Goal: Task Accomplishment & Management: Complete application form

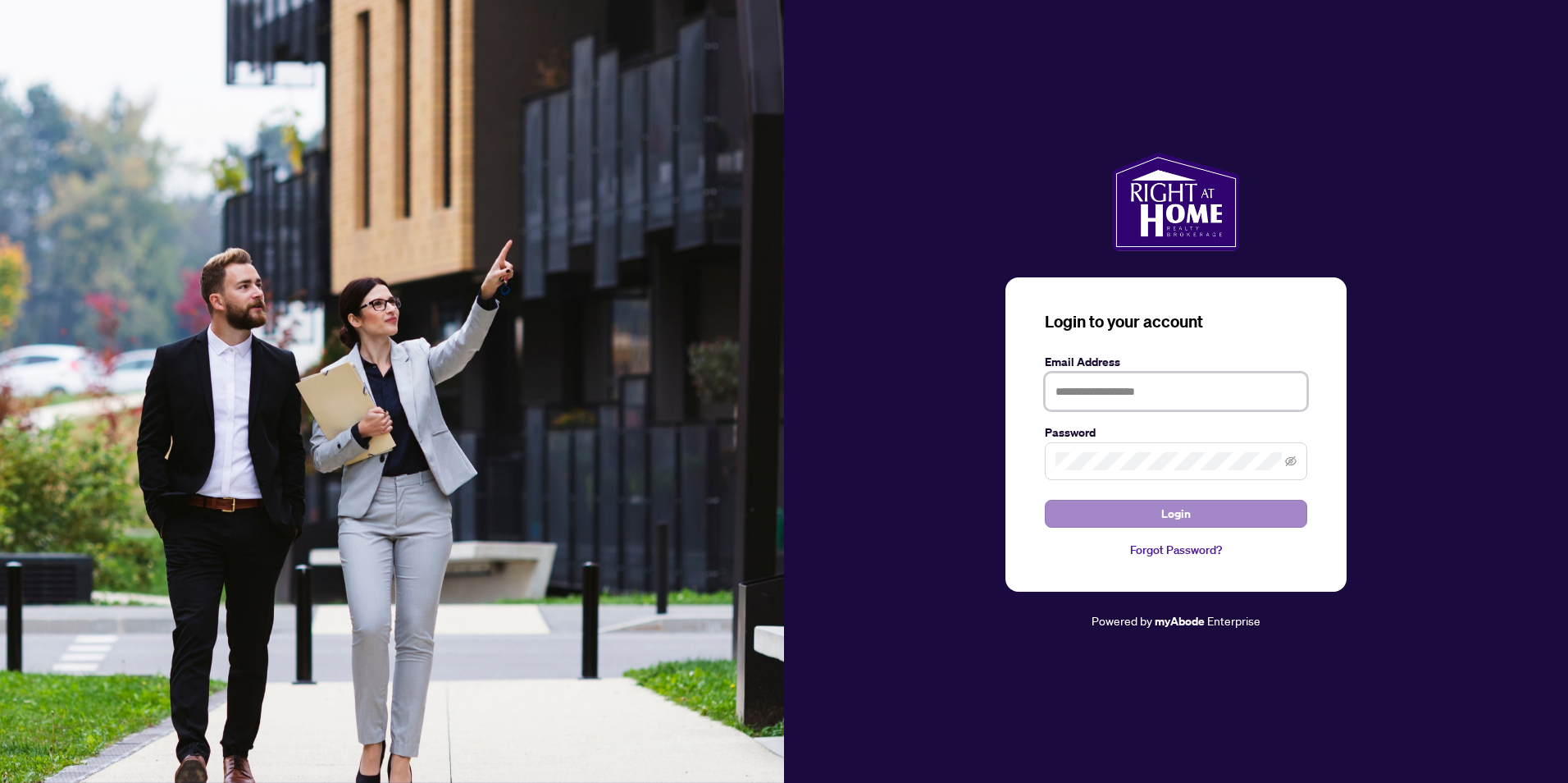
type input "**********"
click at [1126, 511] on button "Login" at bounding box center [1176, 514] width 263 height 28
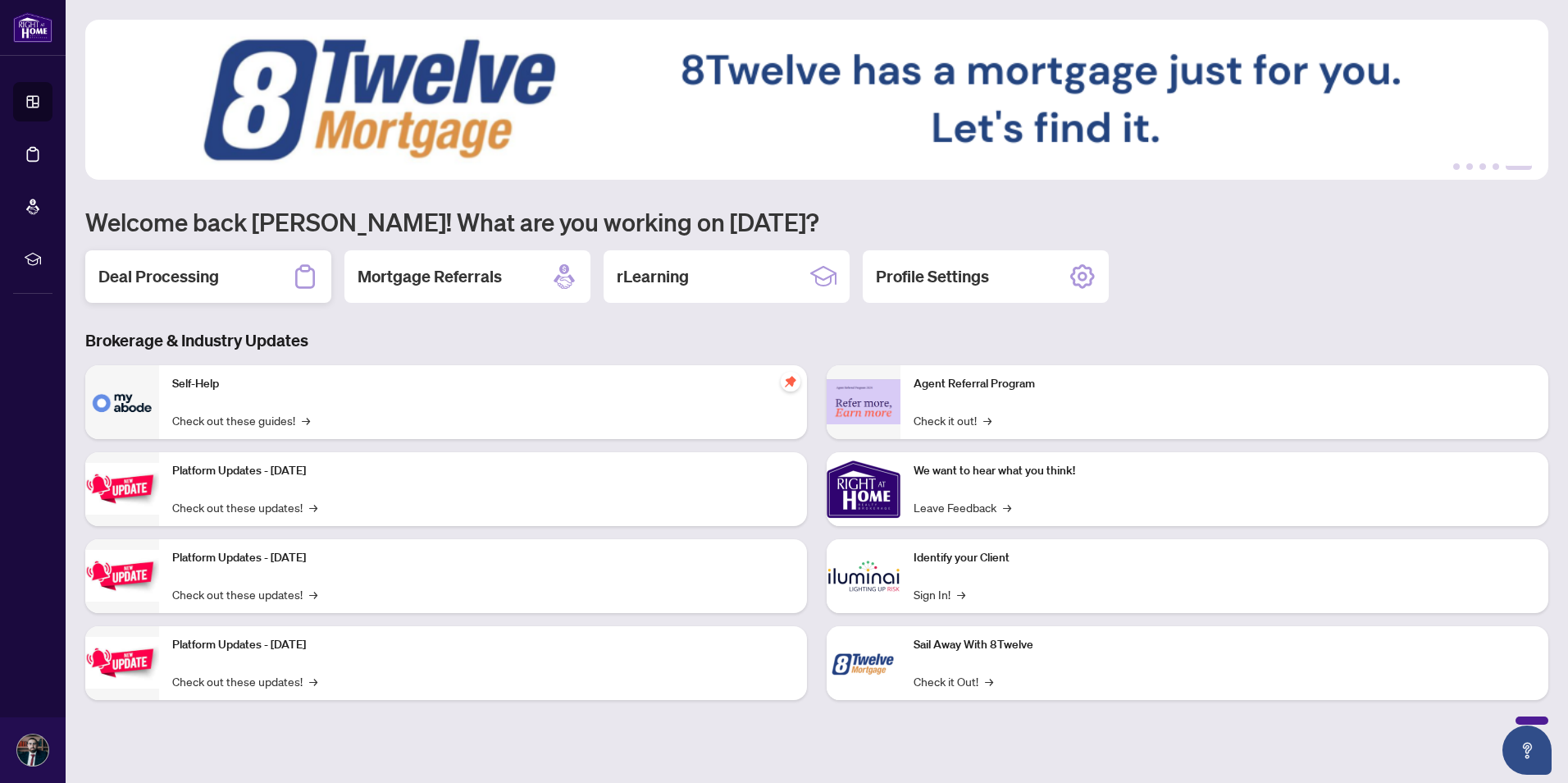
click at [219, 287] on div "Deal Processing" at bounding box center [208, 276] width 246 height 53
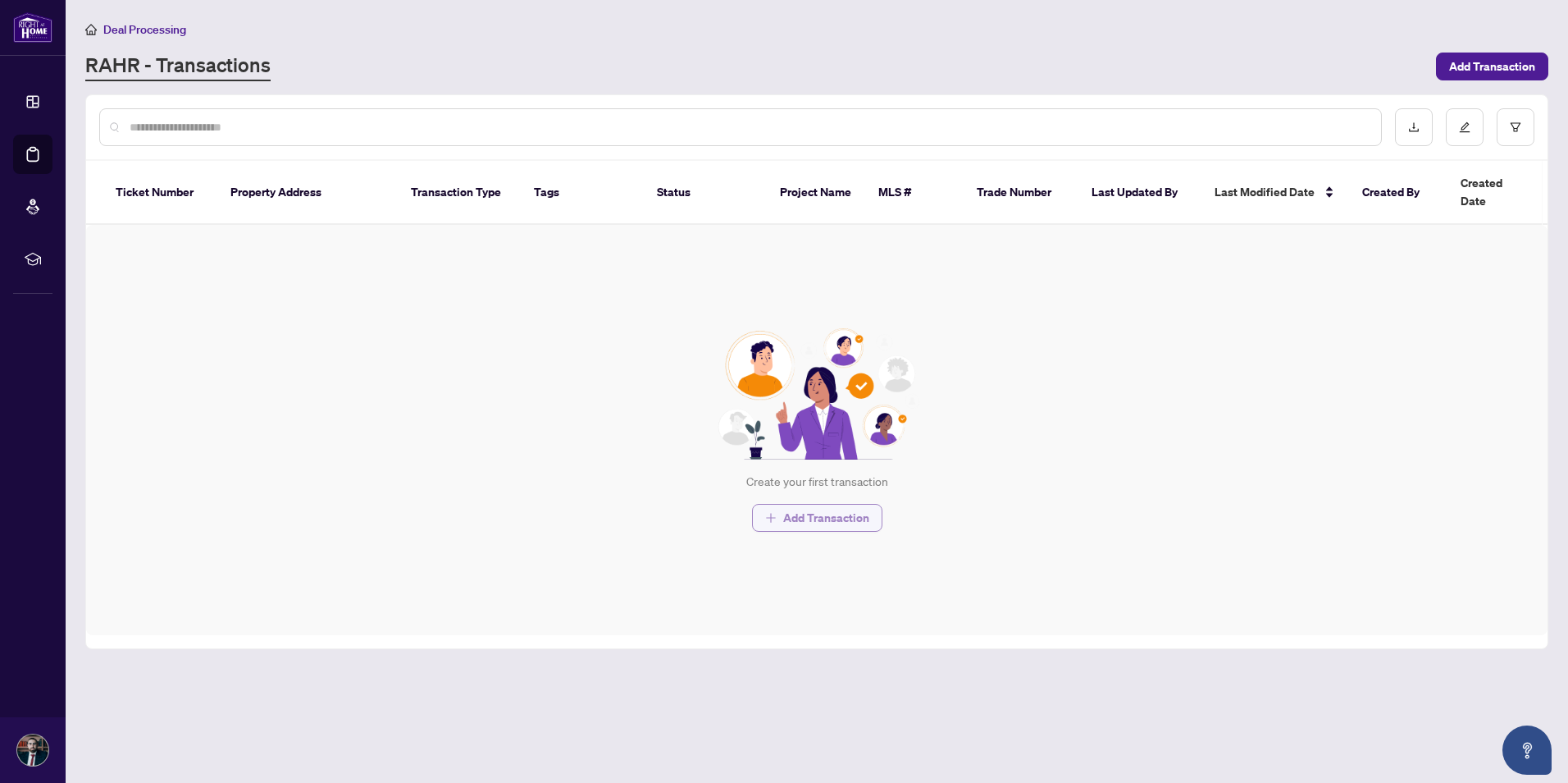
click at [841, 509] on span "Add Transaction" at bounding box center [826, 517] width 86 height 26
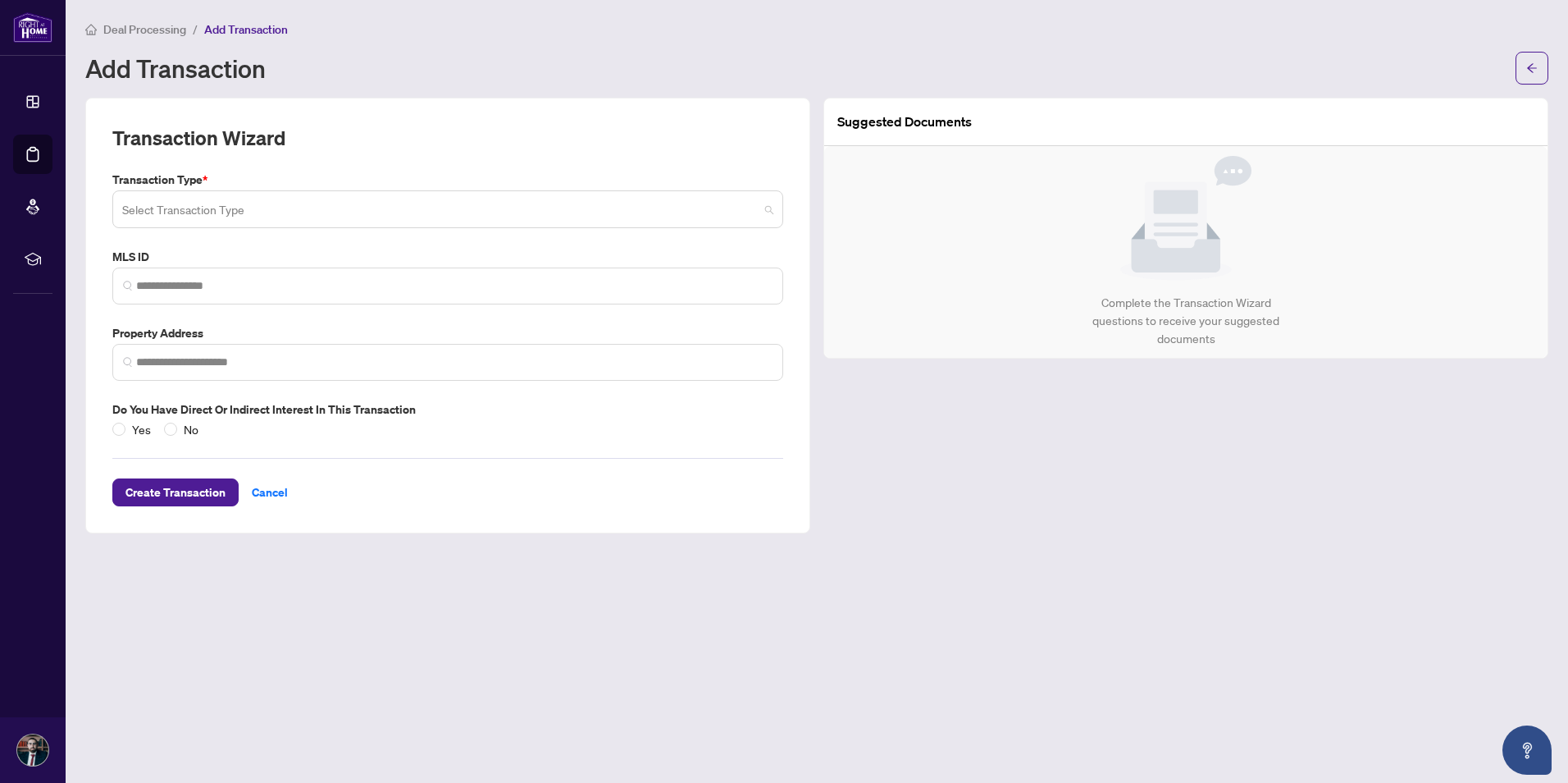
click at [228, 205] on input "search" at bounding box center [441, 211] width 637 height 36
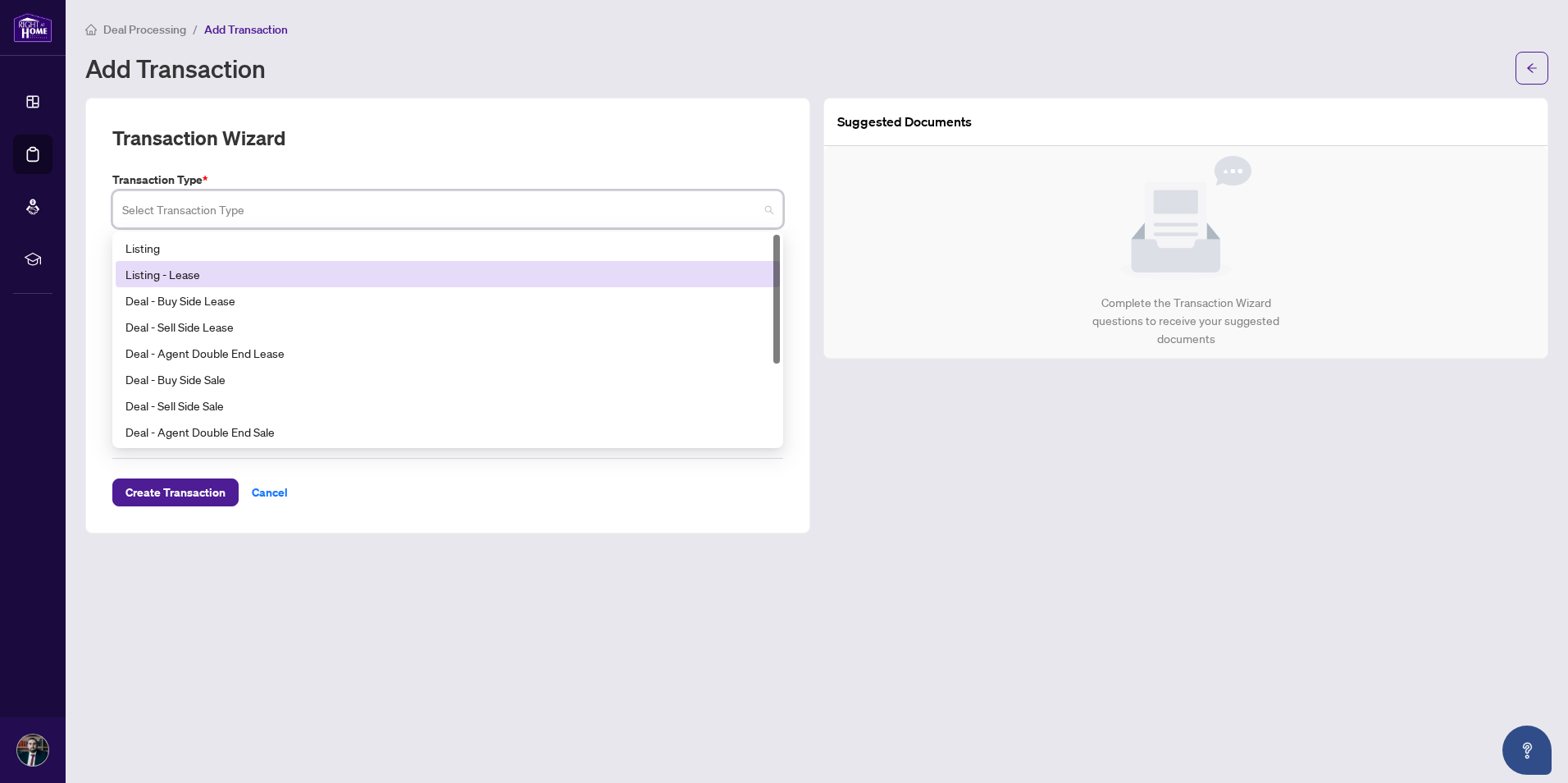
click at [203, 273] on div "Listing - Lease" at bounding box center [447, 274] width 644 height 18
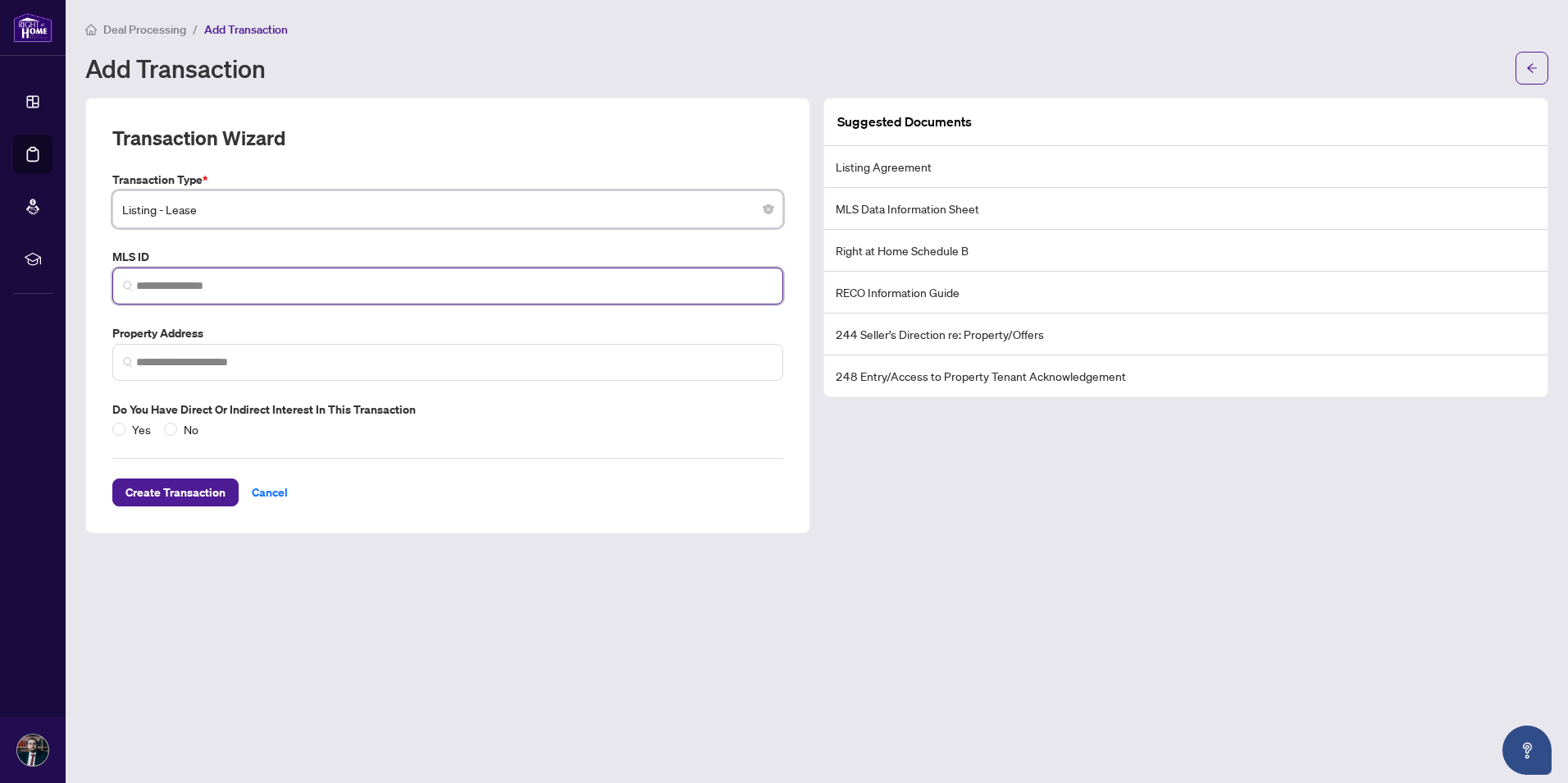
click at [199, 278] on input "search" at bounding box center [454, 286] width 637 height 18
click at [190, 278] on input "search" at bounding box center [454, 286] width 637 height 18
paste input "*********"
type input "*********"
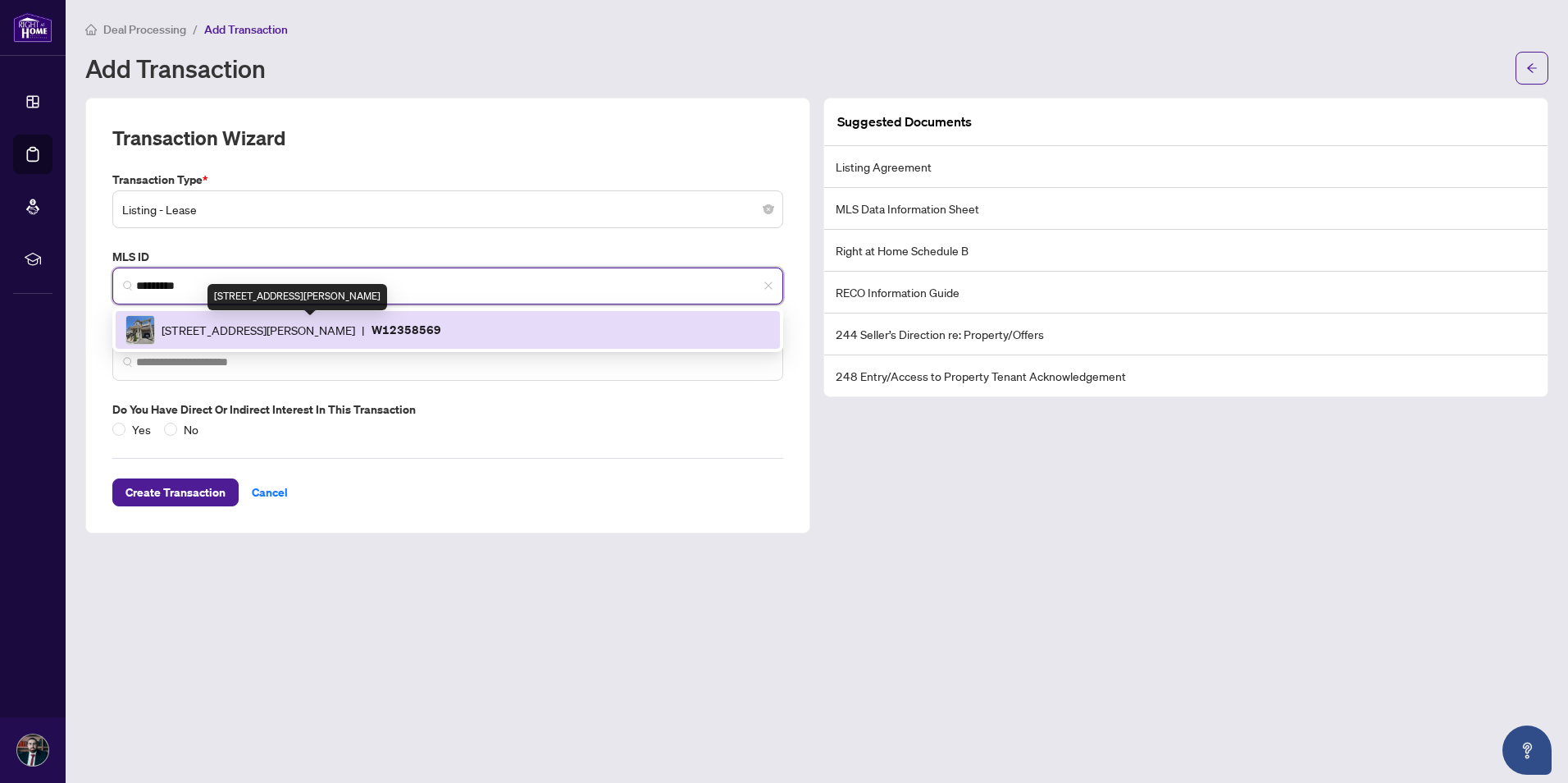
click at [312, 328] on span "[STREET_ADDRESS][PERSON_NAME]" at bounding box center [258, 330] width 194 height 18
type input "**********"
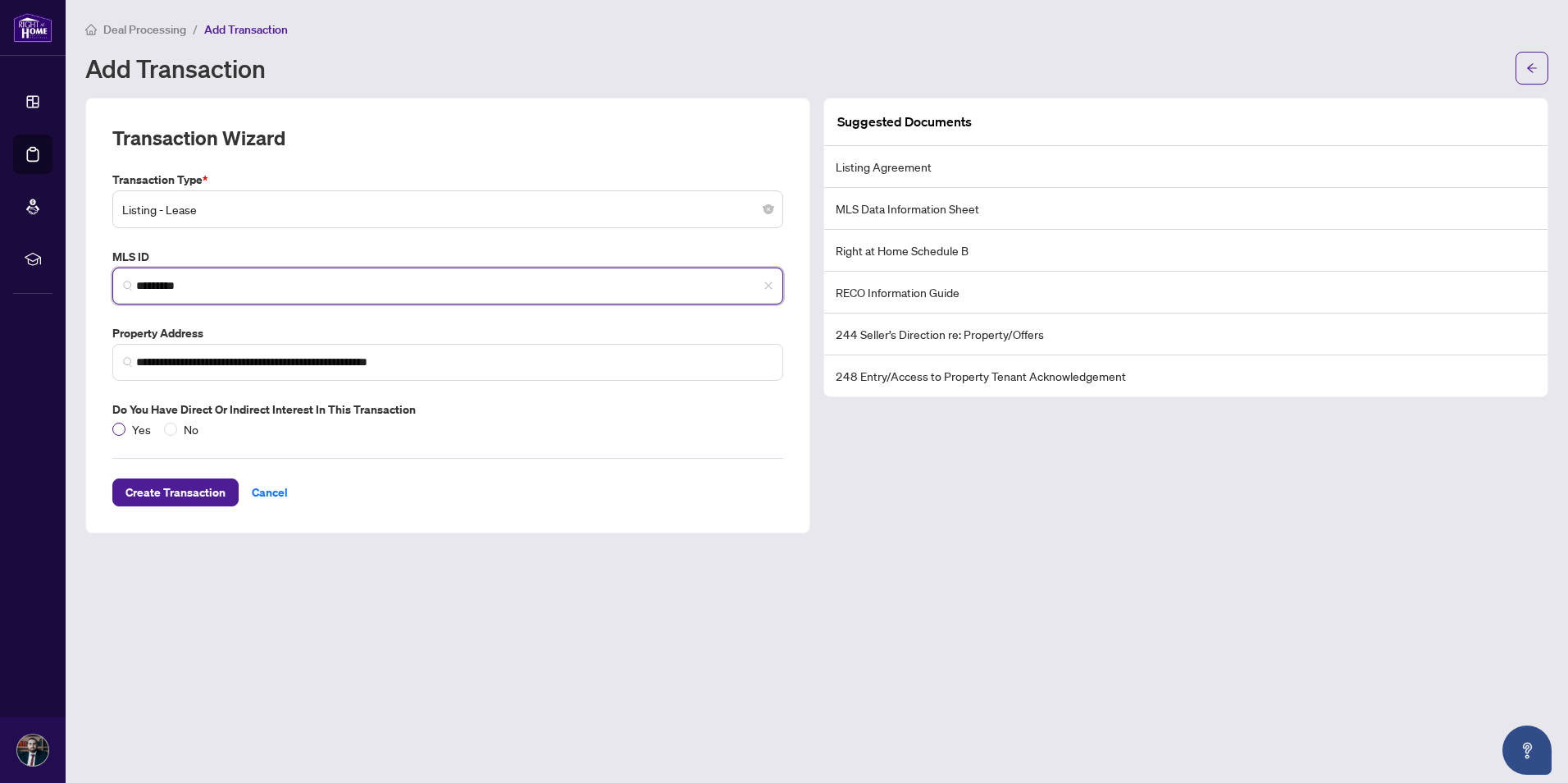
type input "*********"
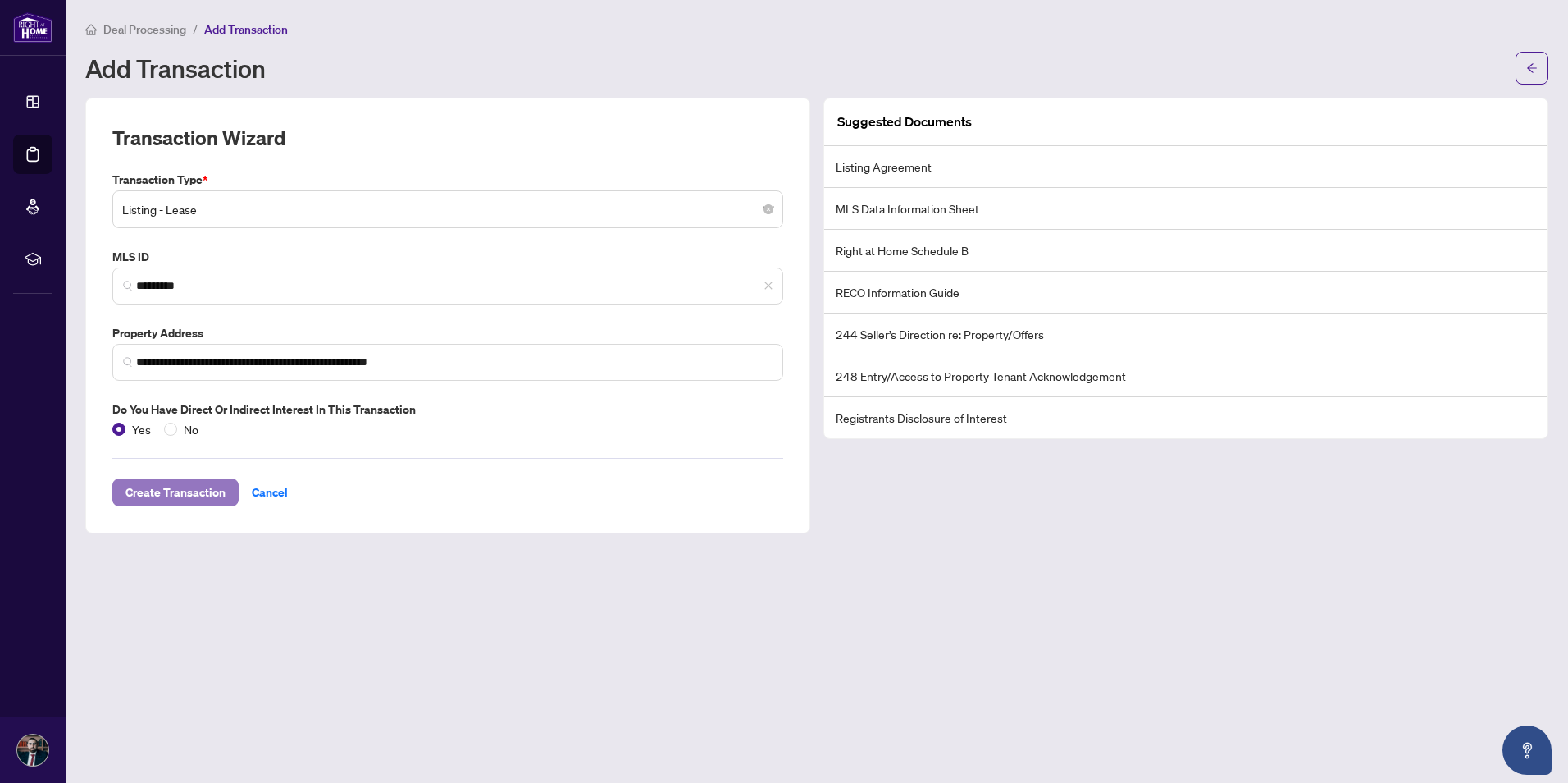
click at [205, 491] on span "Create Transaction" at bounding box center [175, 492] width 100 height 26
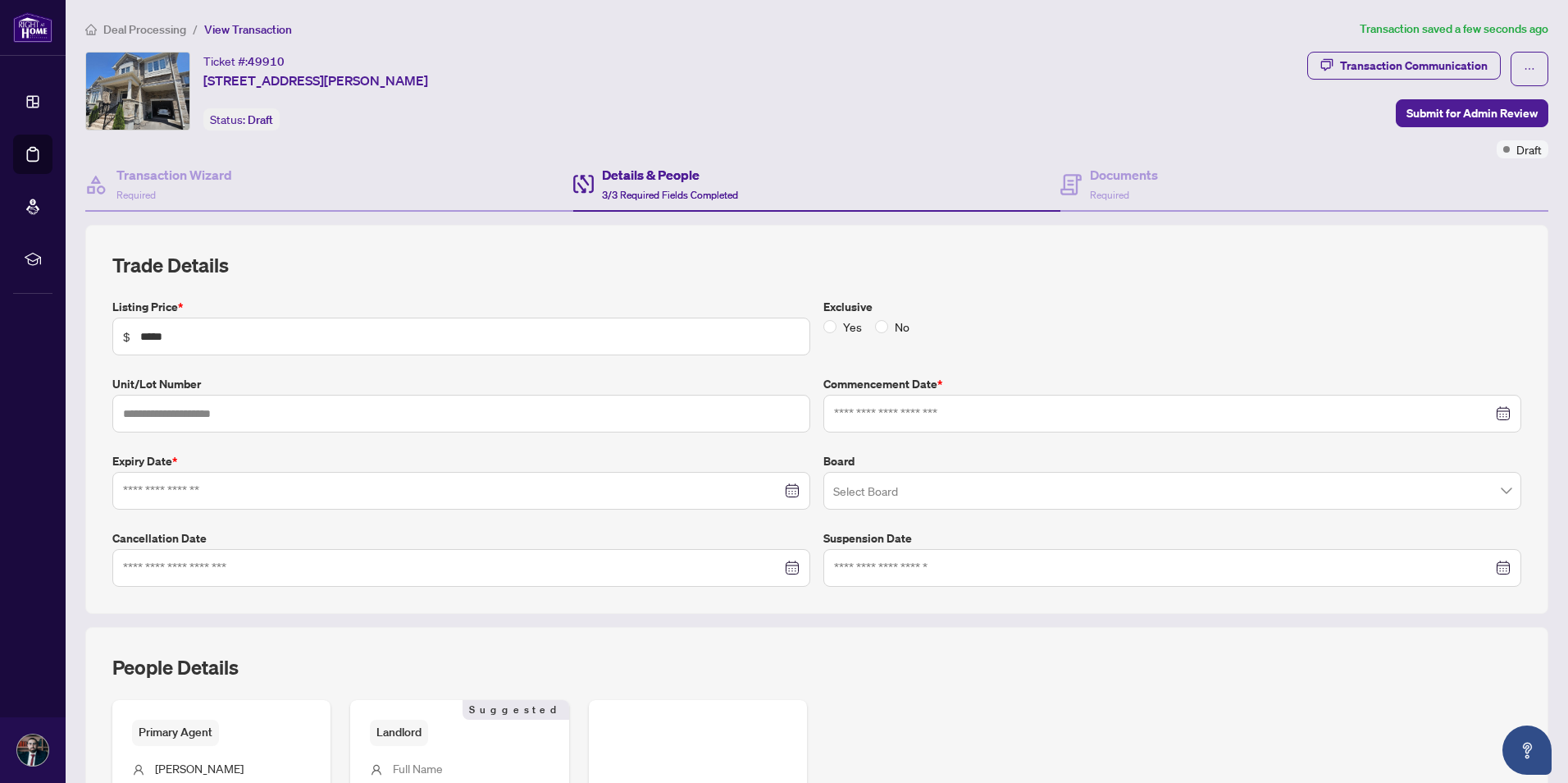
type input "**********"
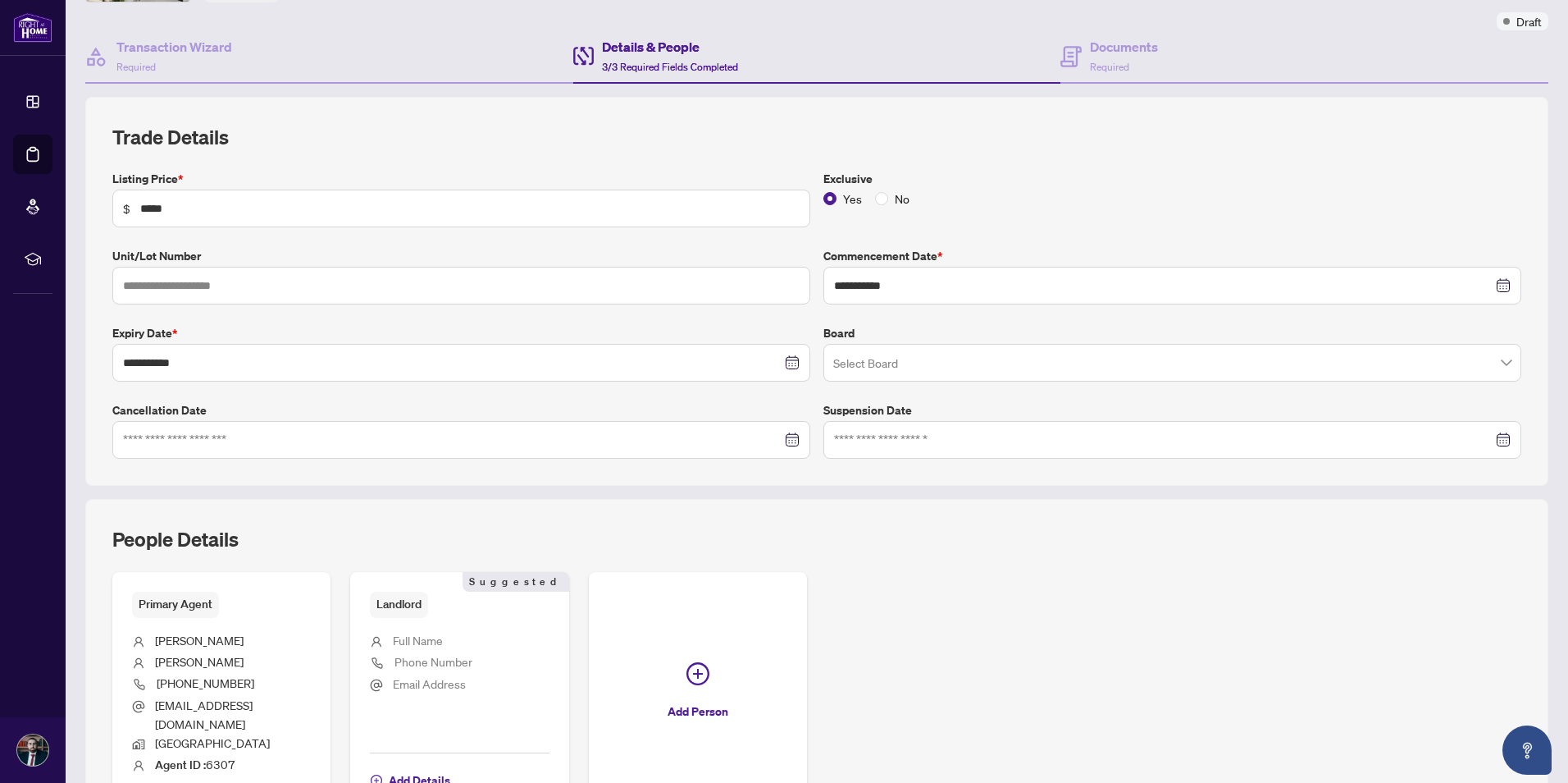
scroll to position [164, 0]
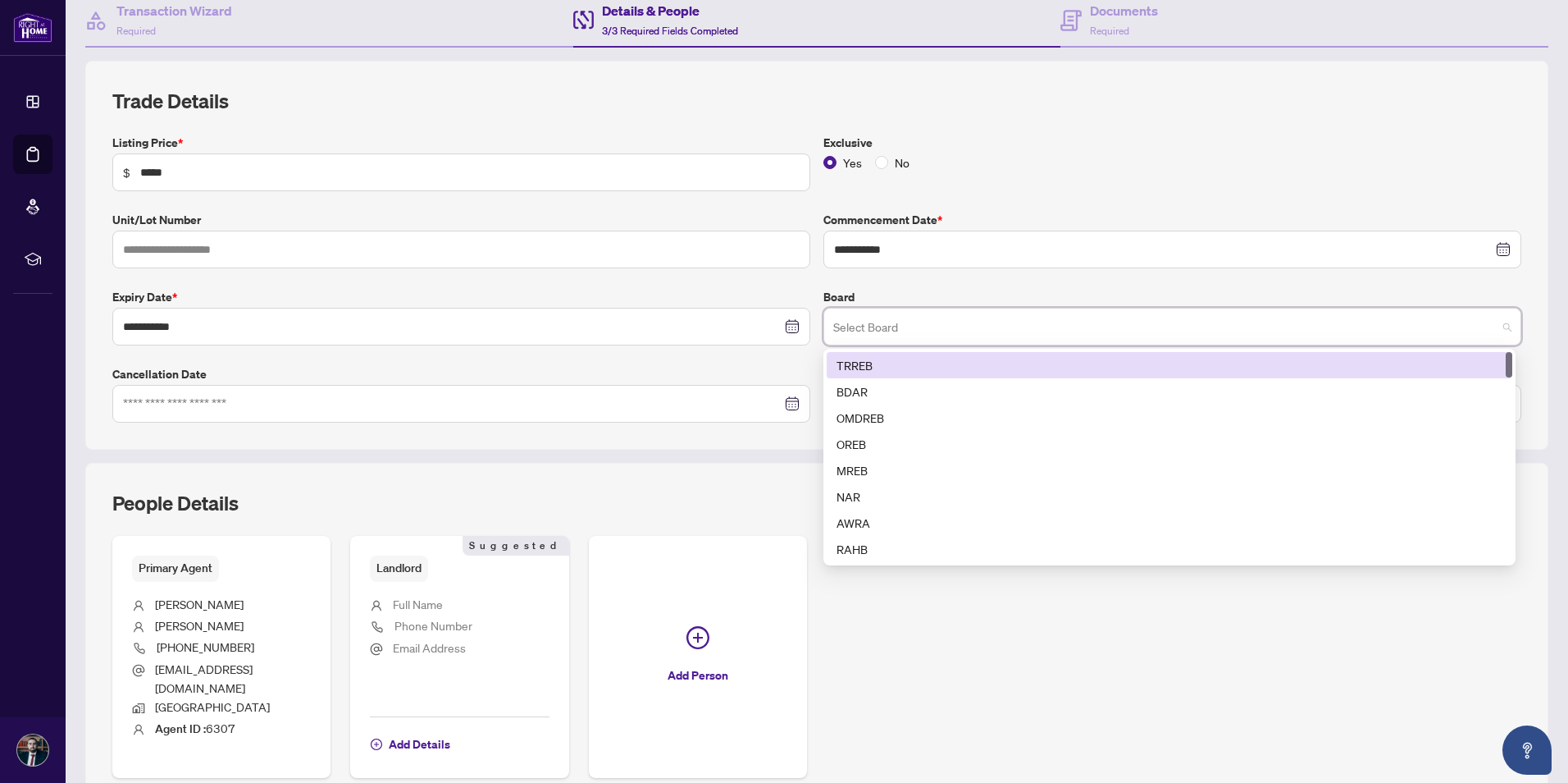
click at [1054, 326] on input "search" at bounding box center [1165, 328] width 664 height 36
click at [596, 367] on label "Cancellation Date" at bounding box center [461, 374] width 698 height 18
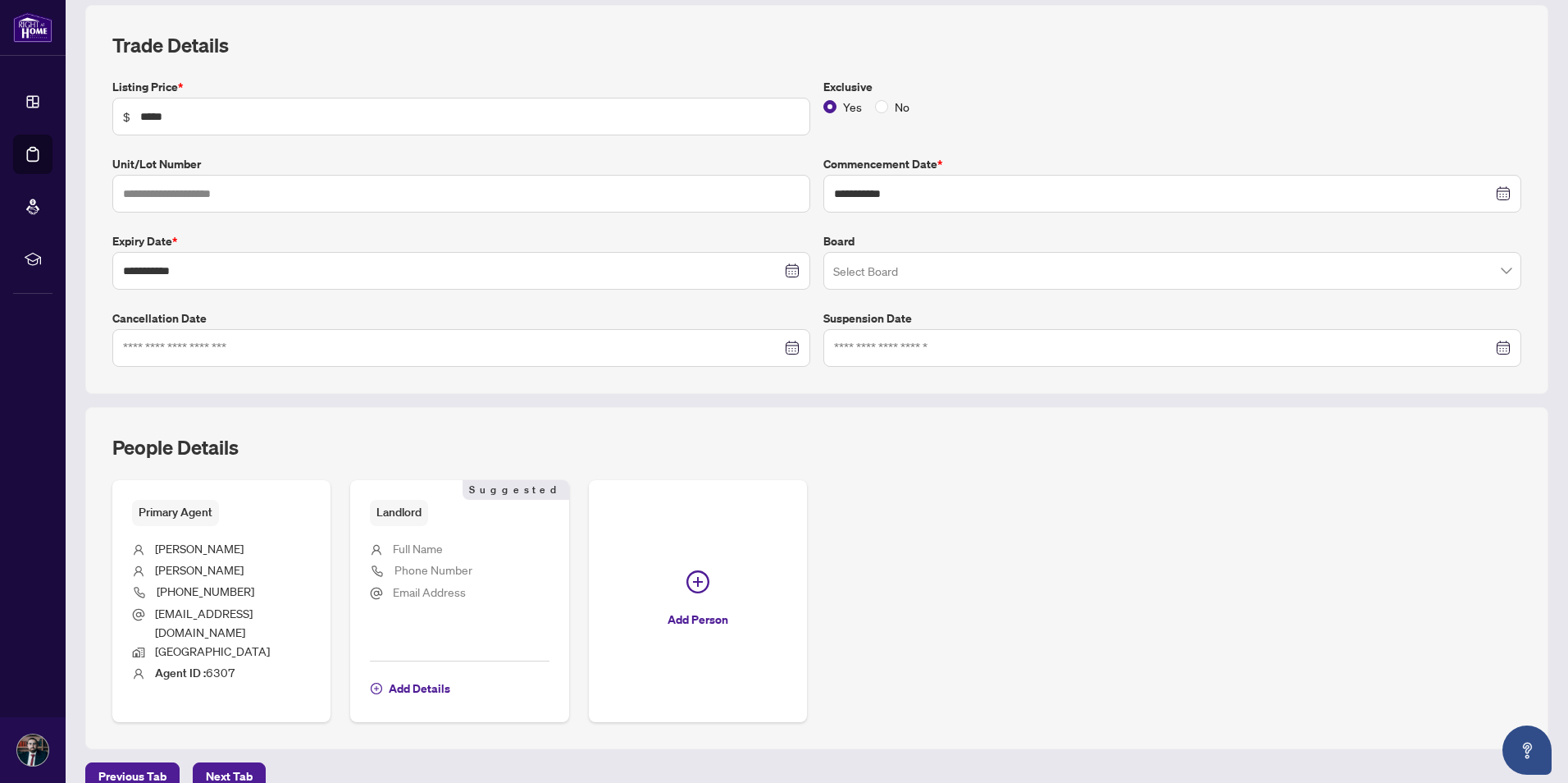
scroll to position [246, 0]
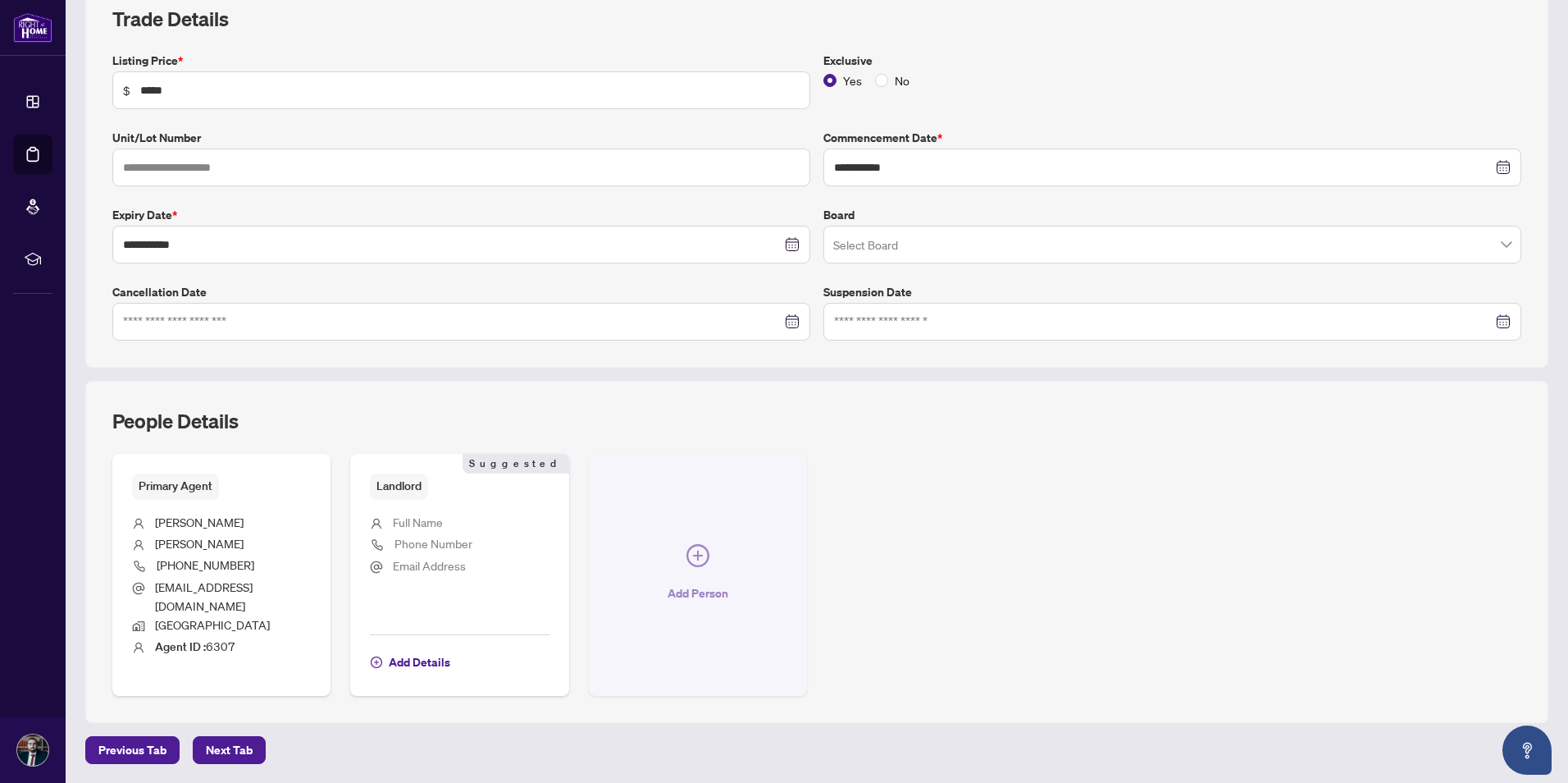
click at [696, 559] on span "button" at bounding box center [698, 559] width 23 height 30
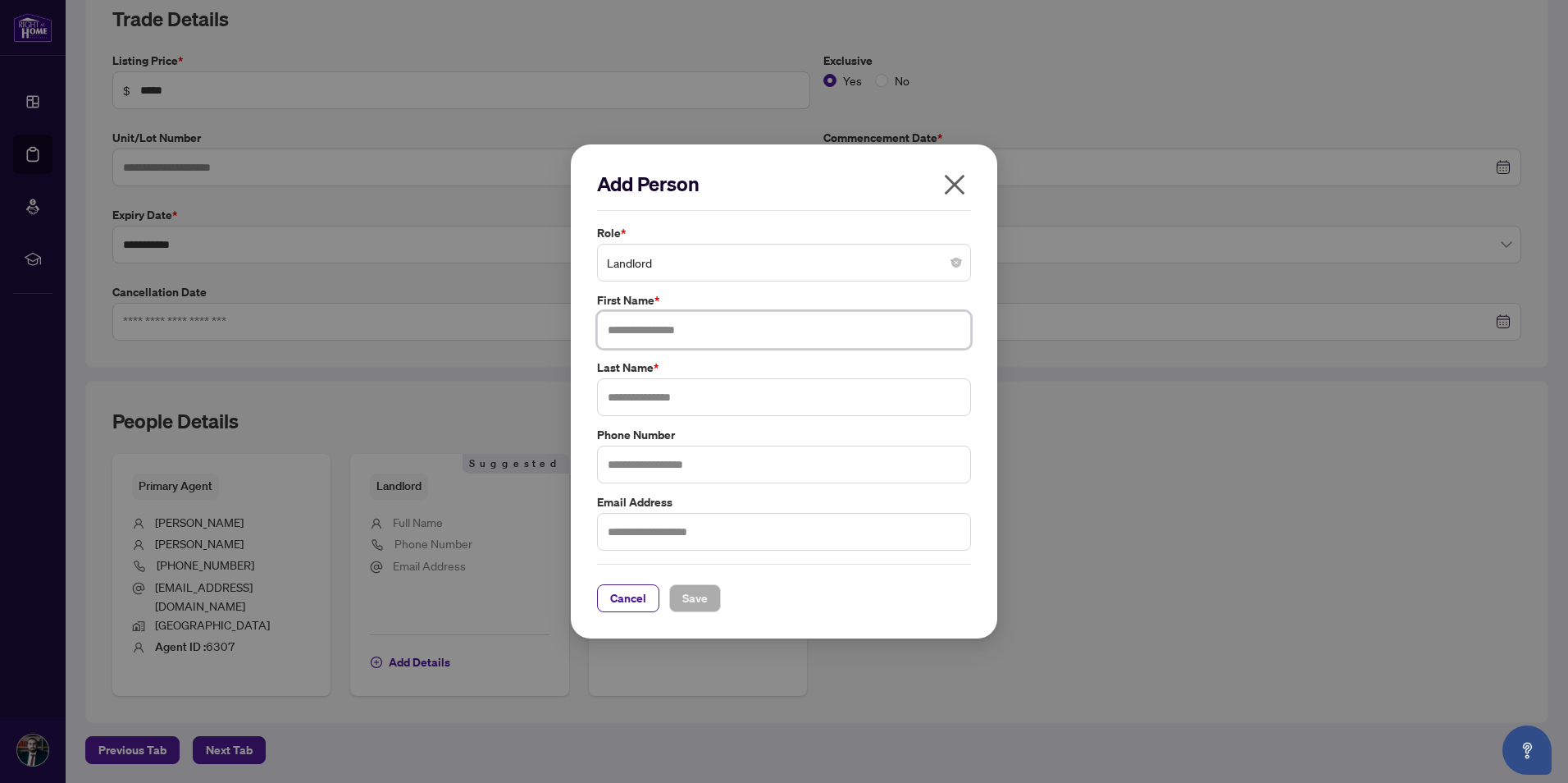
click at [699, 335] on input "text" at bounding box center [784, 329] width 374 height 38
type input "****"
type input "***"
click at [695, 592] on span "Save" at bounding box center [695, 598] width 26 height 26
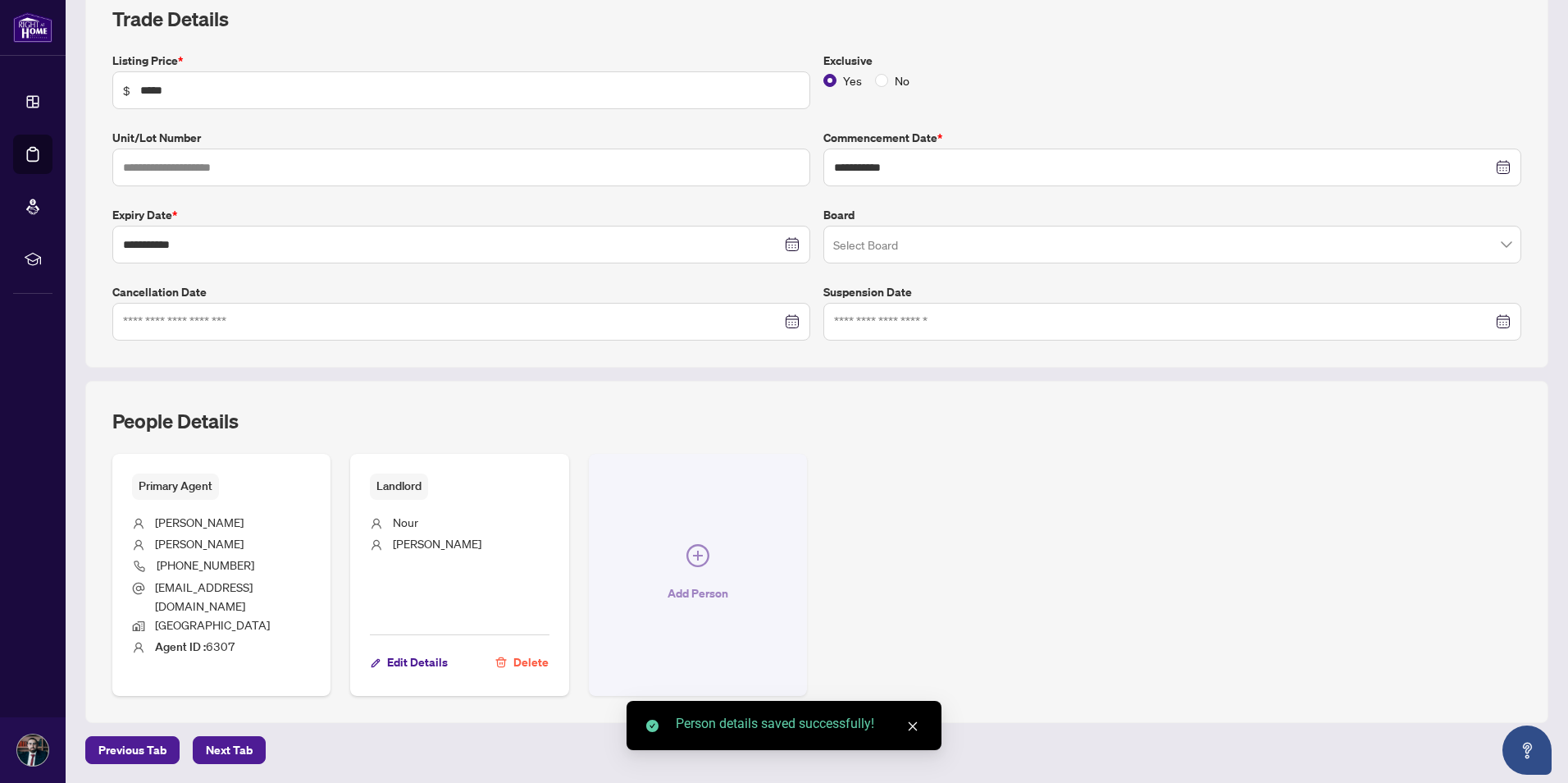
click at [701, 557] on icon "plus-circle" at bounding box center [698, 555] width 23 height 23
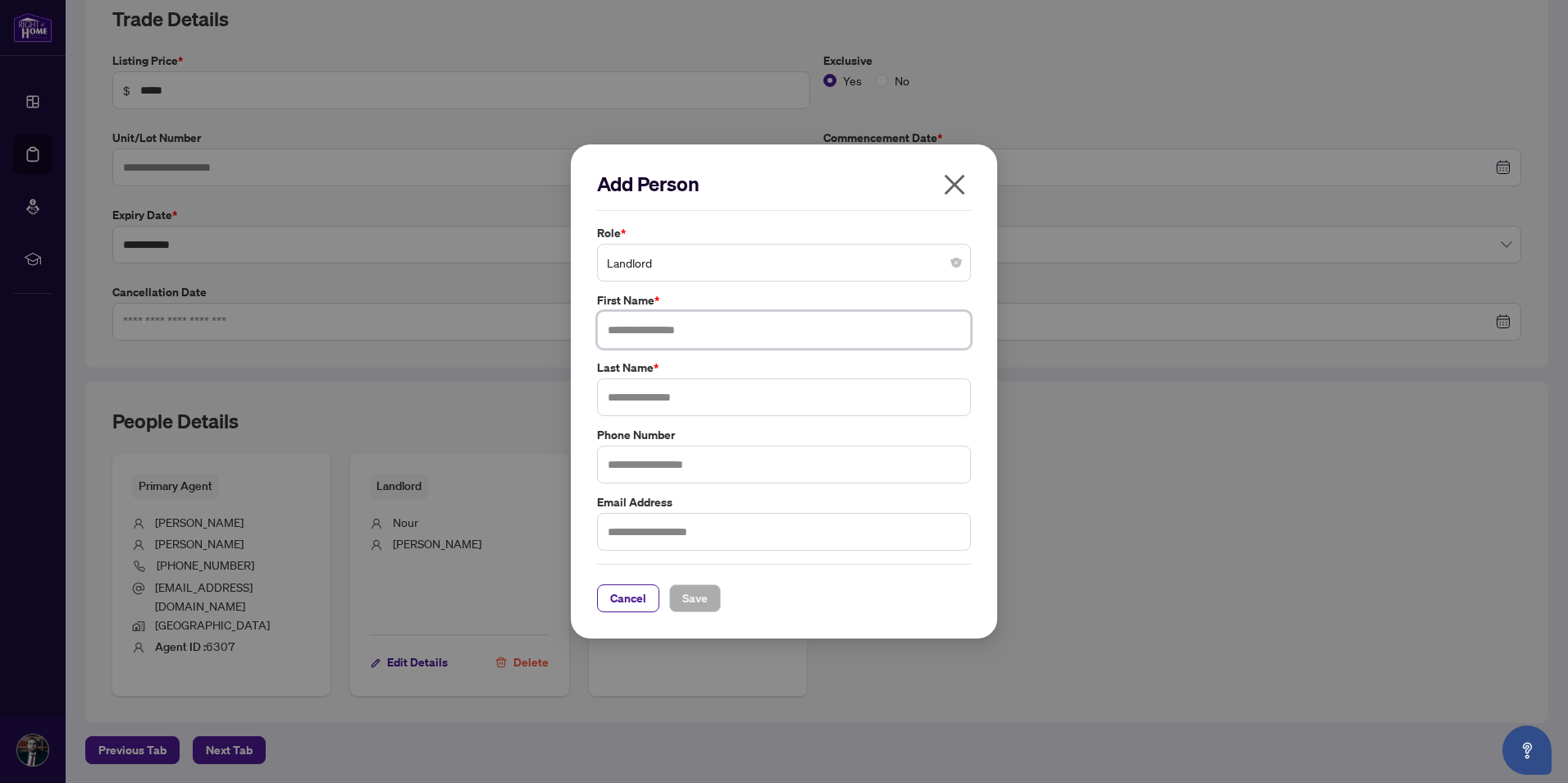
click at [772, 330] on input "text" at bounding box center [784, 329] width 374 height 38
type input "****"
type input "***"
click at [688, 593] on span "Save" at bounding box center [695, 598] width 26 height 26
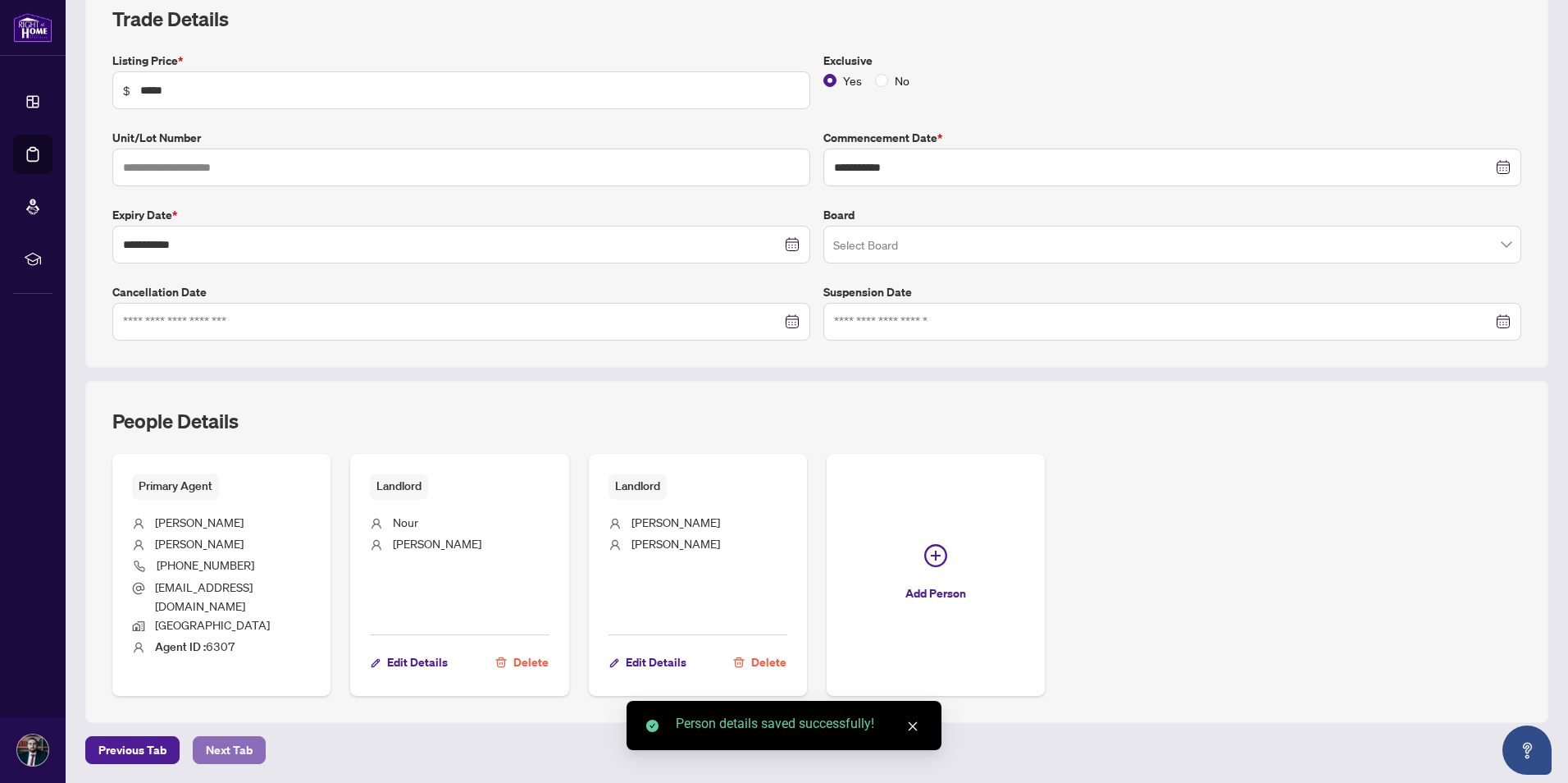
click at [224, 737] on span "Next Tab" at bounding box center [229, 750] width 47 height 26
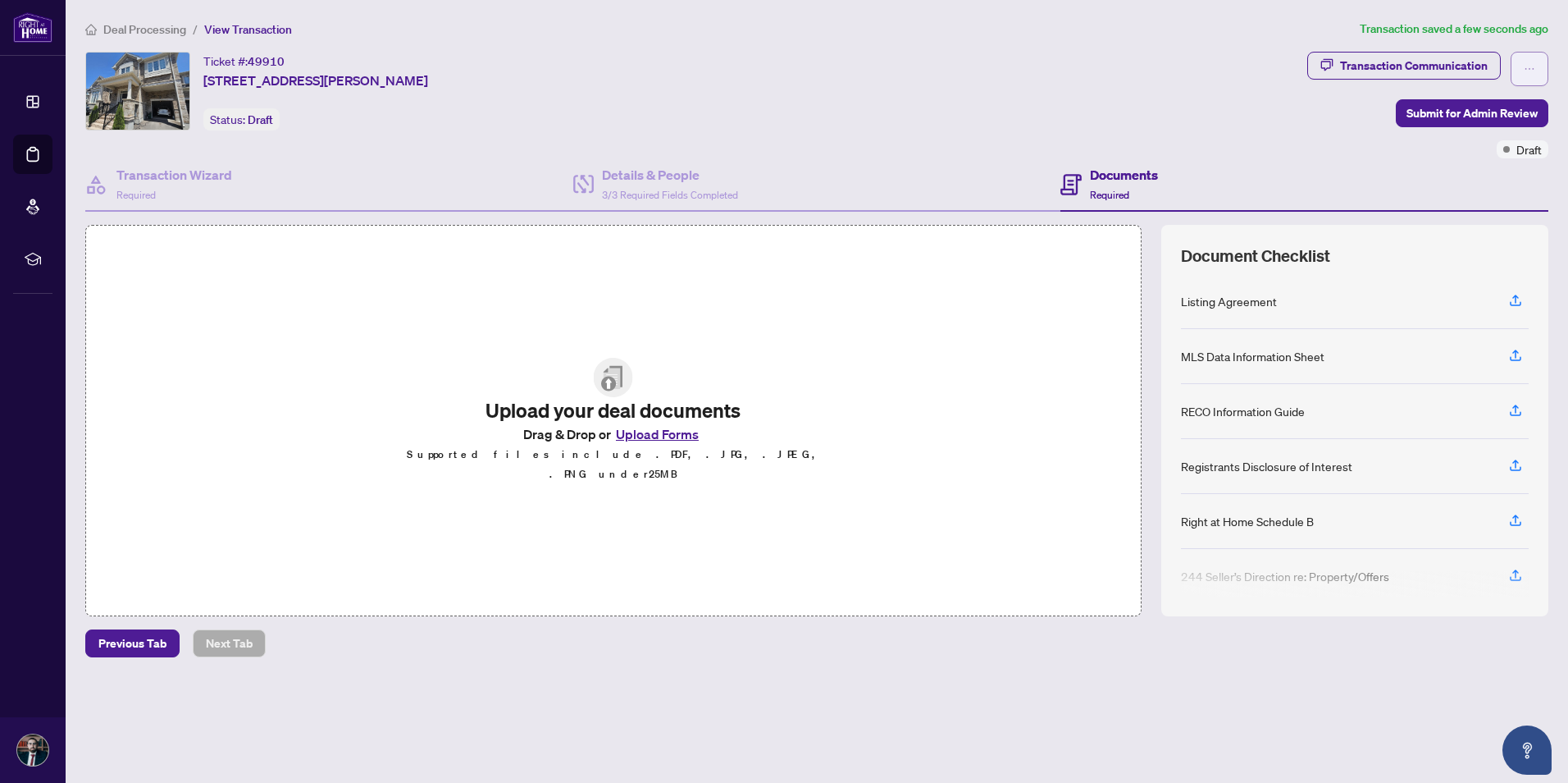
click at [1532, 72] on icon "ellipsis" at bounding box center [1529, 69] width 11 height 11
click at [1303, 136] on div "Ticket #: 49910 [STREET_ADDRESS][PERSON_NAME] Status: Draft" at bounding box center [693, 105] width 1222 height 107
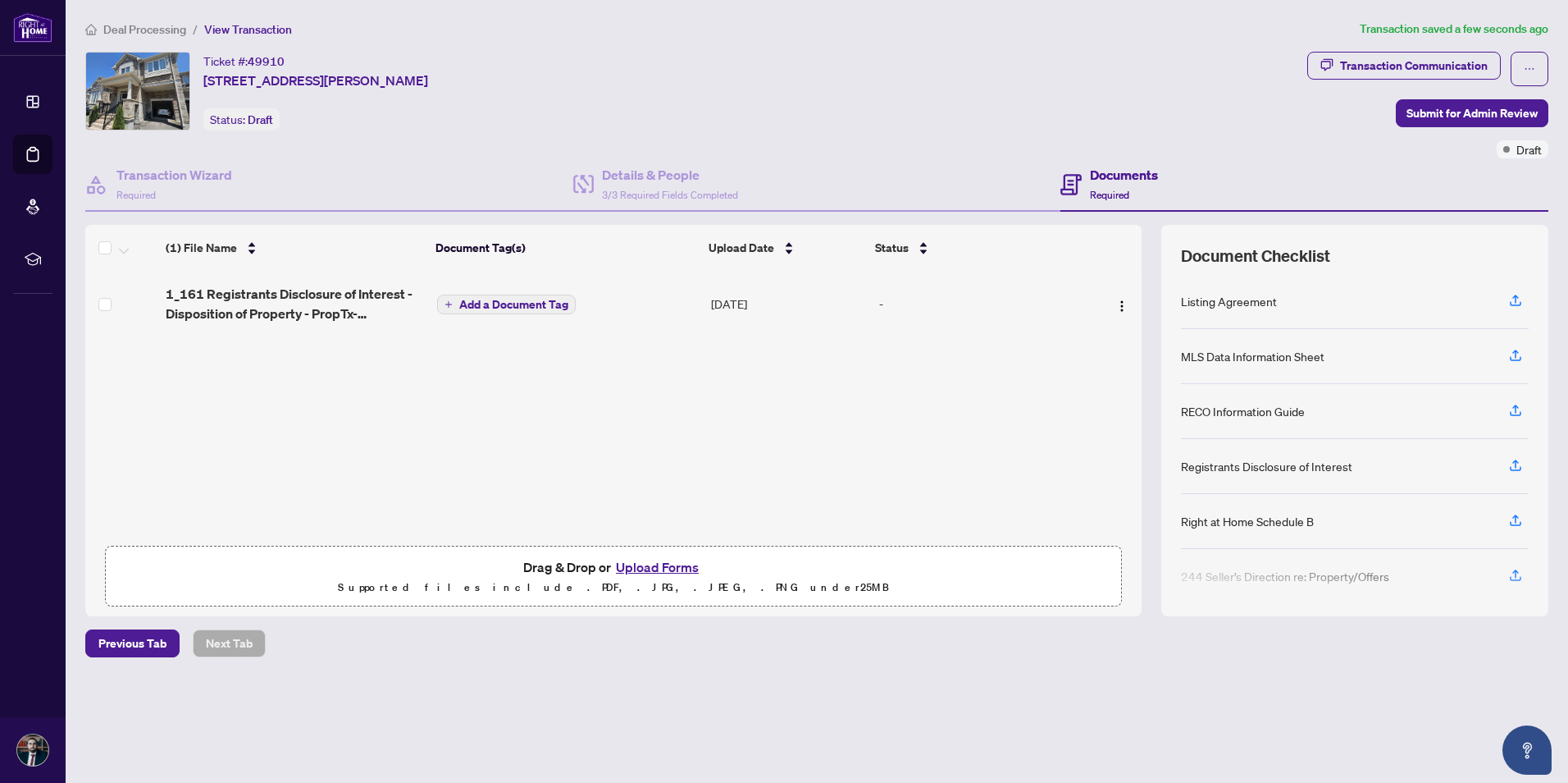
click at [496, 301] on span "Add a Document Tag" at bounding box center [513, 304] width 109 height 11
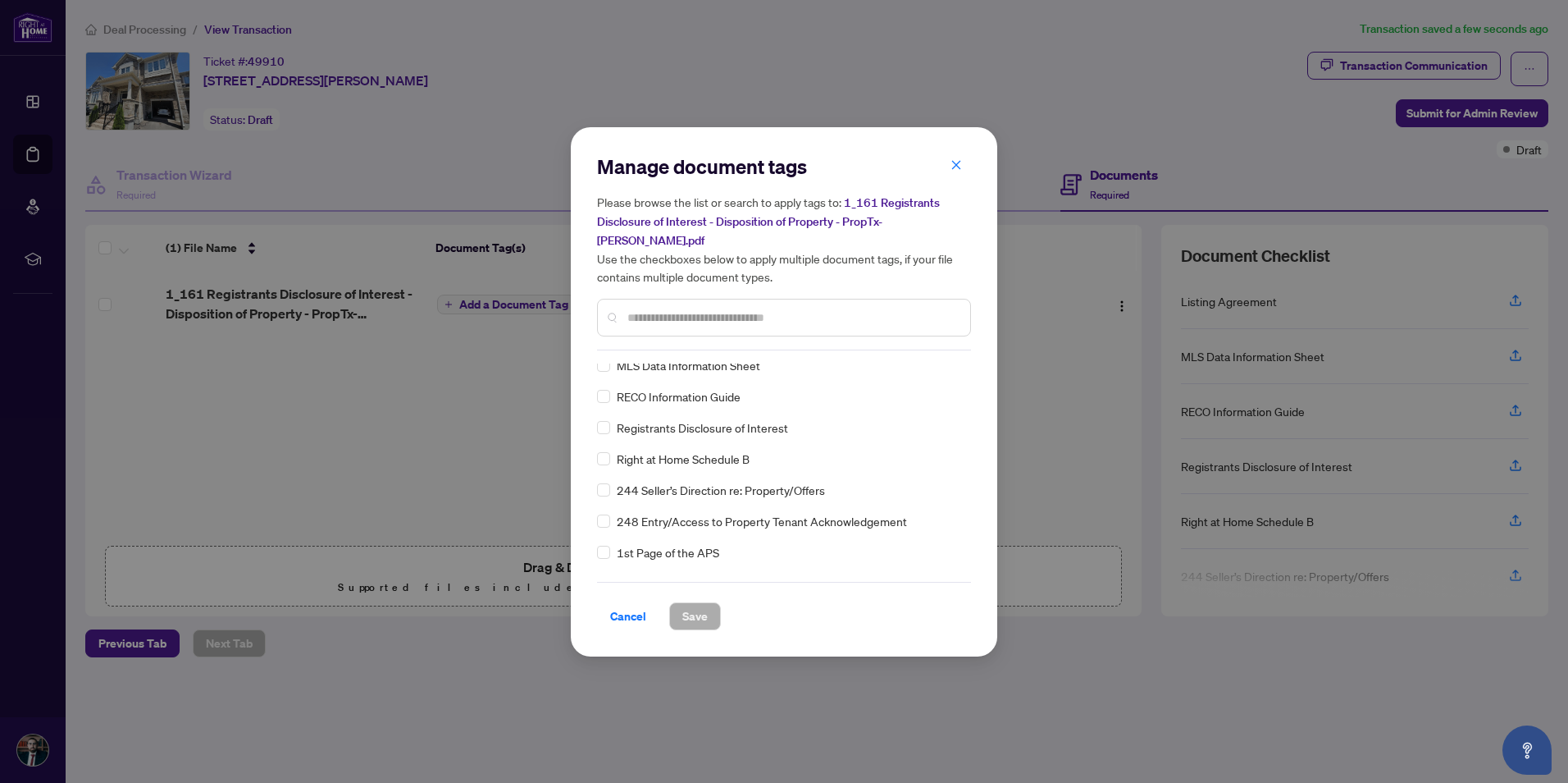
scroll to position [0, 0]
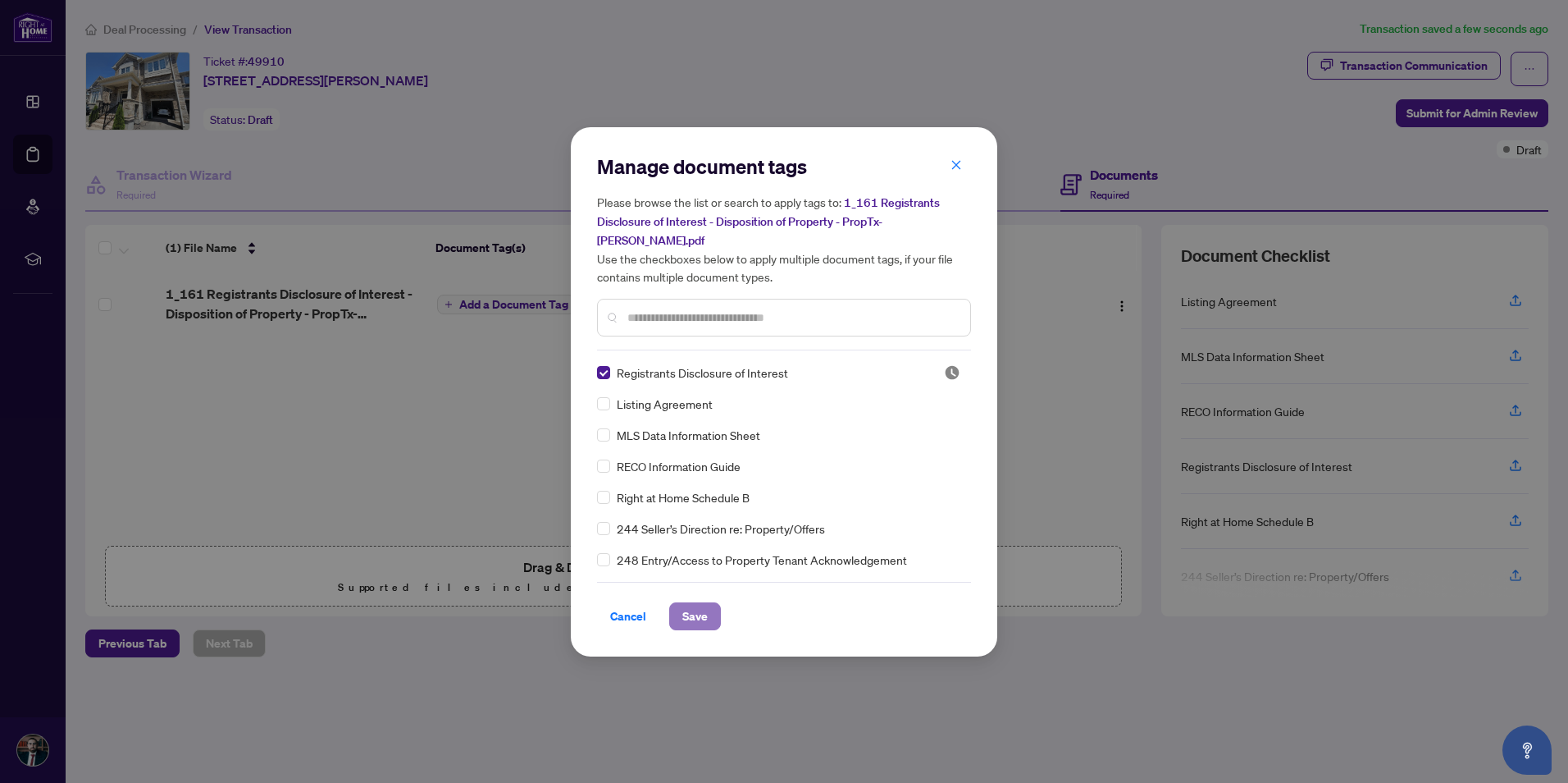
click at [704, 603] on span "Save" at bounding box center [695, 616] width 26 height 26
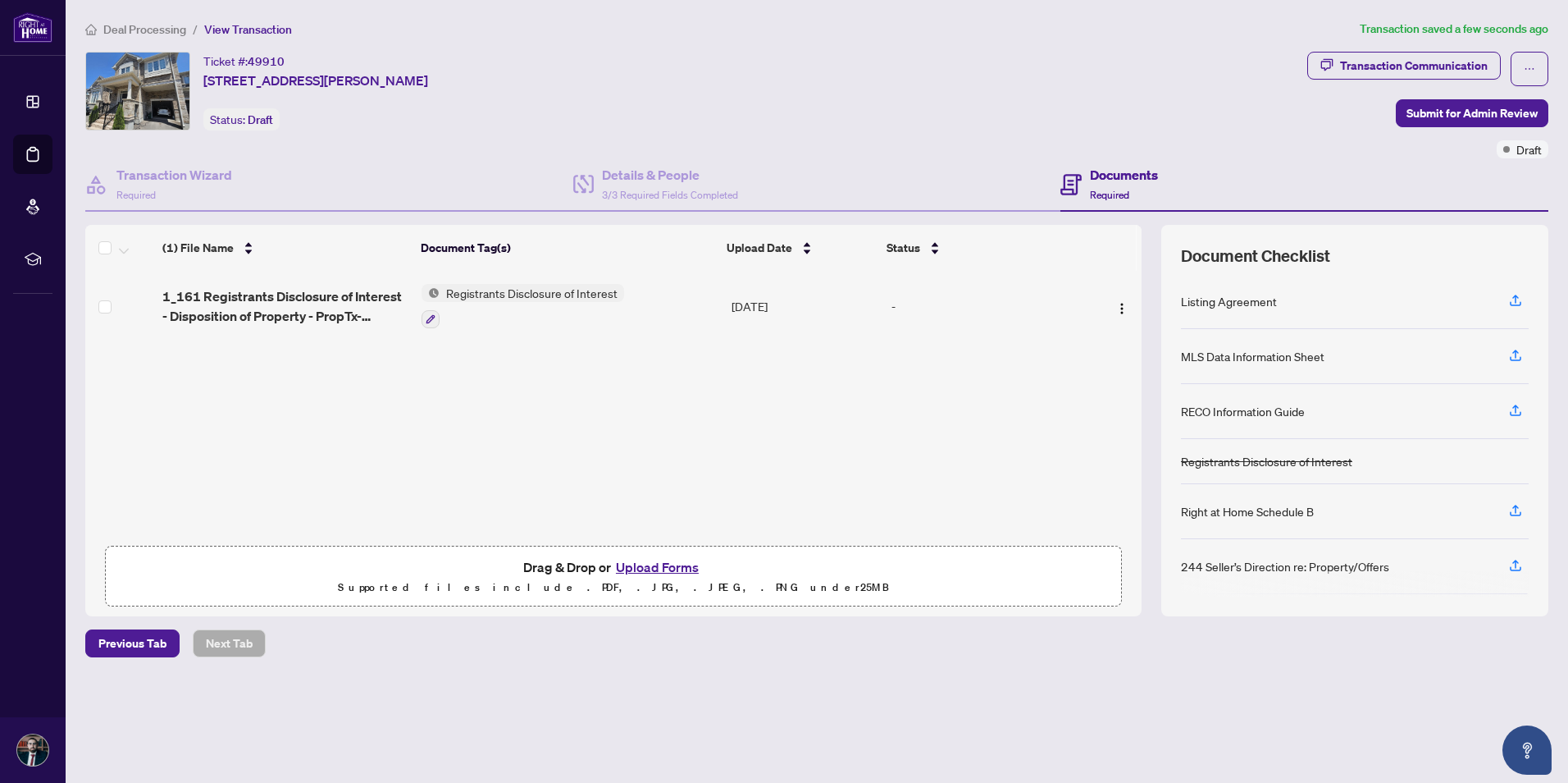
click at [656, 563] on button "Upload Forms" at bounding box center [657, 566] width 93 height 21
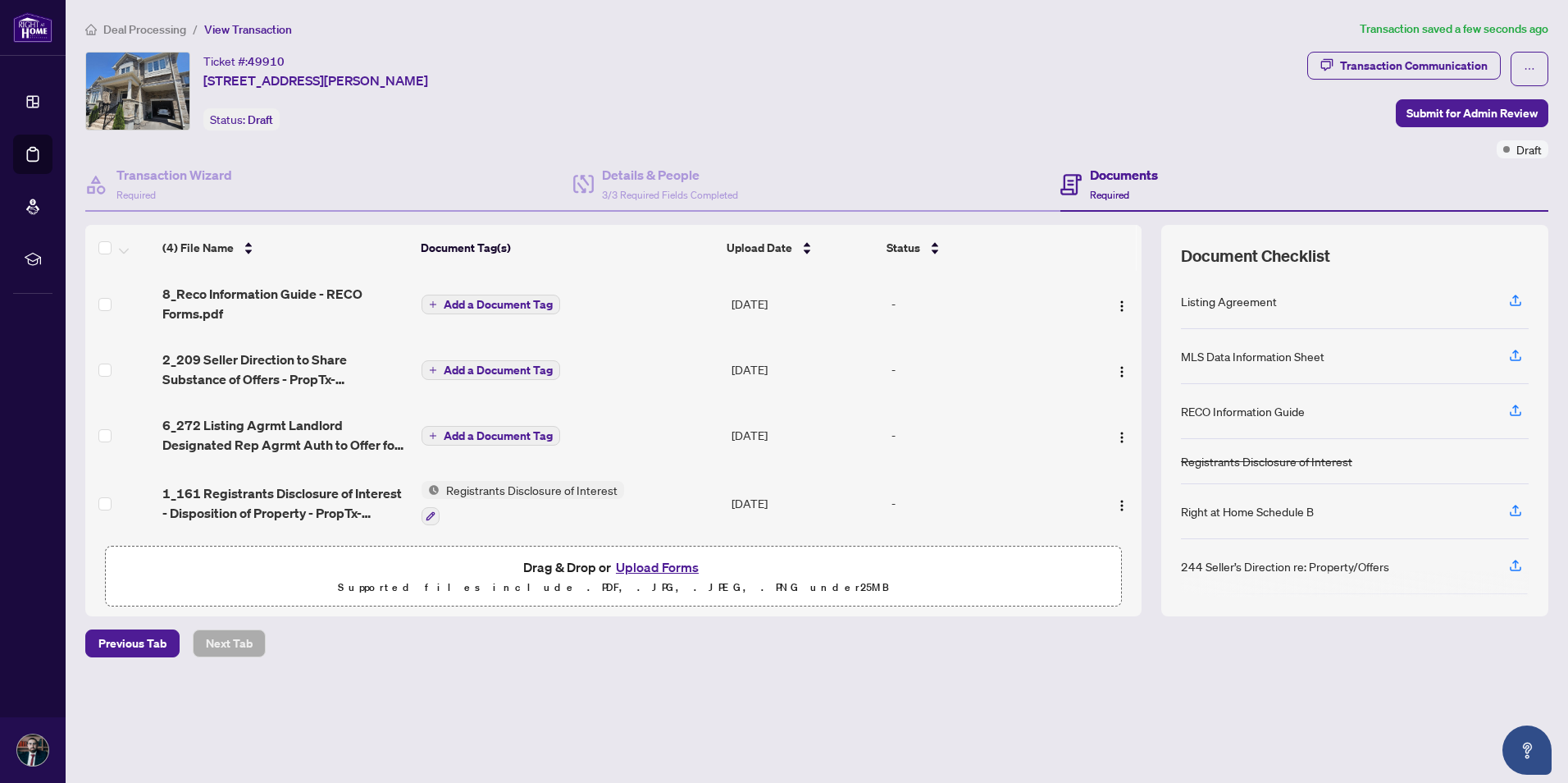
click at [503, 301] on span "Add a Document Tag" at bounding box center [498, 304] width 109 height 11
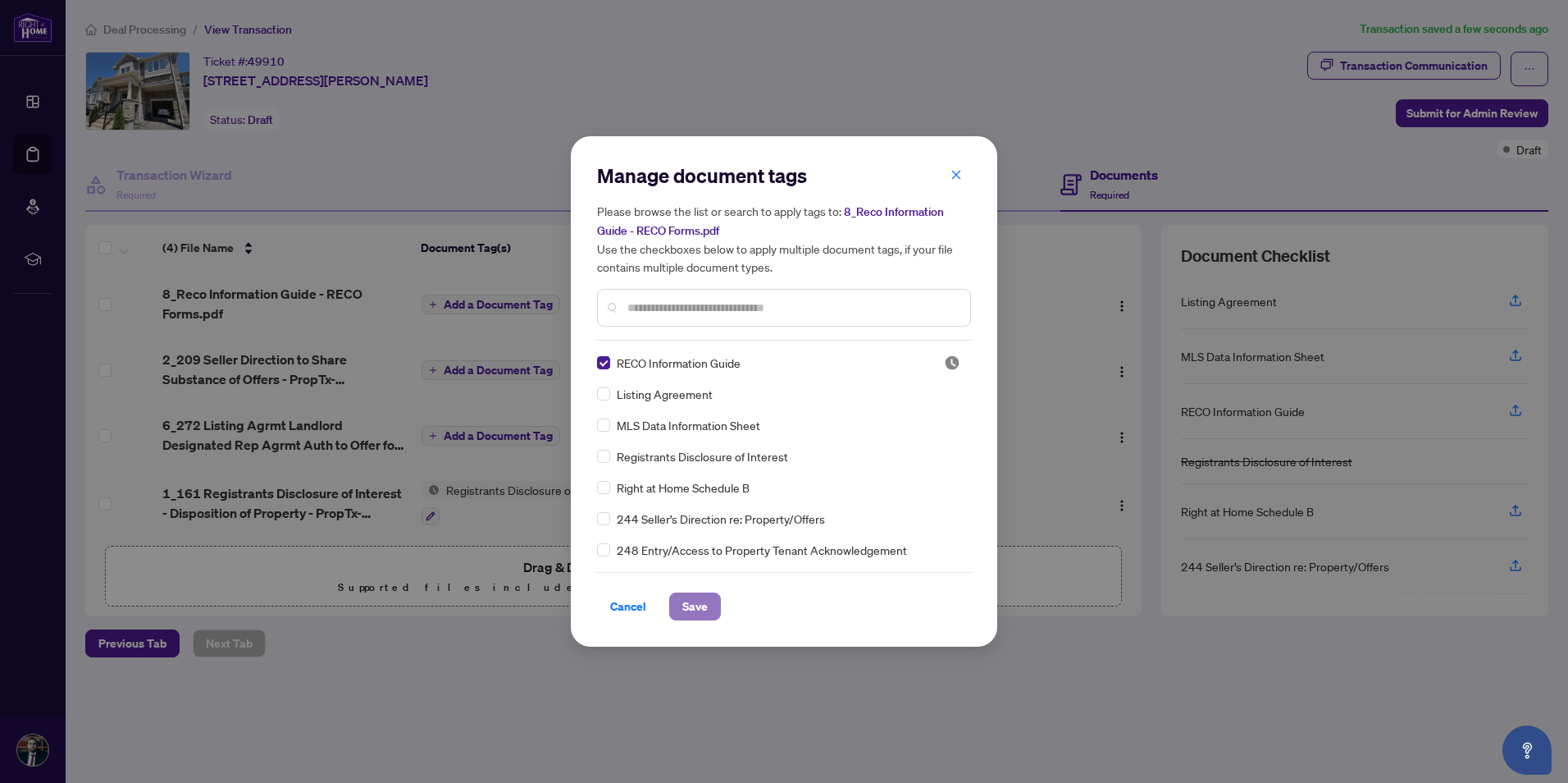
click at [709, 606] on button "Save" at bounding box center [695, 607] width 52 height 28
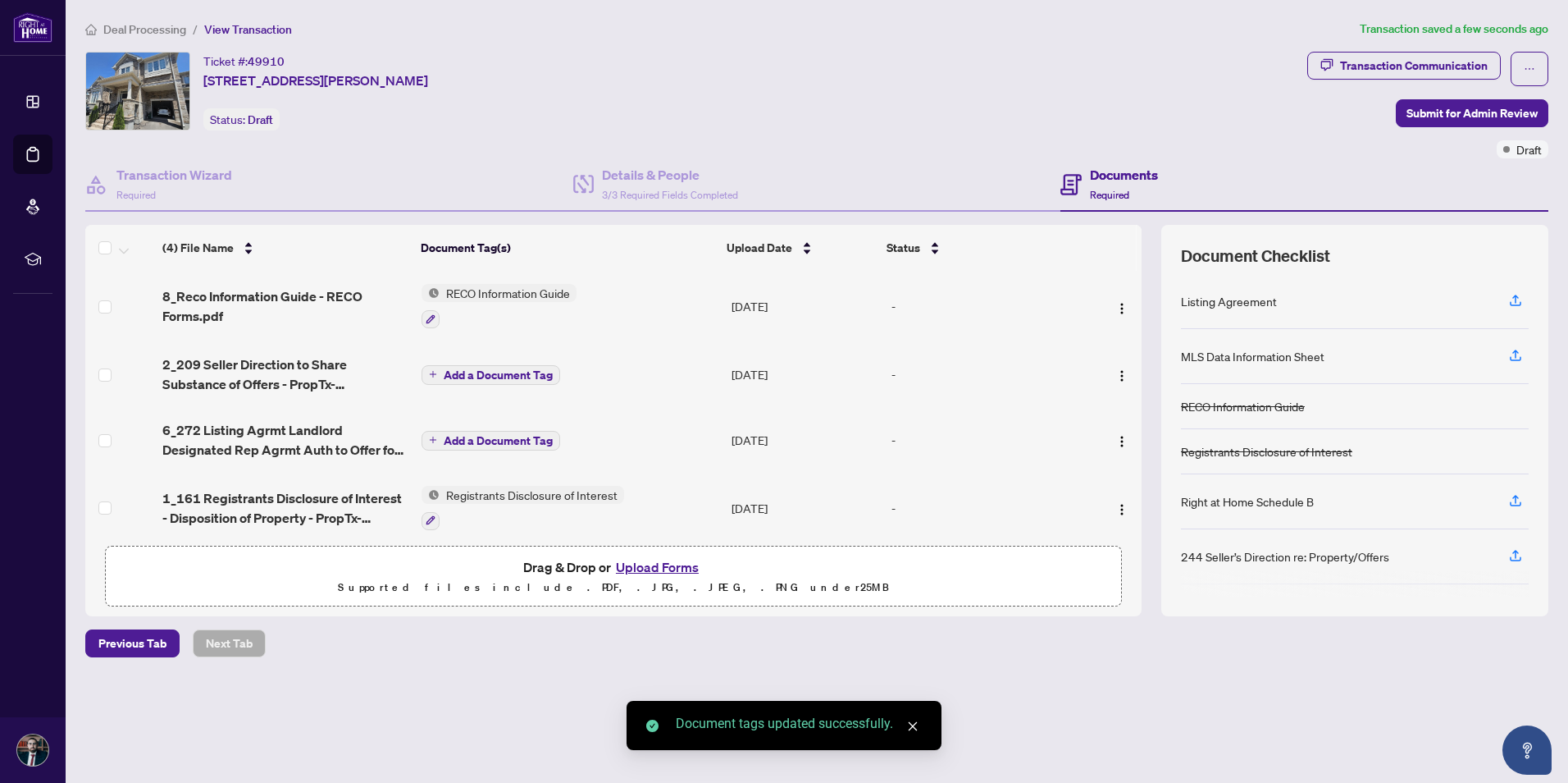
click at [492, 375] on span "Add a Document Tag" at bounding box center [498, 374] width 109 height 11
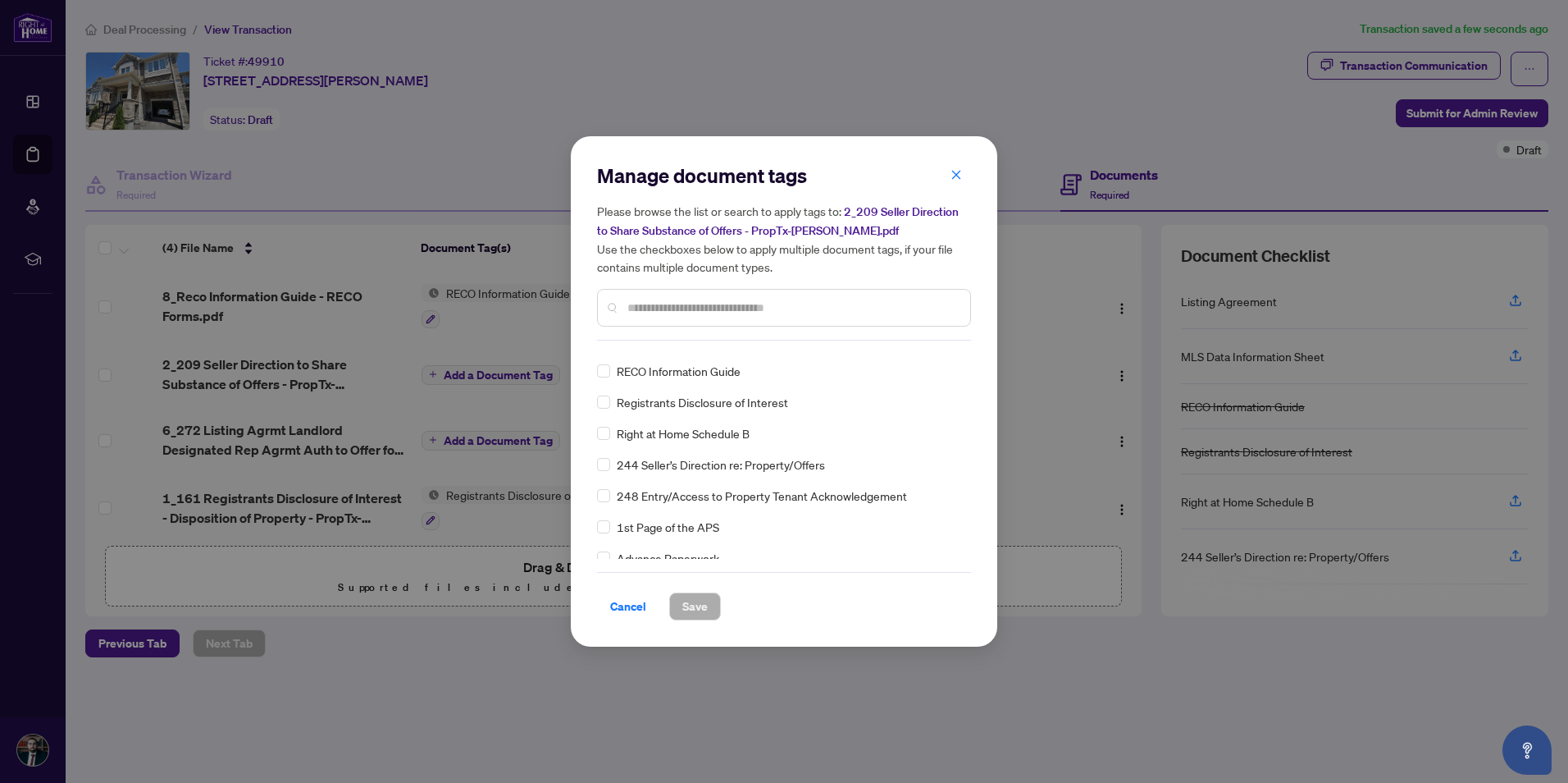
scroll to position [82, 0]
click at [636, 613] on span "Cancel" at bounding box center [628, 606] width 36 height 26
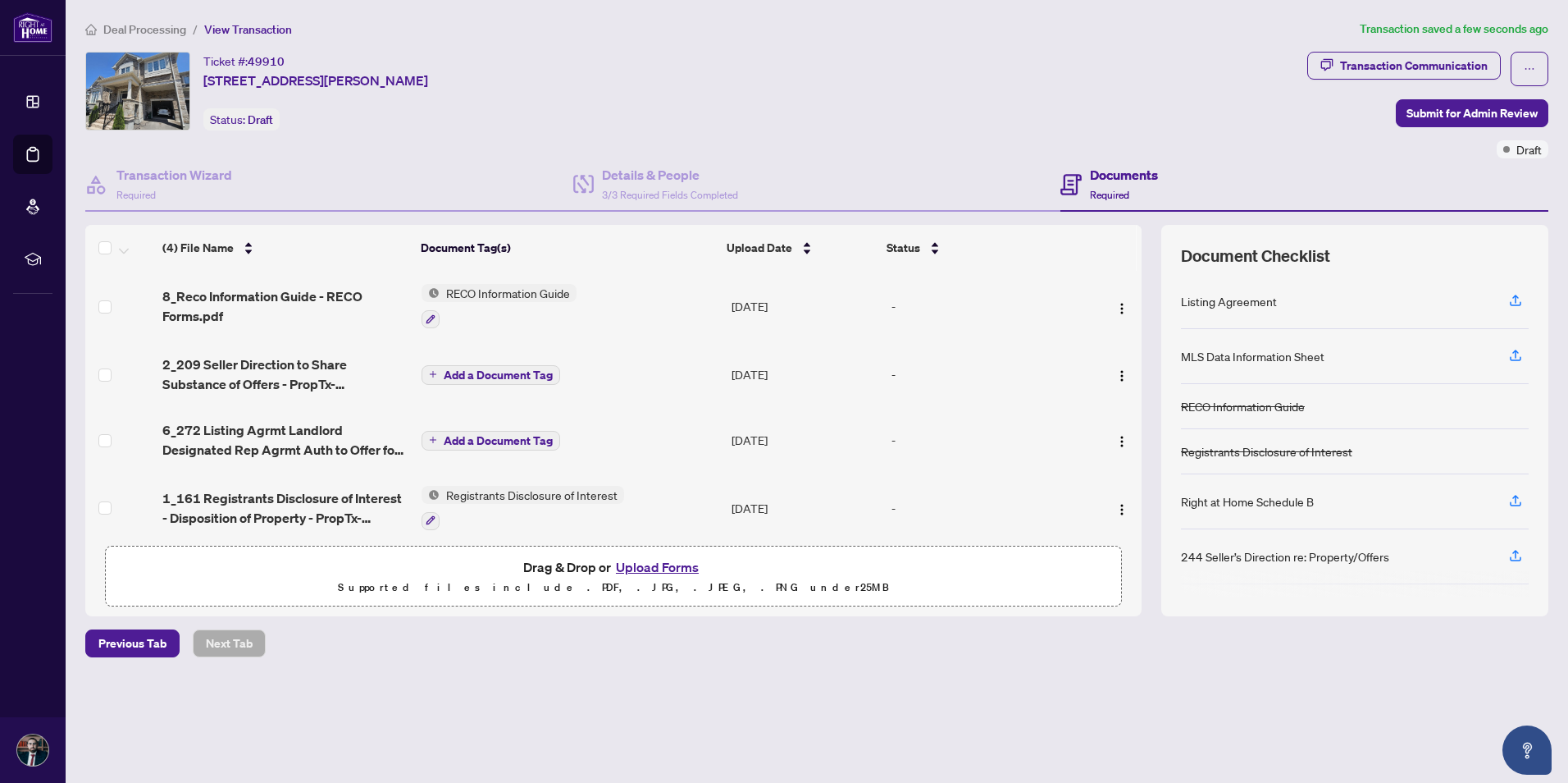
click at [514, 435] on span "Add a Document Tag" at bounding box center [498, 441] width 109 height 11
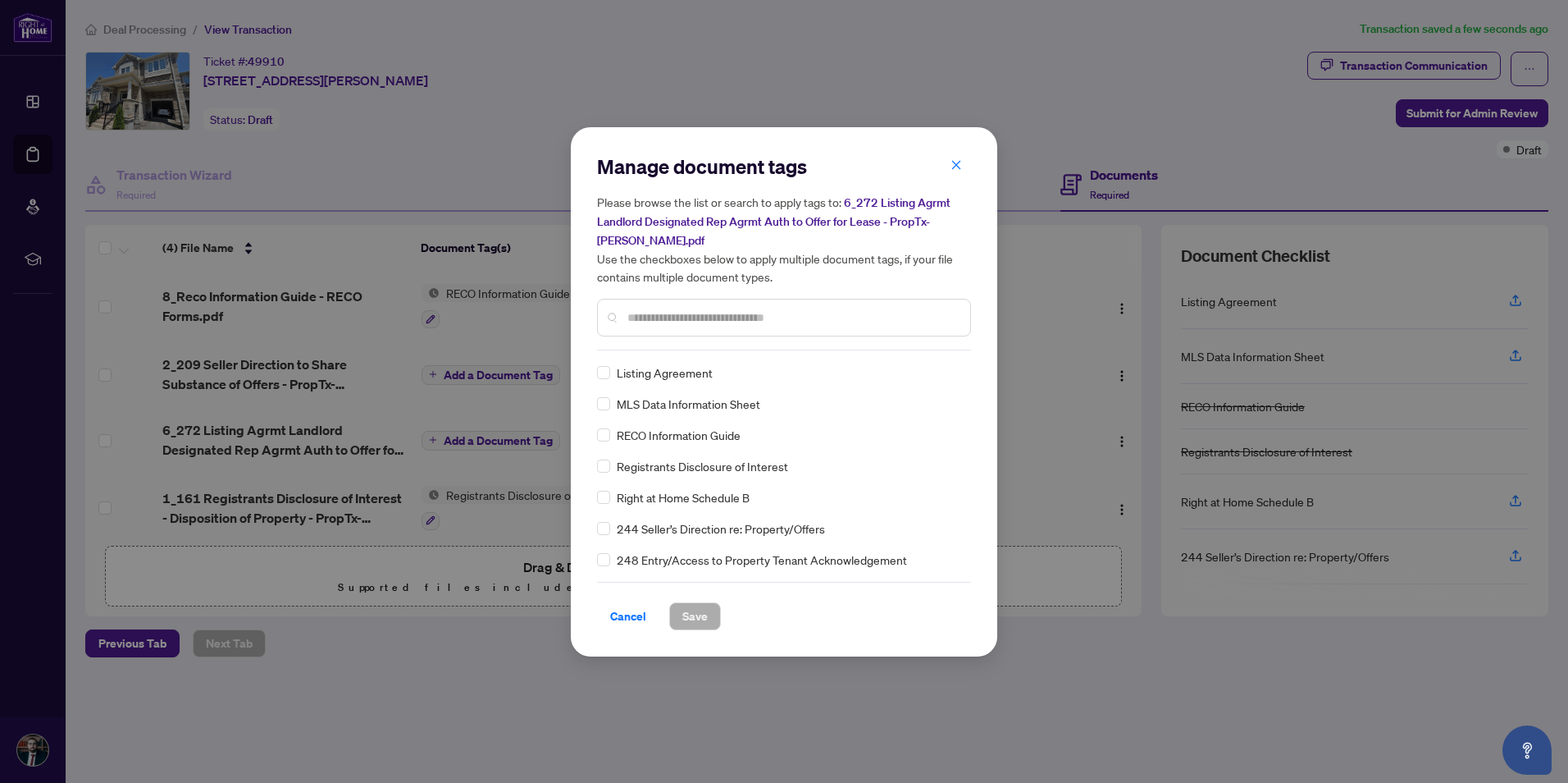
click at [678, 375] on span "Listing Agreement" at bounding box center [665, 373] width 96 height 18
click at [697, 614] on span "Save" at bounding box center [695, 616] width 26 height 26
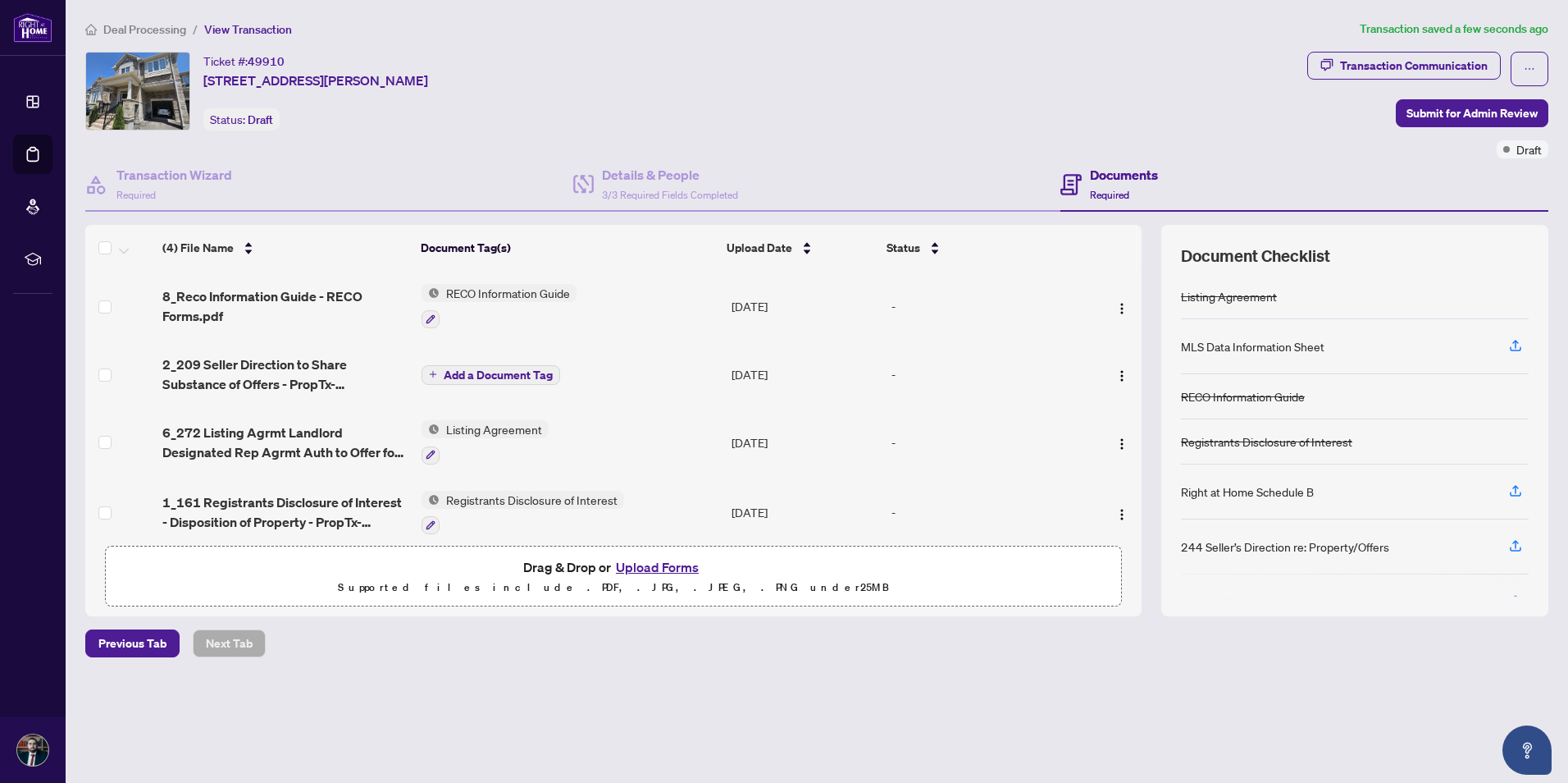
click at [656, 567] on button "Upload Forms" at bounding box center [657, 566] width 93 height 21
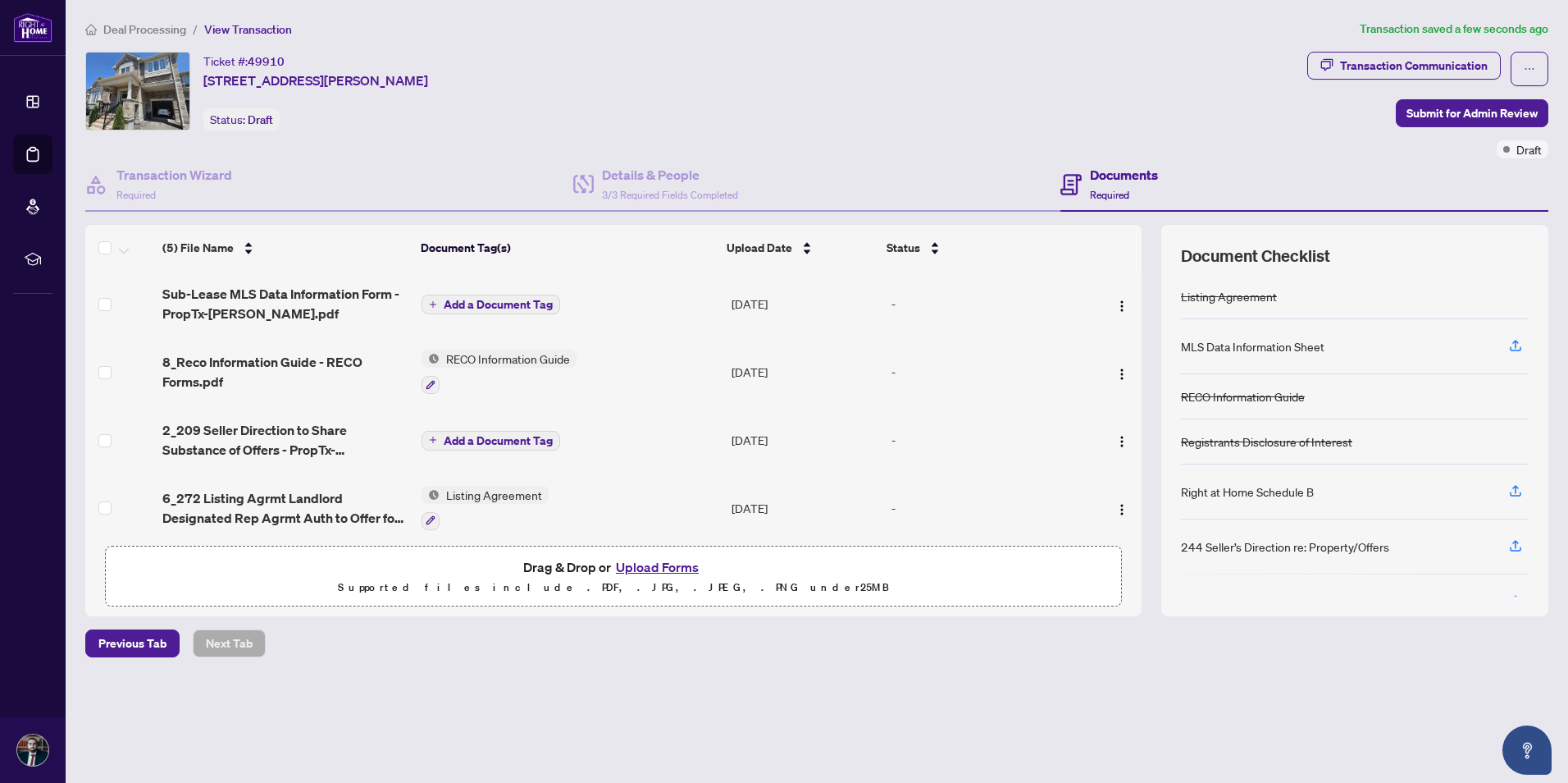
click at [494, 302] on span "Add a Document Tag" at bounding box center [498, 304] width 109 height 11
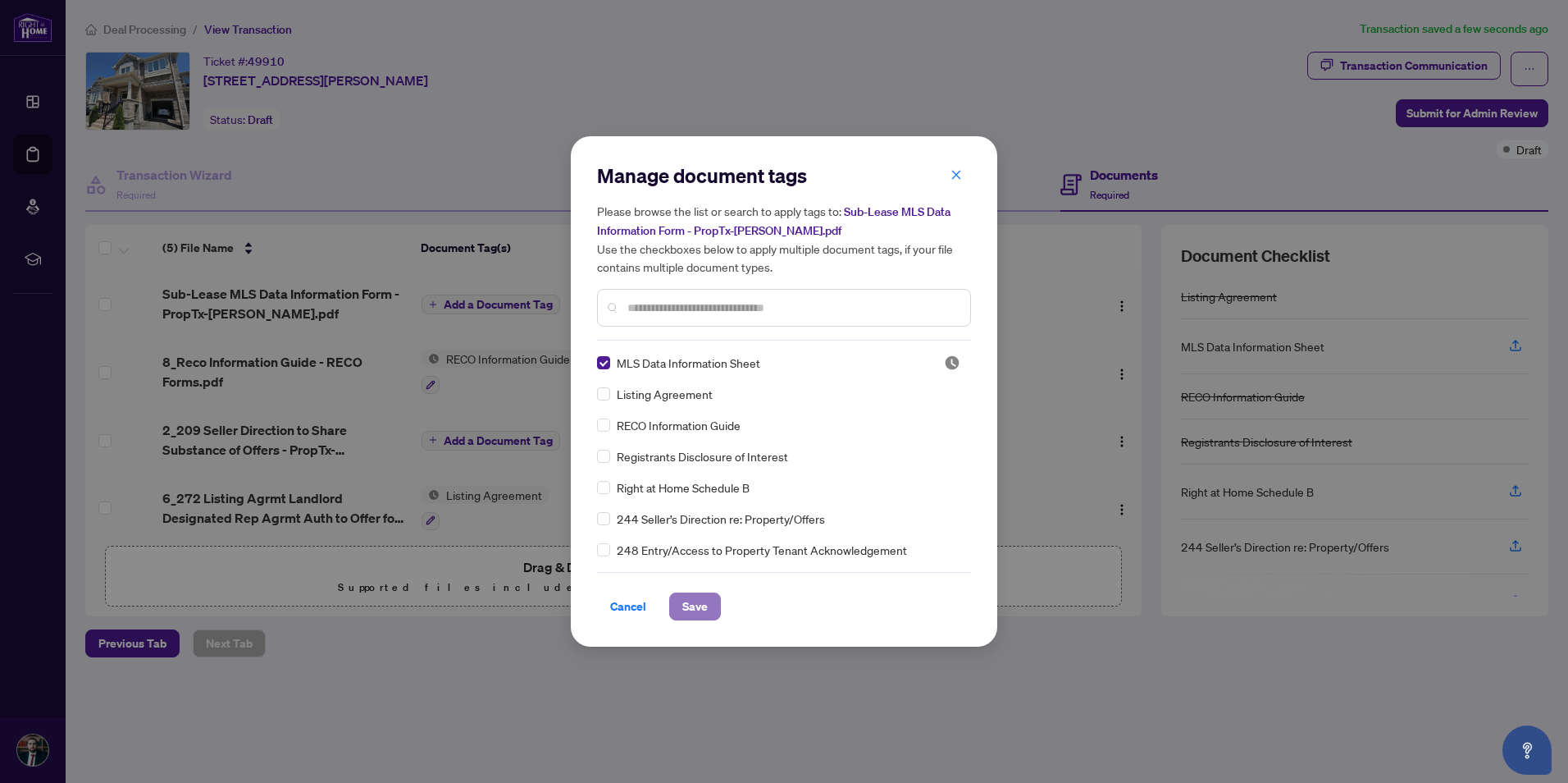
click at [701, 605] on span "Save" at bounding box center [695, 606] width 26 height 26
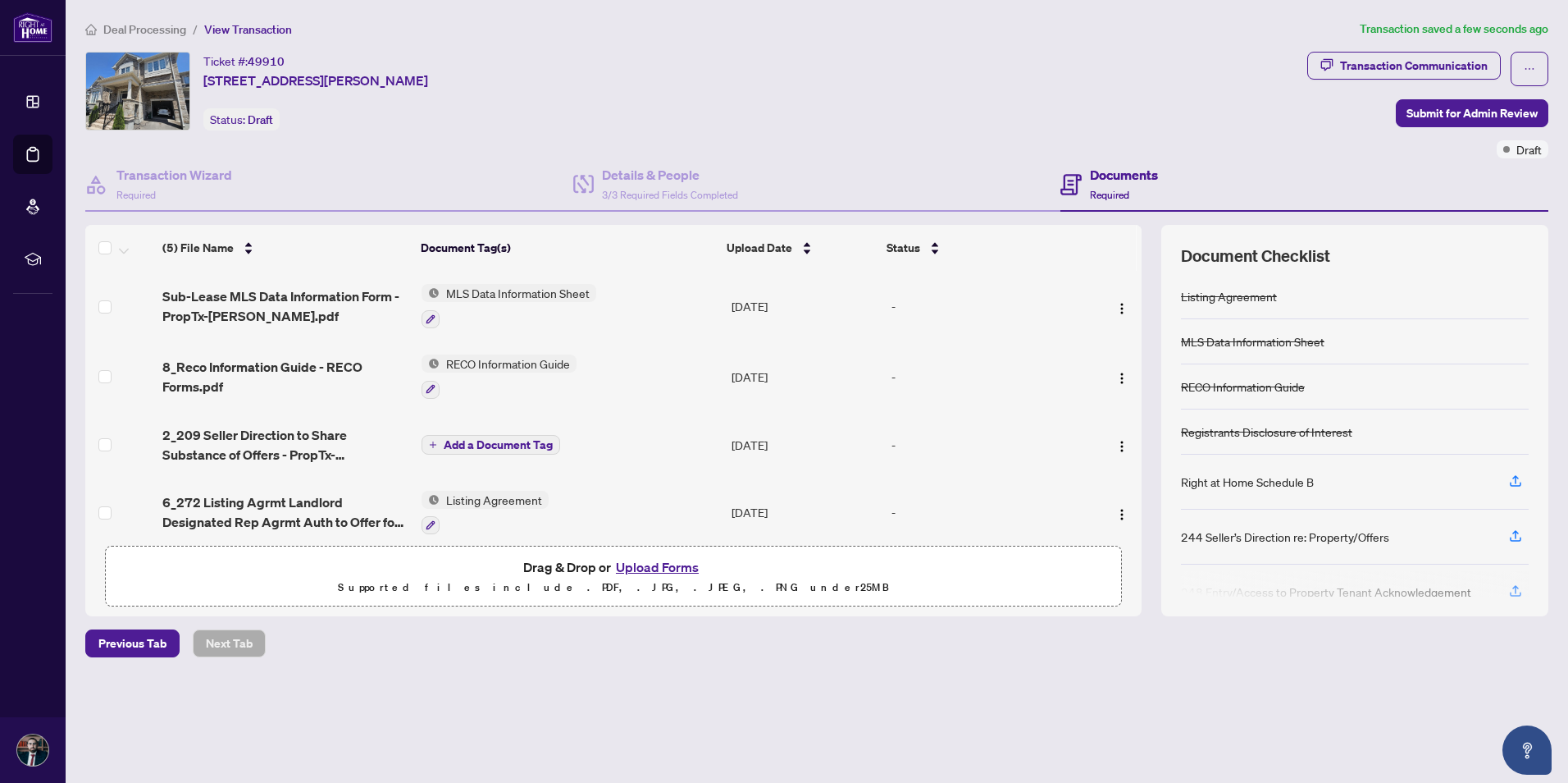
click at [665, 570] on button "Upload Forms" at bounding box center [657, 566] width 93 height 21
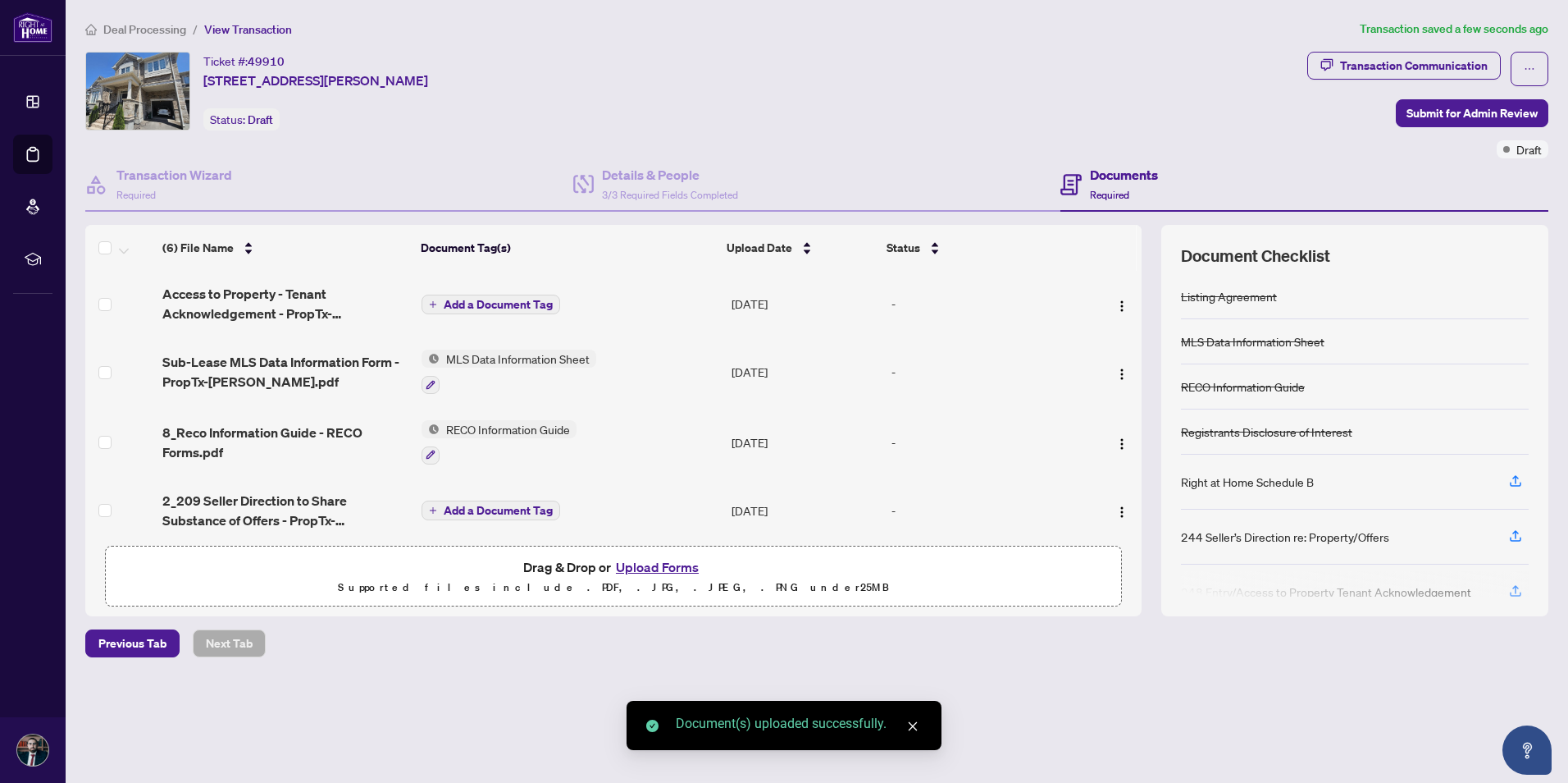
click at [668, 568] on button "Upload Forms" at bounding box center [657, 566] width 93 height 21
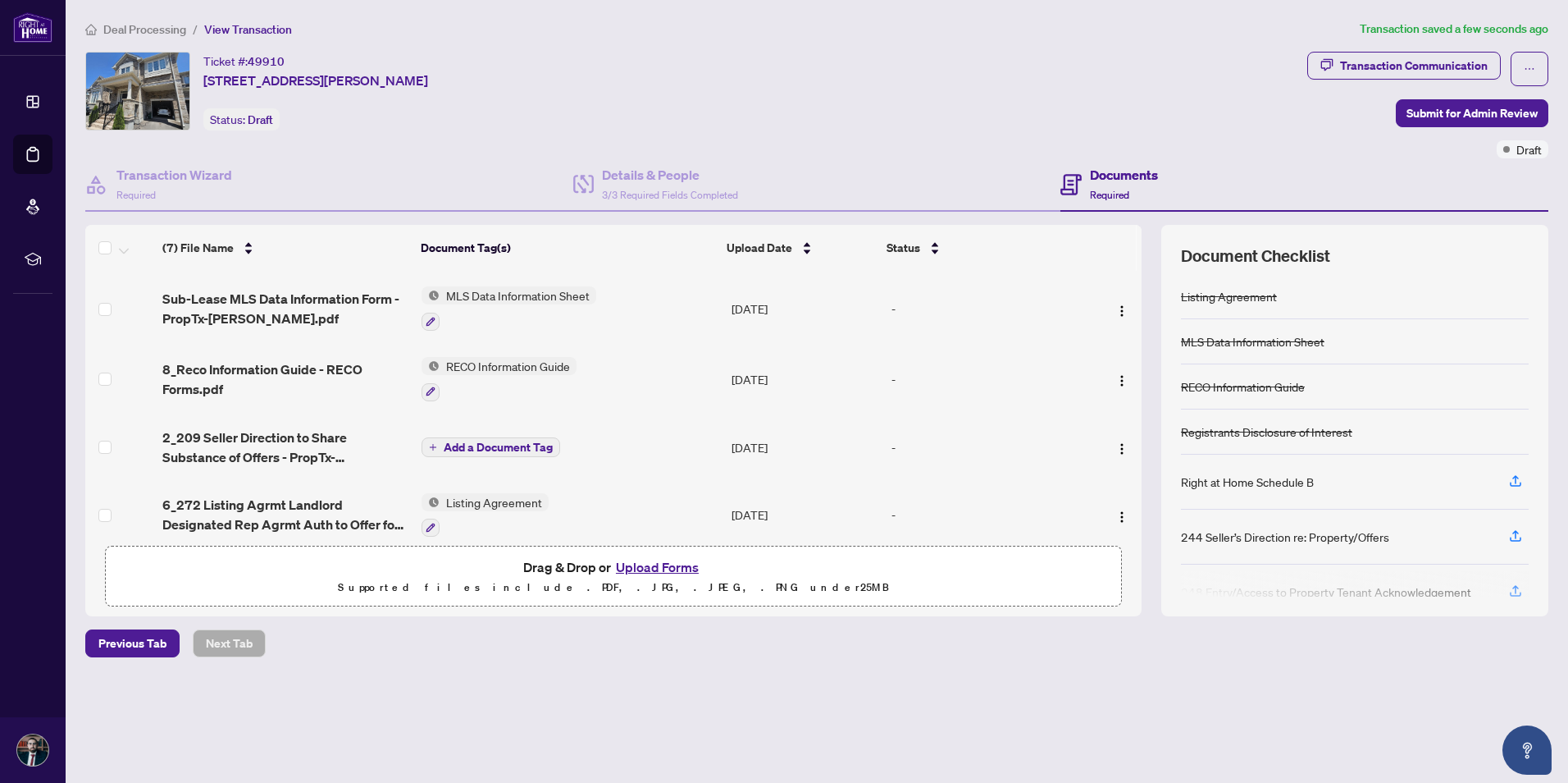
scroll to position [0, 0]
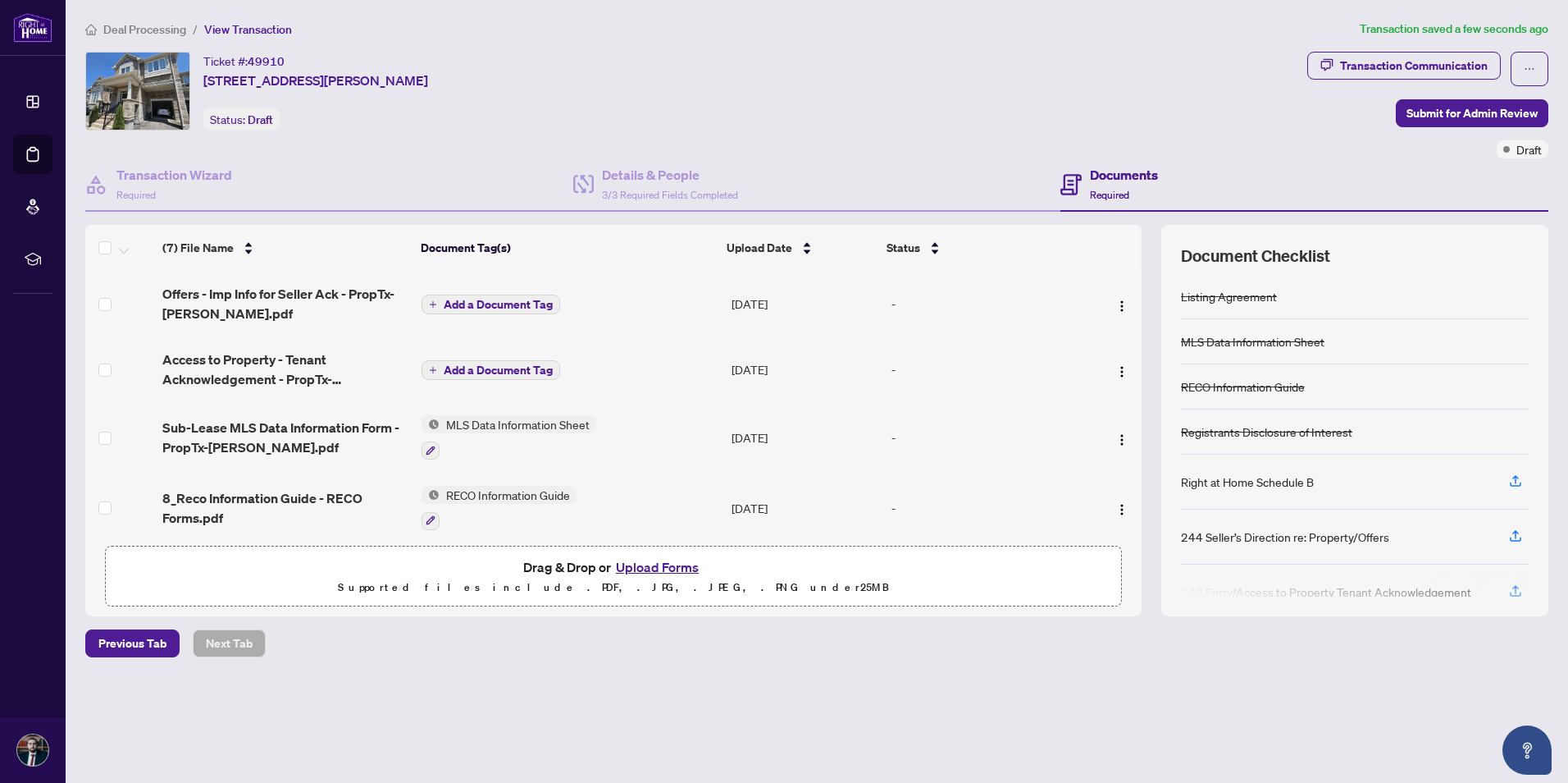
click at [485, 365] on span "Add a Document Tag" at bounding box center [498, 370] width 109 height 11
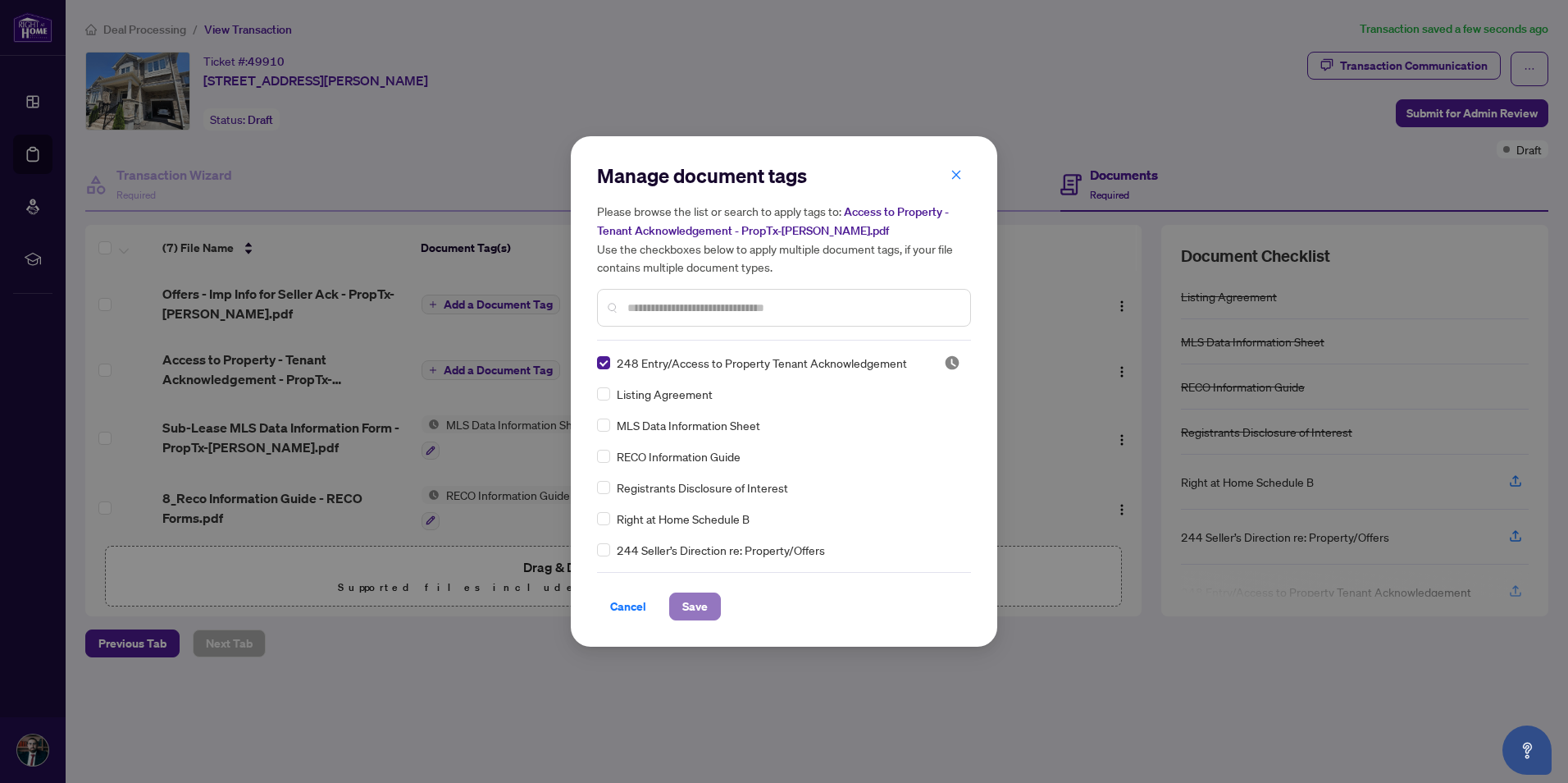
click at [712, 599] on button "Save" at bounding box center [695, 607] width 52 height 28
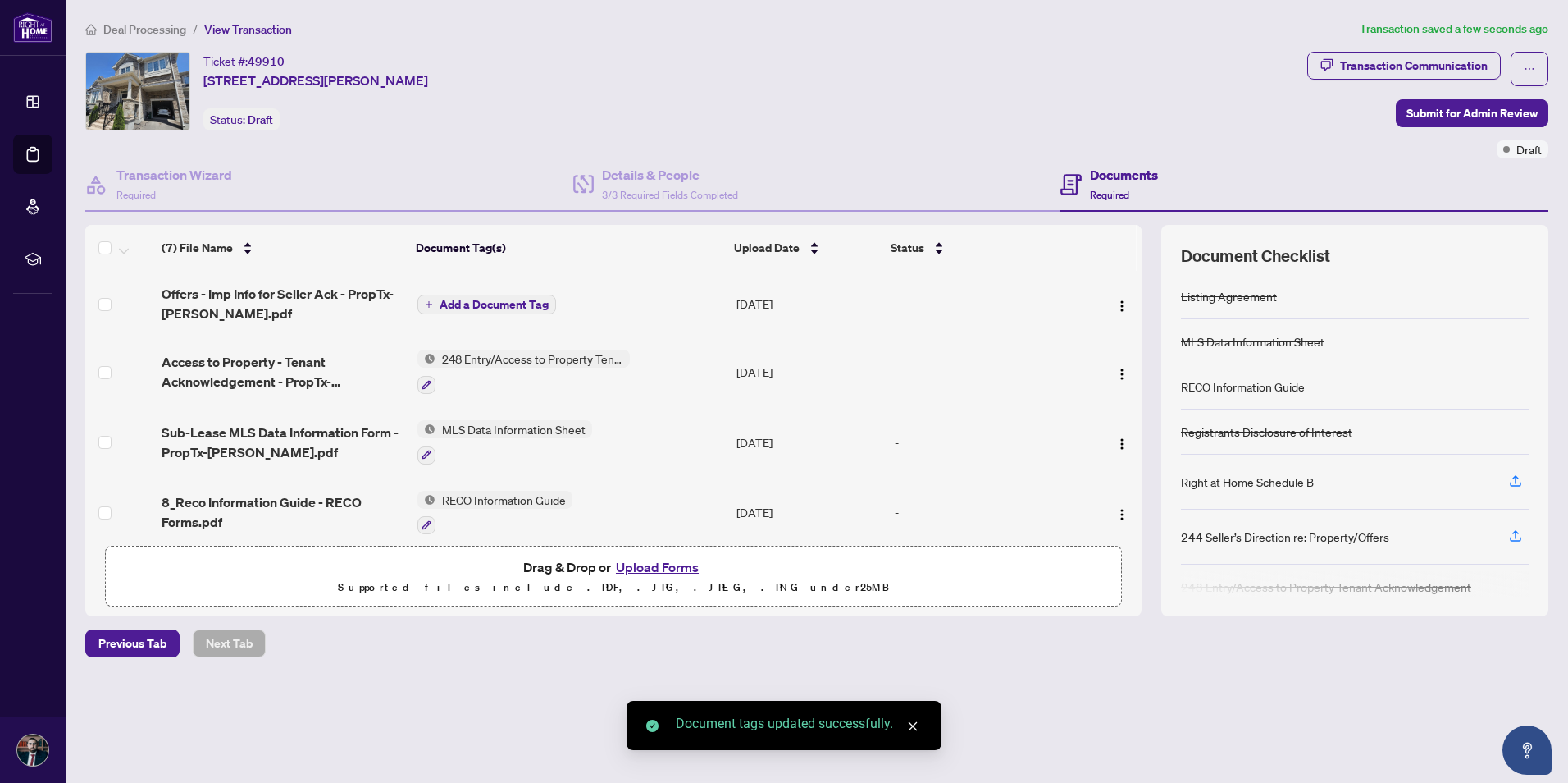
click at [514, 302] on span "Add a Document Tag" at bounding box center [494, 304] width 109 height 11
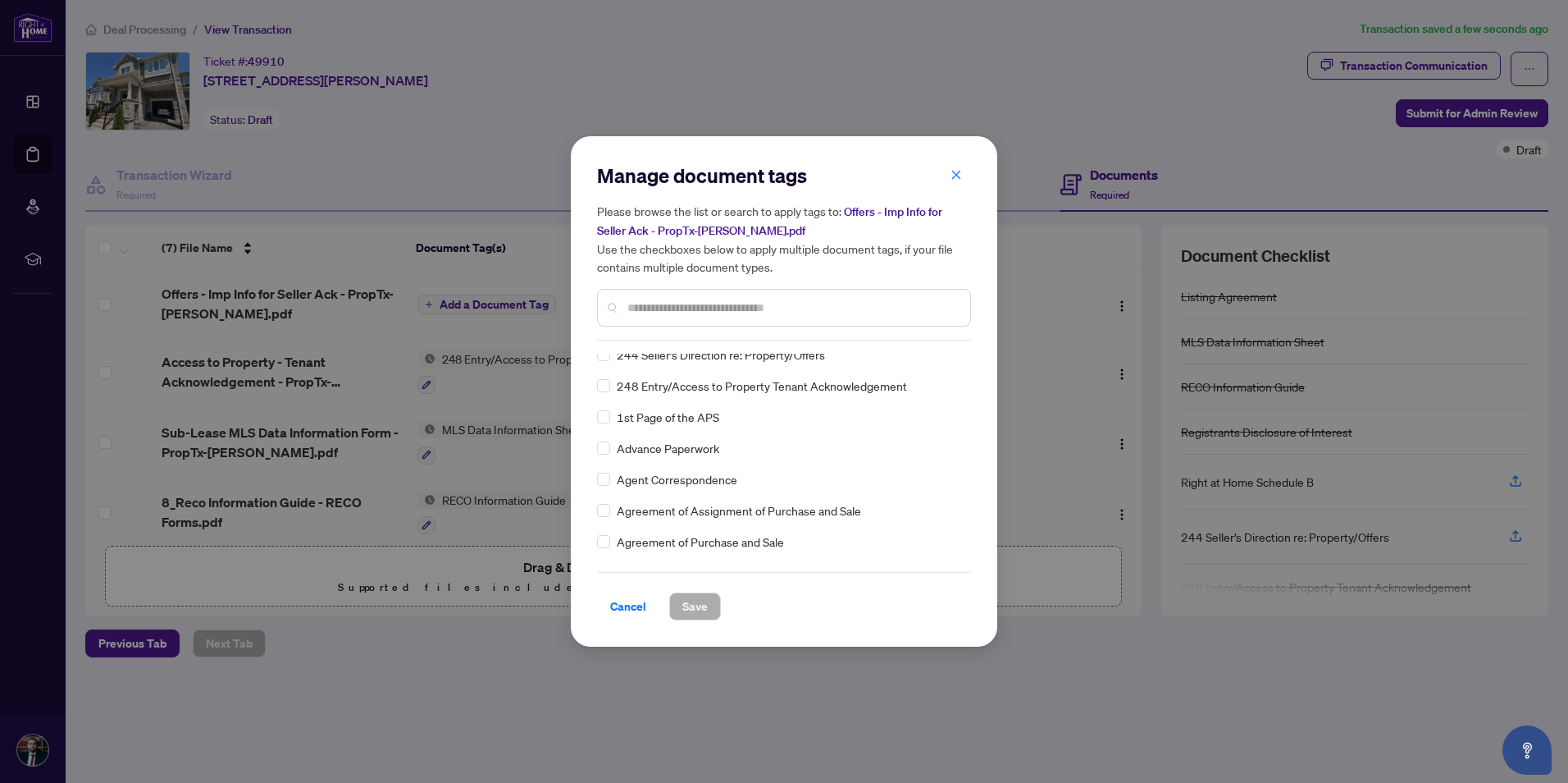
scroll to position [246, 0]
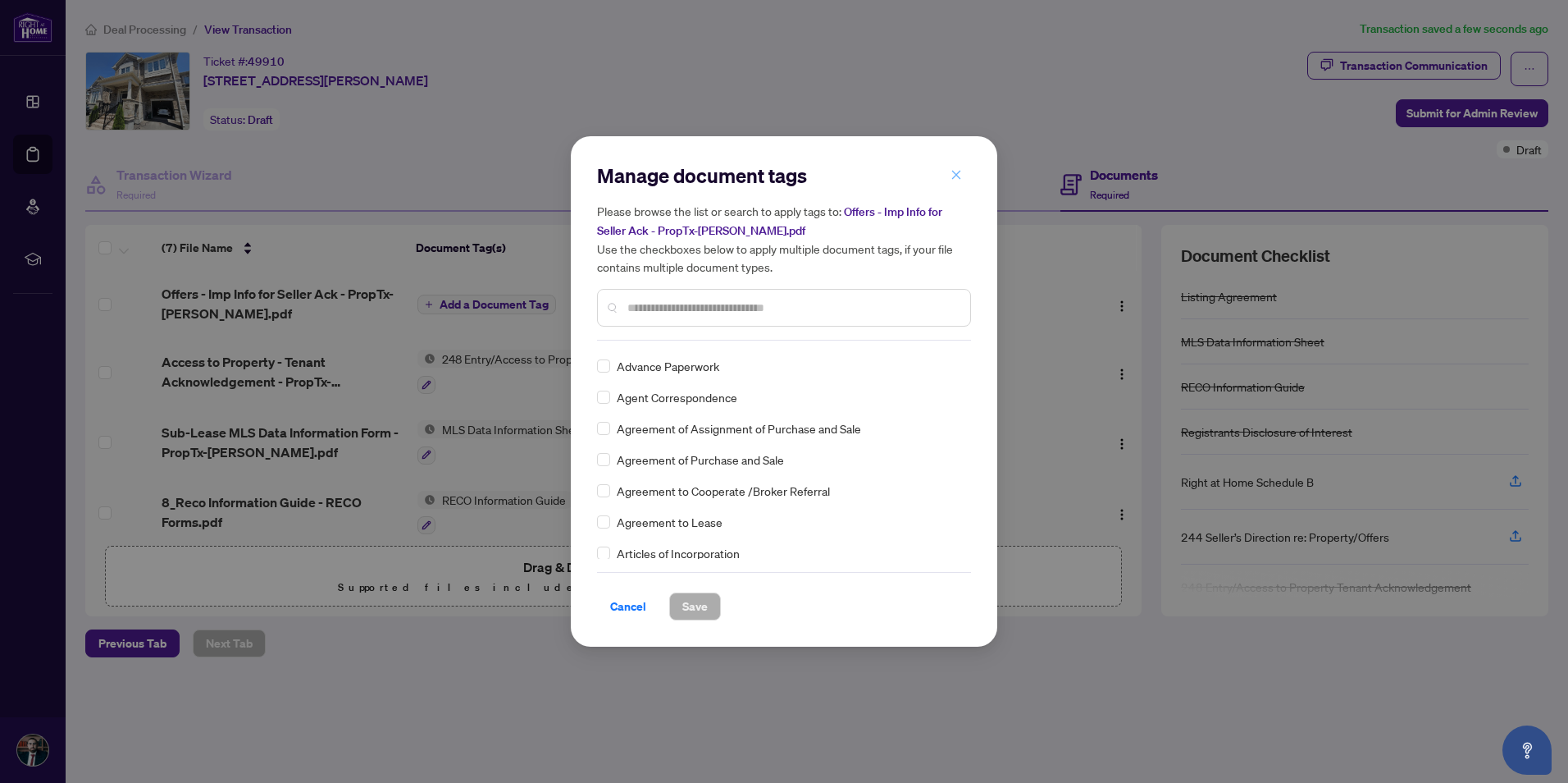
click at [952, 176] on icon "close" at bounding box center [956, 174] width 11 height 11
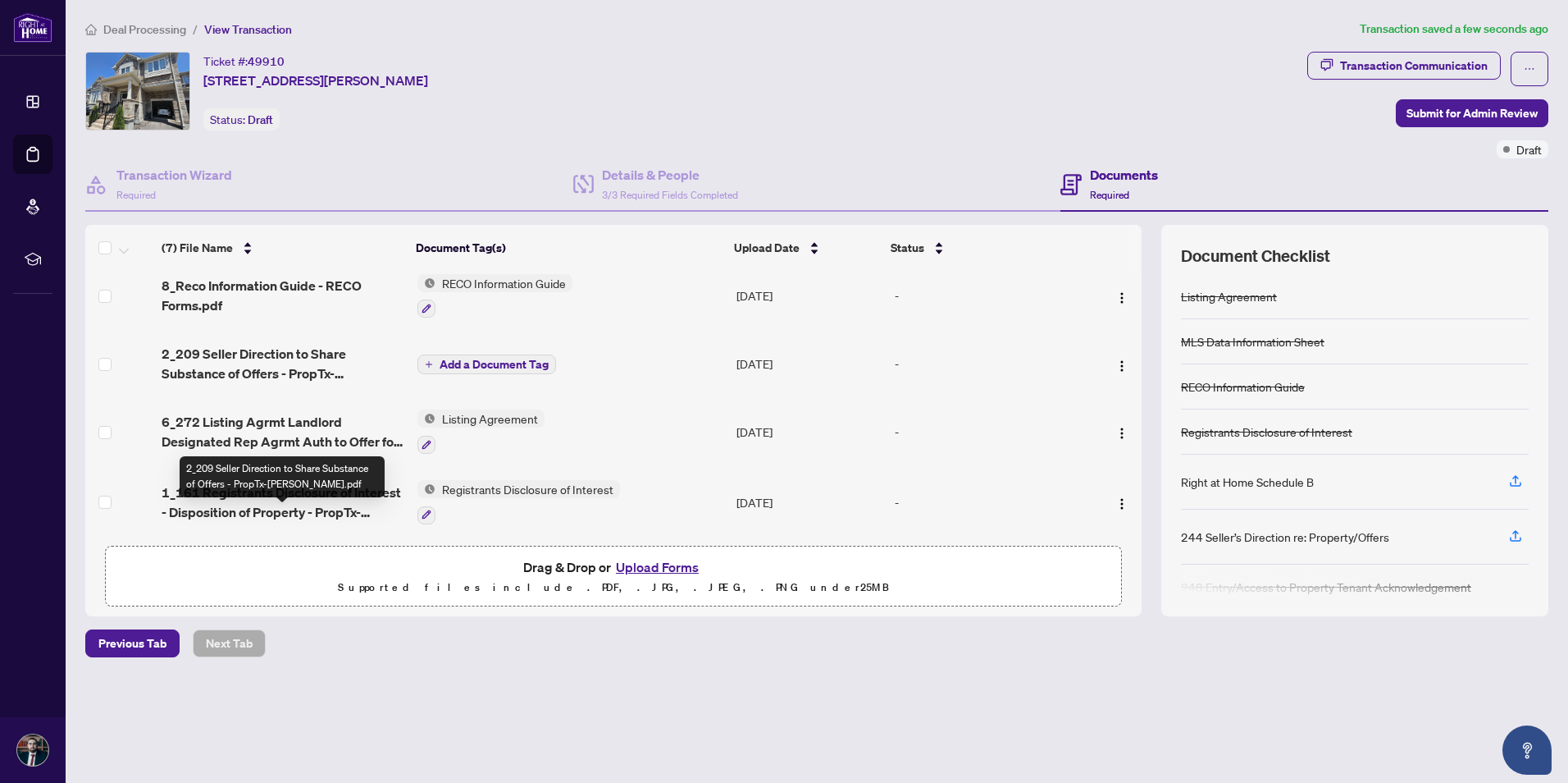
scroll to position [0, 0]
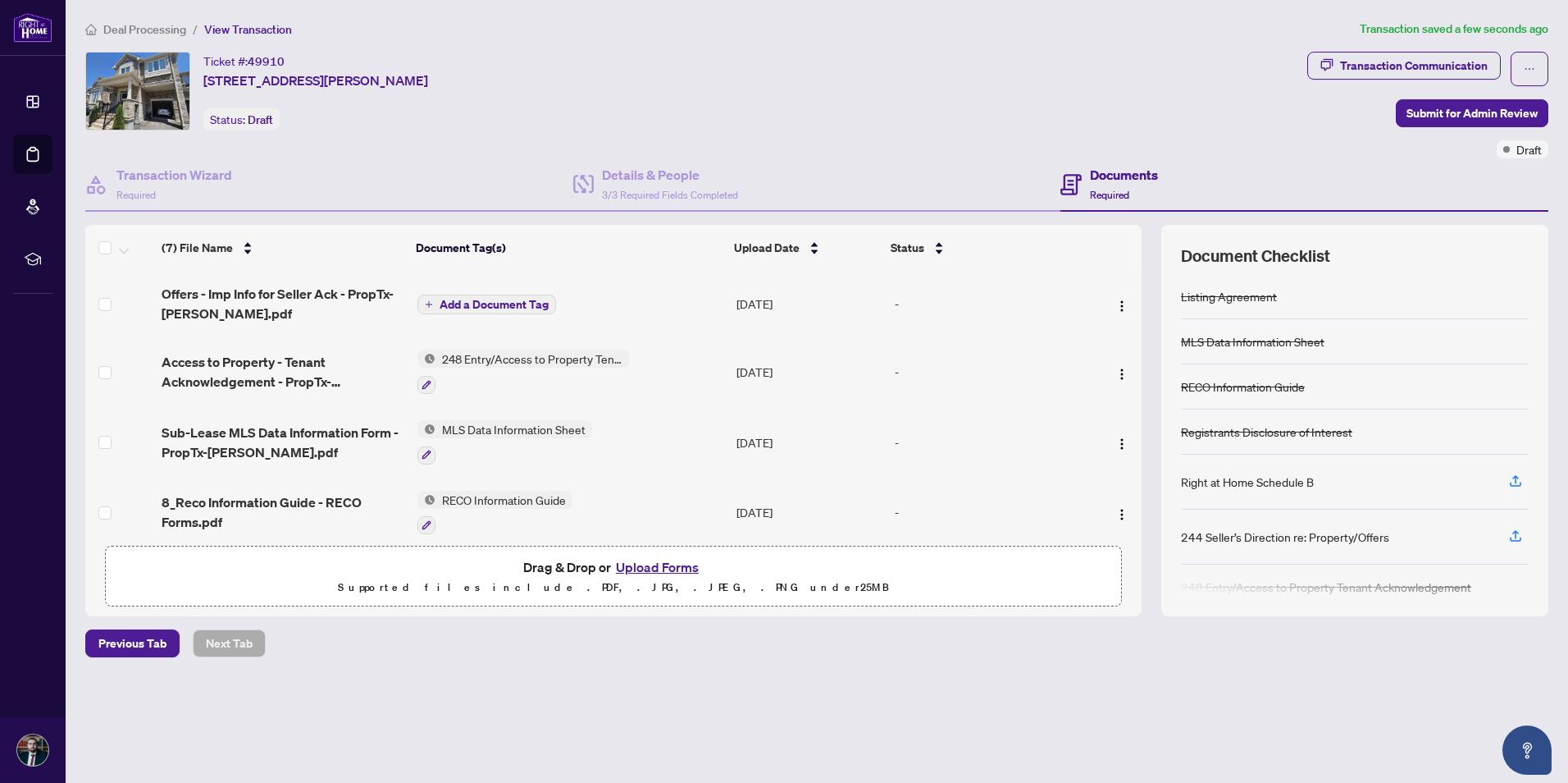
click at [679, 560] on button "Upload Forms" at bounding box center [657, 566] width 93 height 21
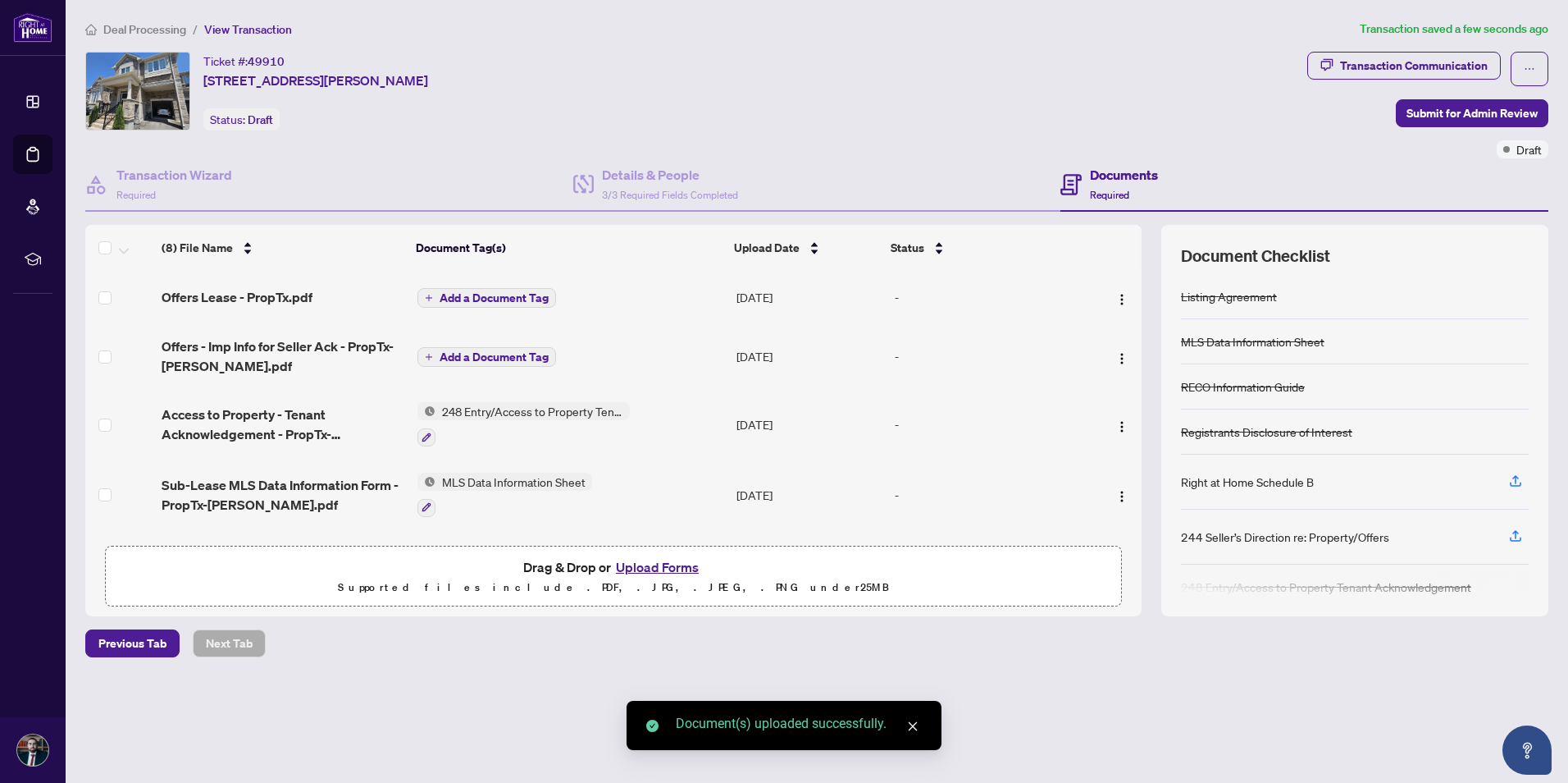
click at [492, 362] on span "Add a Document Tag" at bounding box center [494, 357] width 109 height 11
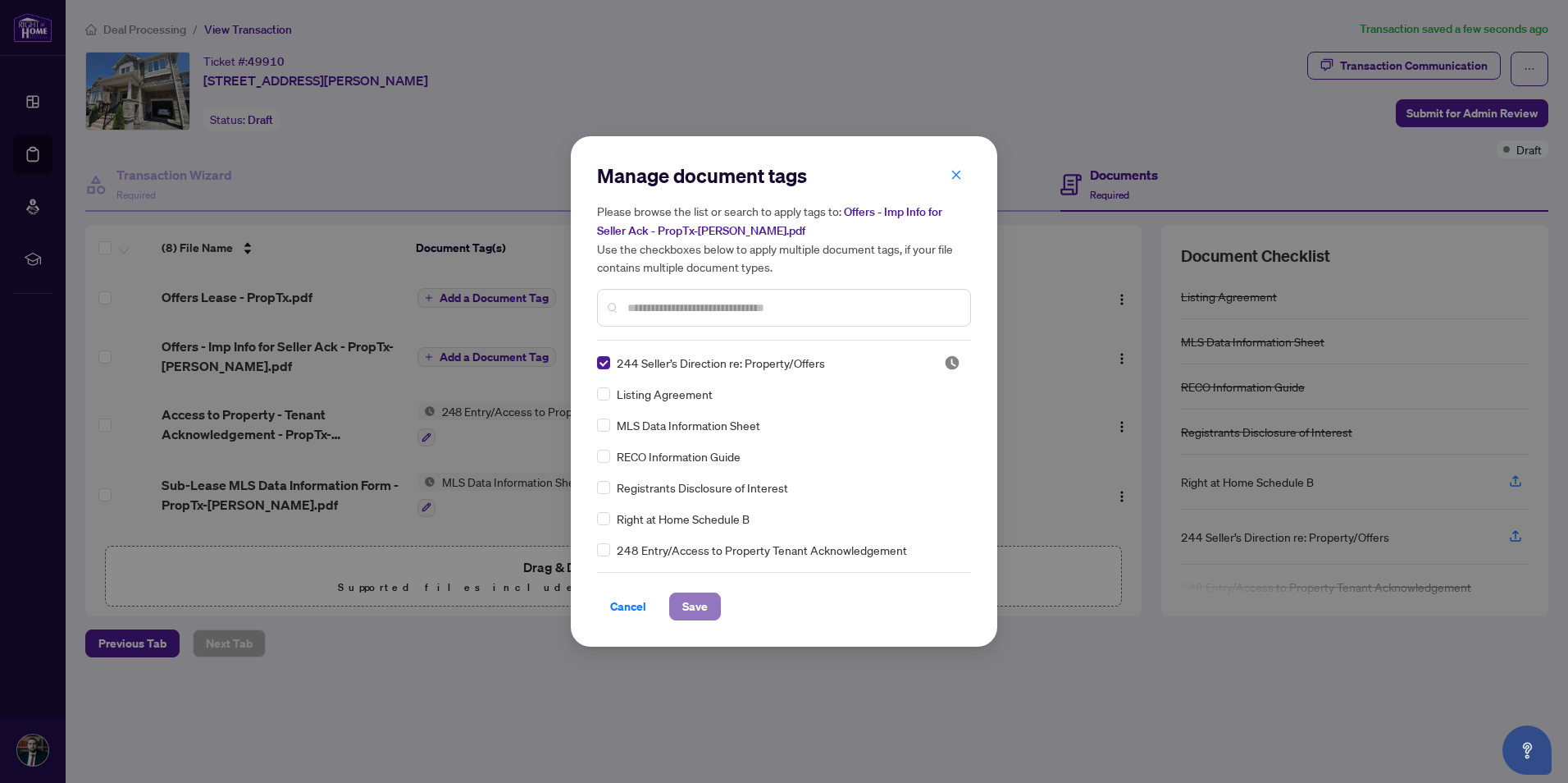
click at [707, 602] on span "Save" at bounding box center [695, 606] width 26 height 26
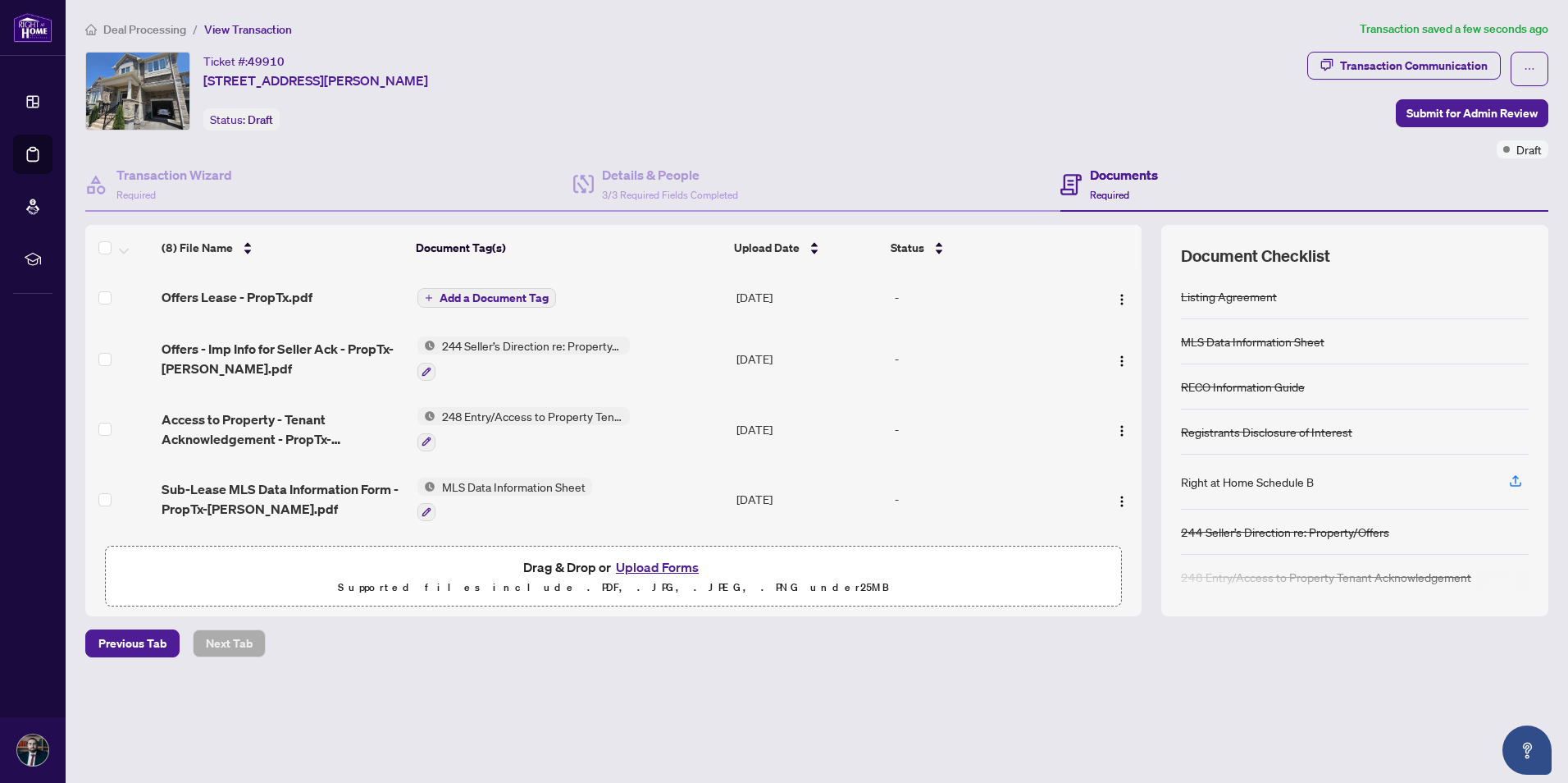
click at [531, 296] on span "Add a Document Tag" at bounding box center [494, 298] width 109 height 11
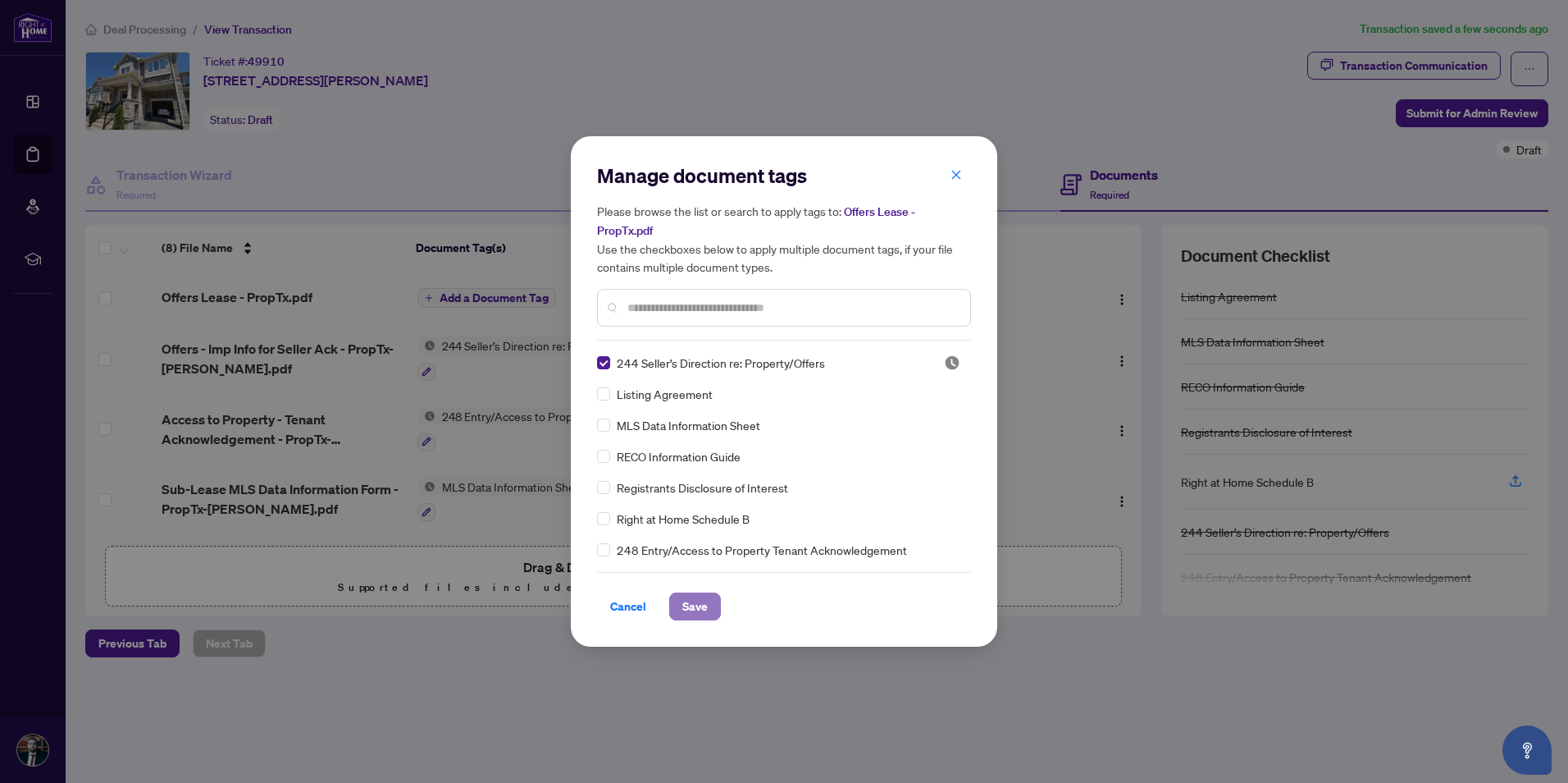
click at [682, 595] on span "Save" at bounding box center [695, 606] width 26 height 26
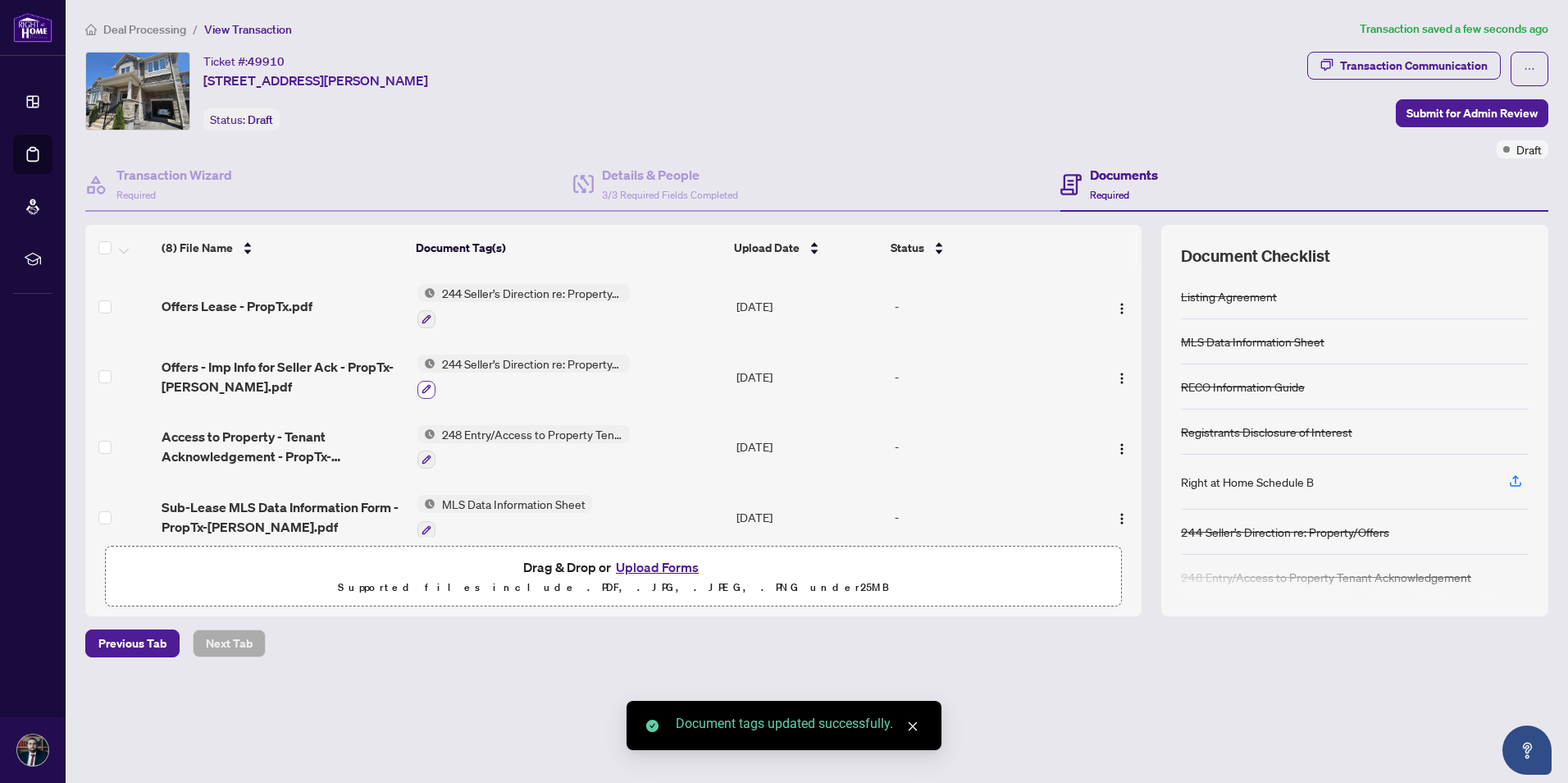
click at [429, 388] on icon "button" at bounding box center [426, 388] width 10 height 10
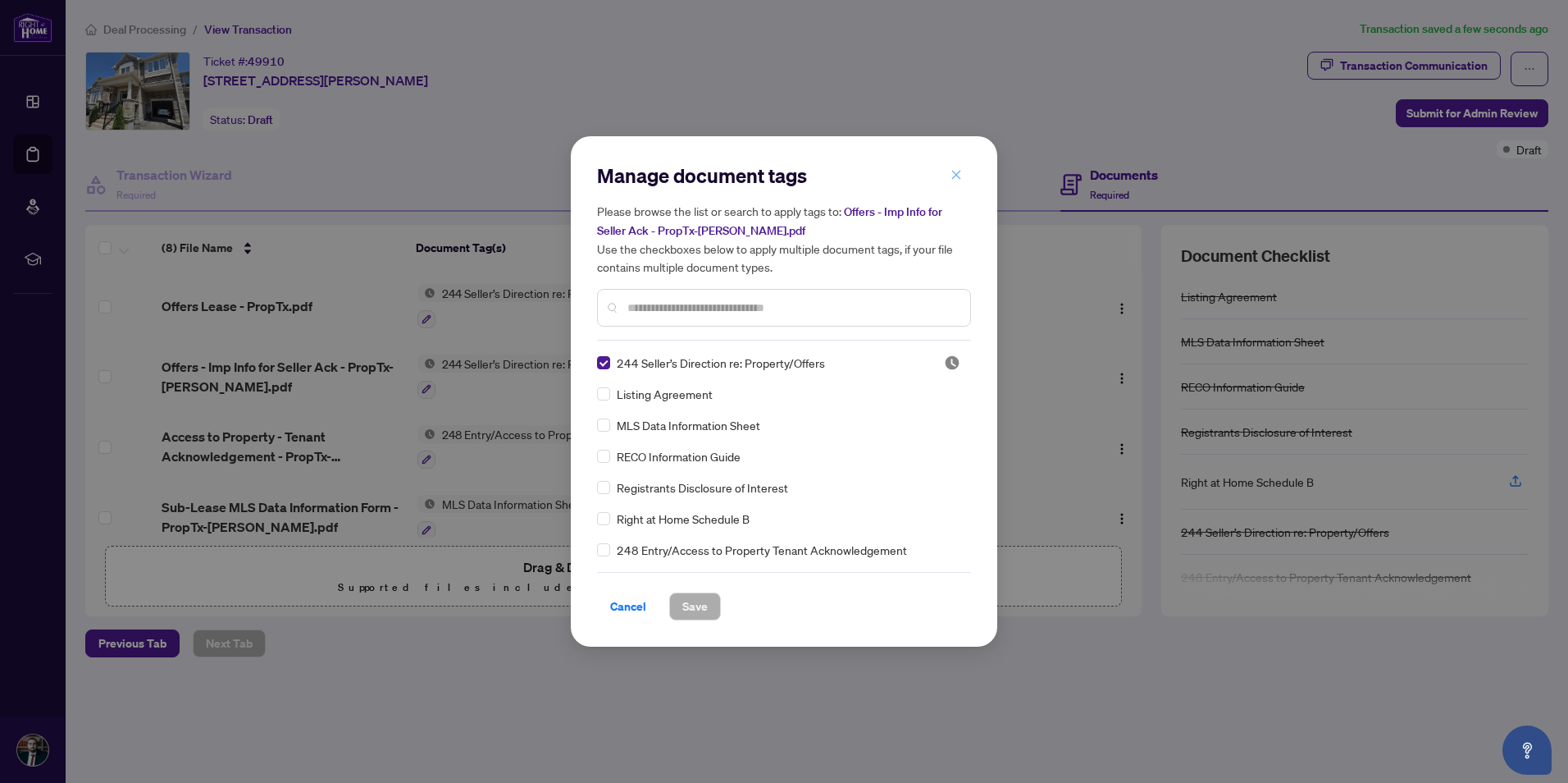
click at [957, 180] on icon "close" at bounding box center [956, 174] width 11 height 11
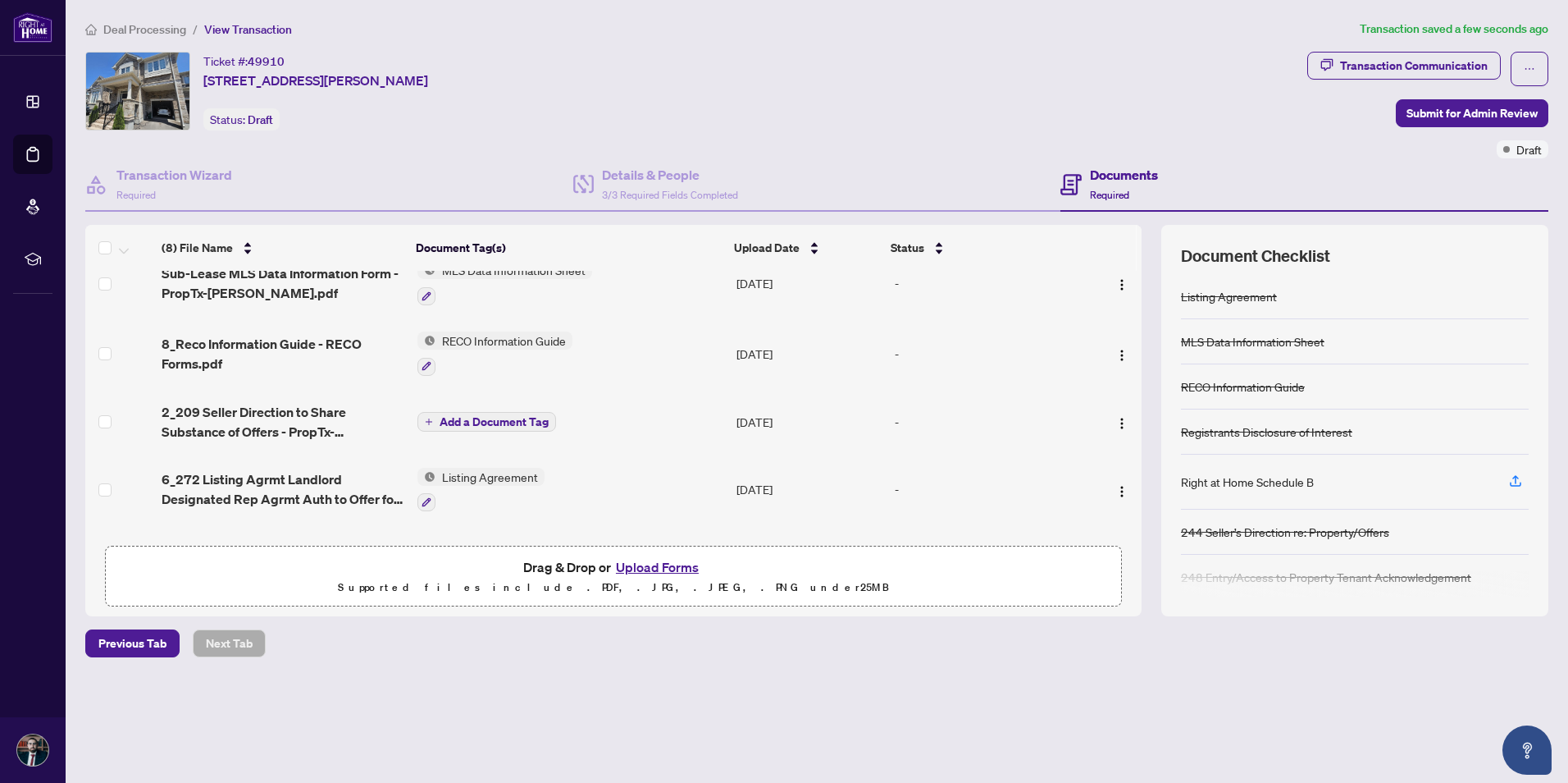
scroll to position [246, 0]
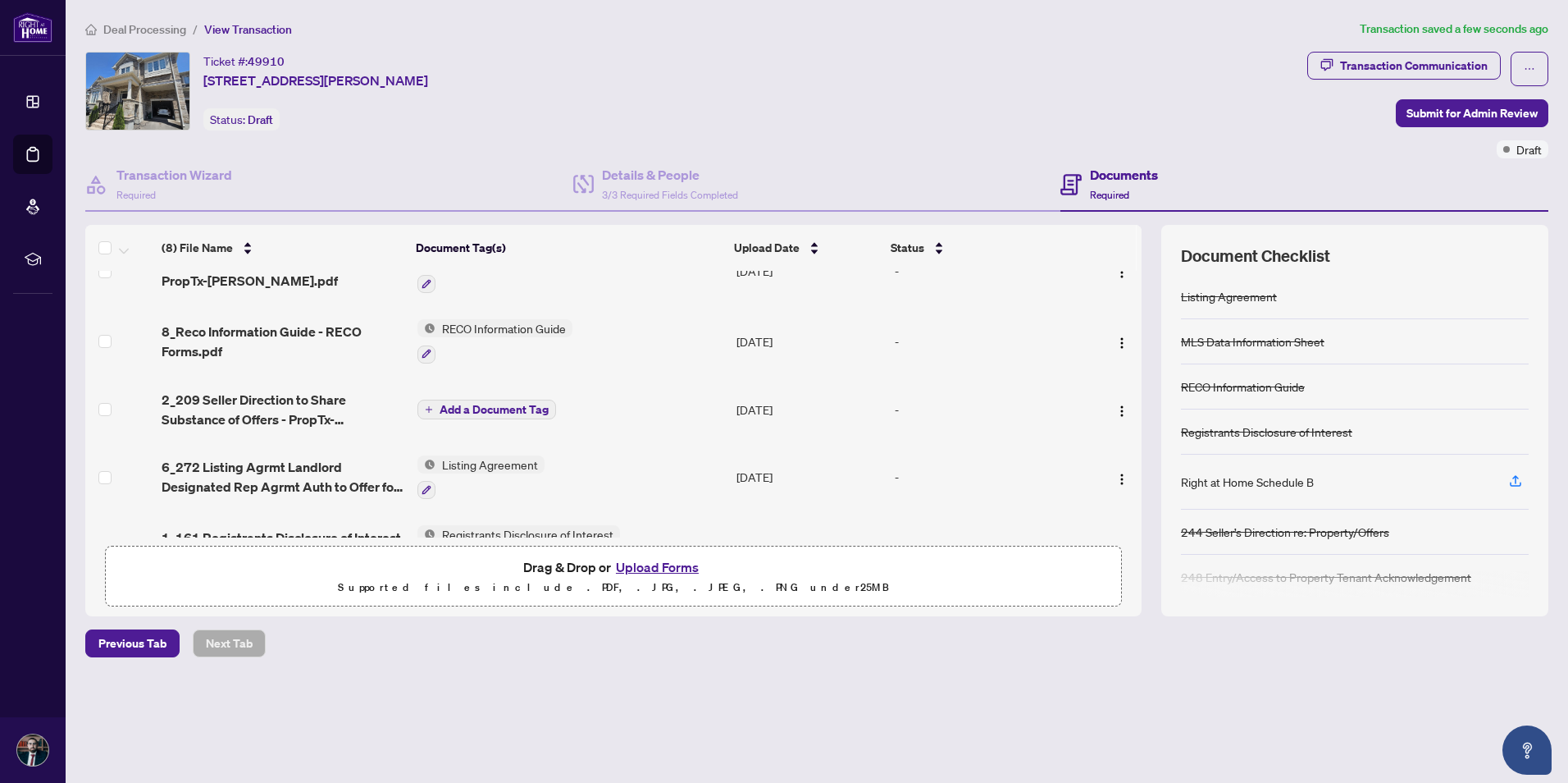
click at [508, 404] on span "Add a Document Tag" at bounding box center [494, 409] width 109 height 11
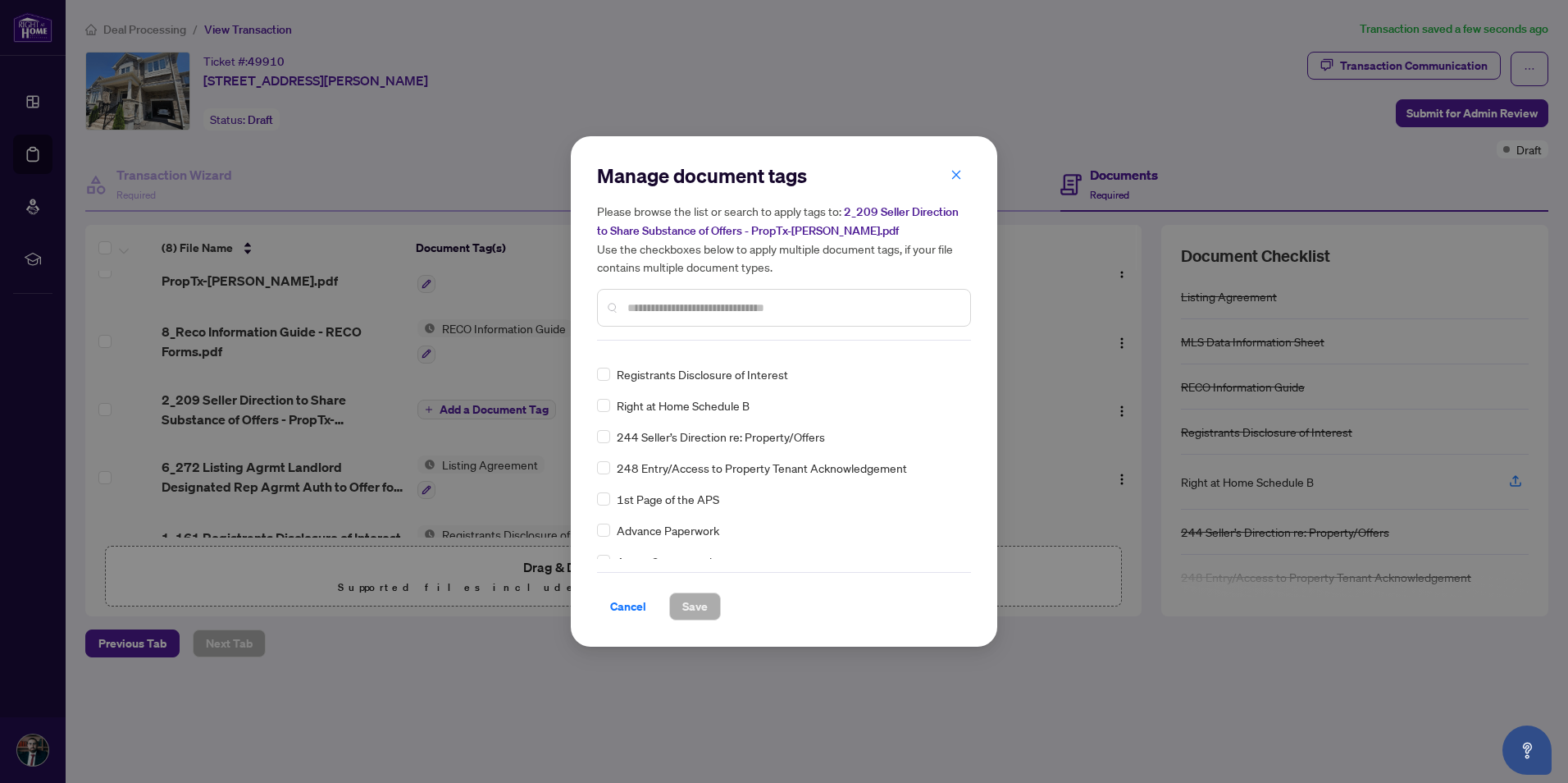
scroll to position [0, 0]
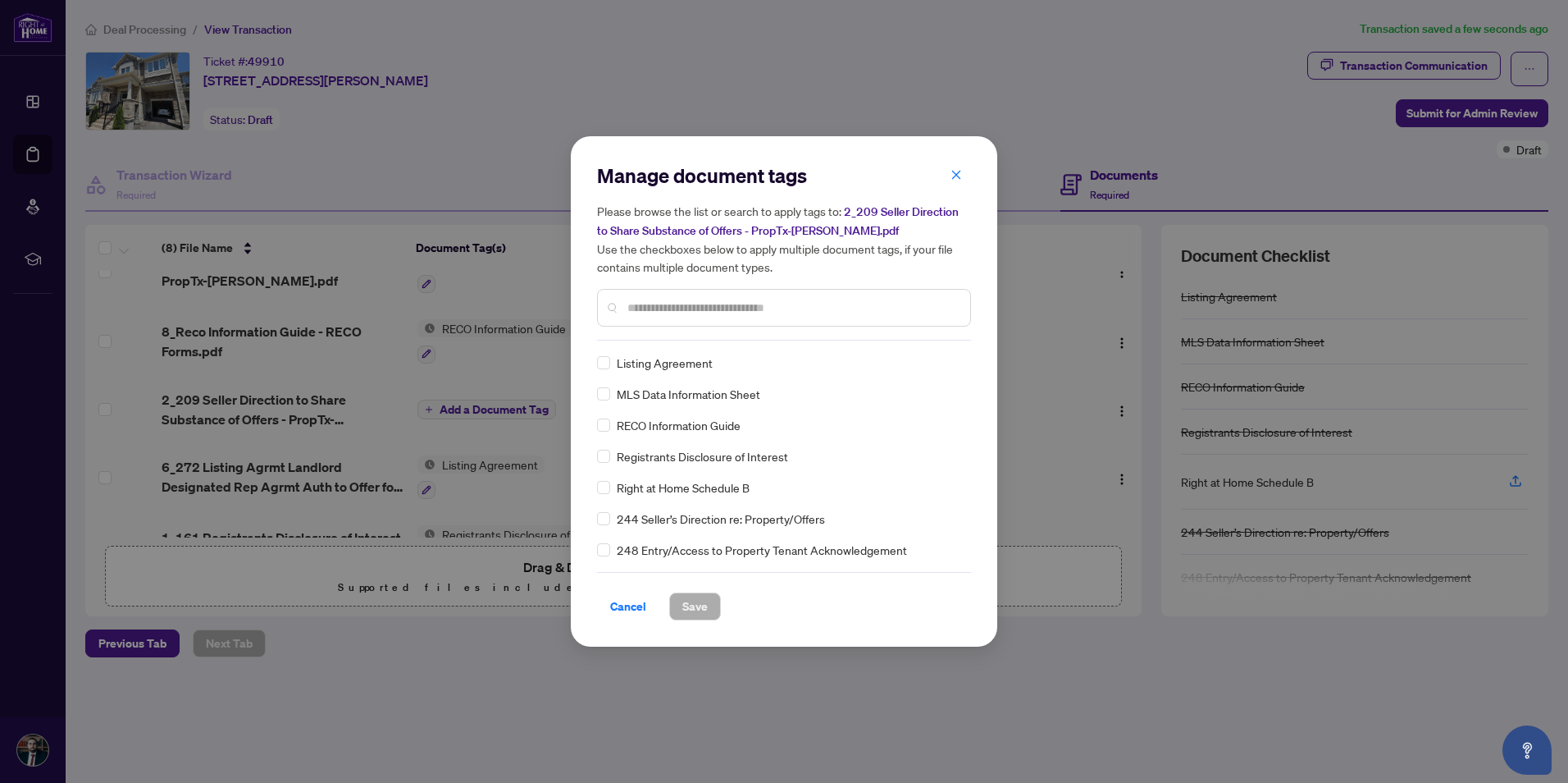
click at [689, 309] on input "text" at bounding box center [793, 308] width 330 height 18
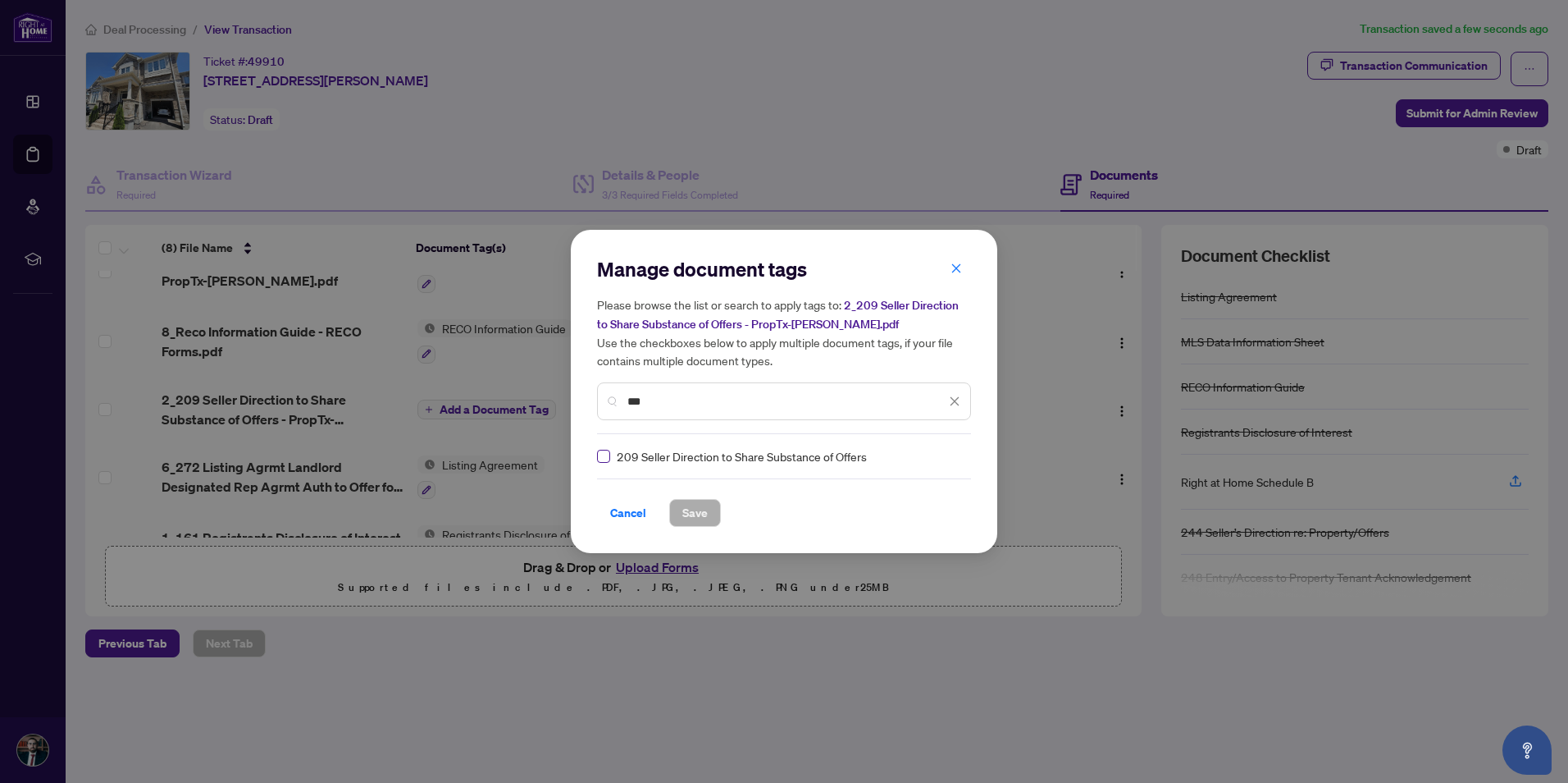
type input "***"
click at [682, 503] on span "Save" at bounding box center [695, 513] width 26 height 26
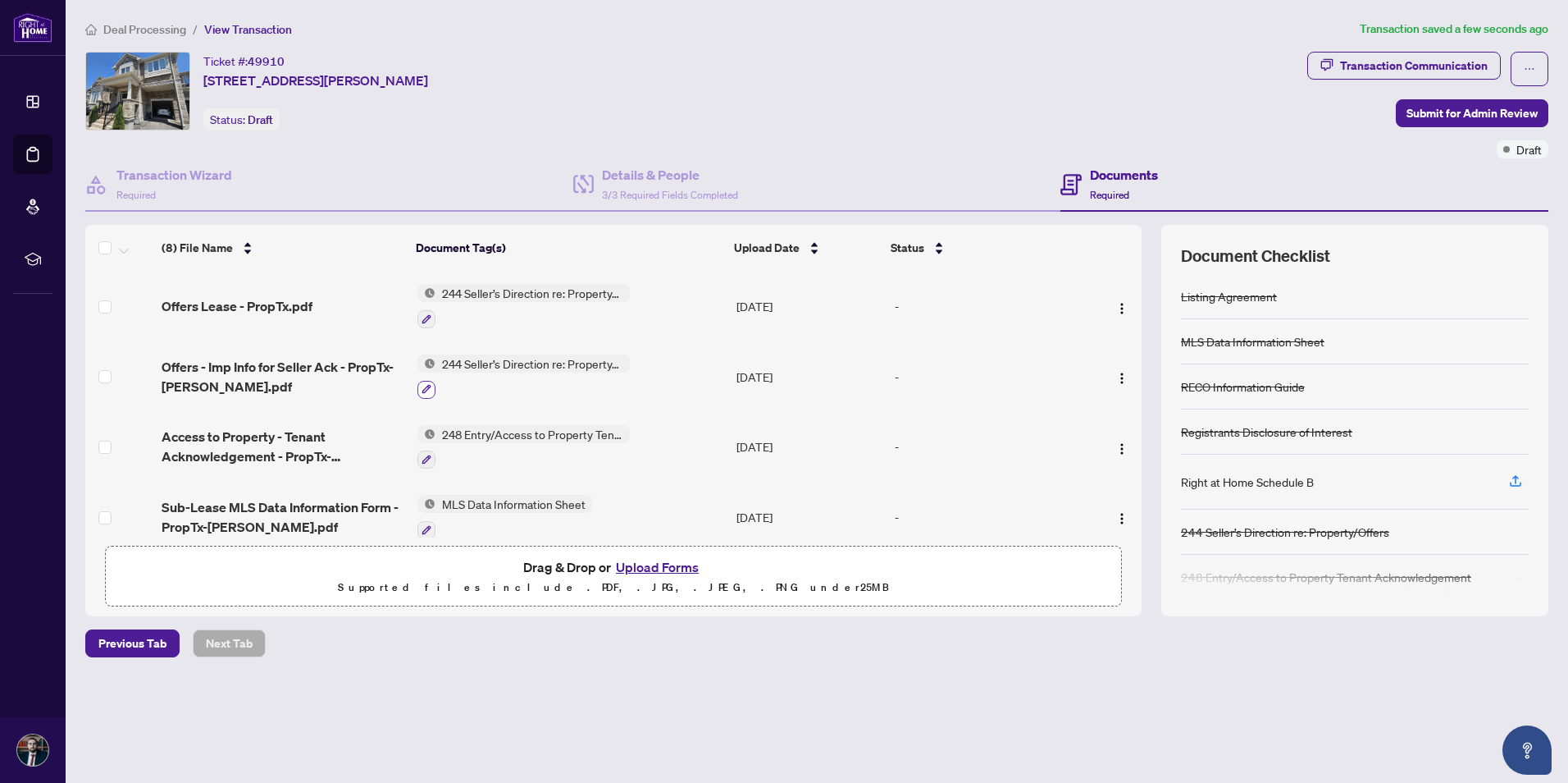
click at [429, 390] on icon "button" at bounding box center [426, 388] width 10 height 10
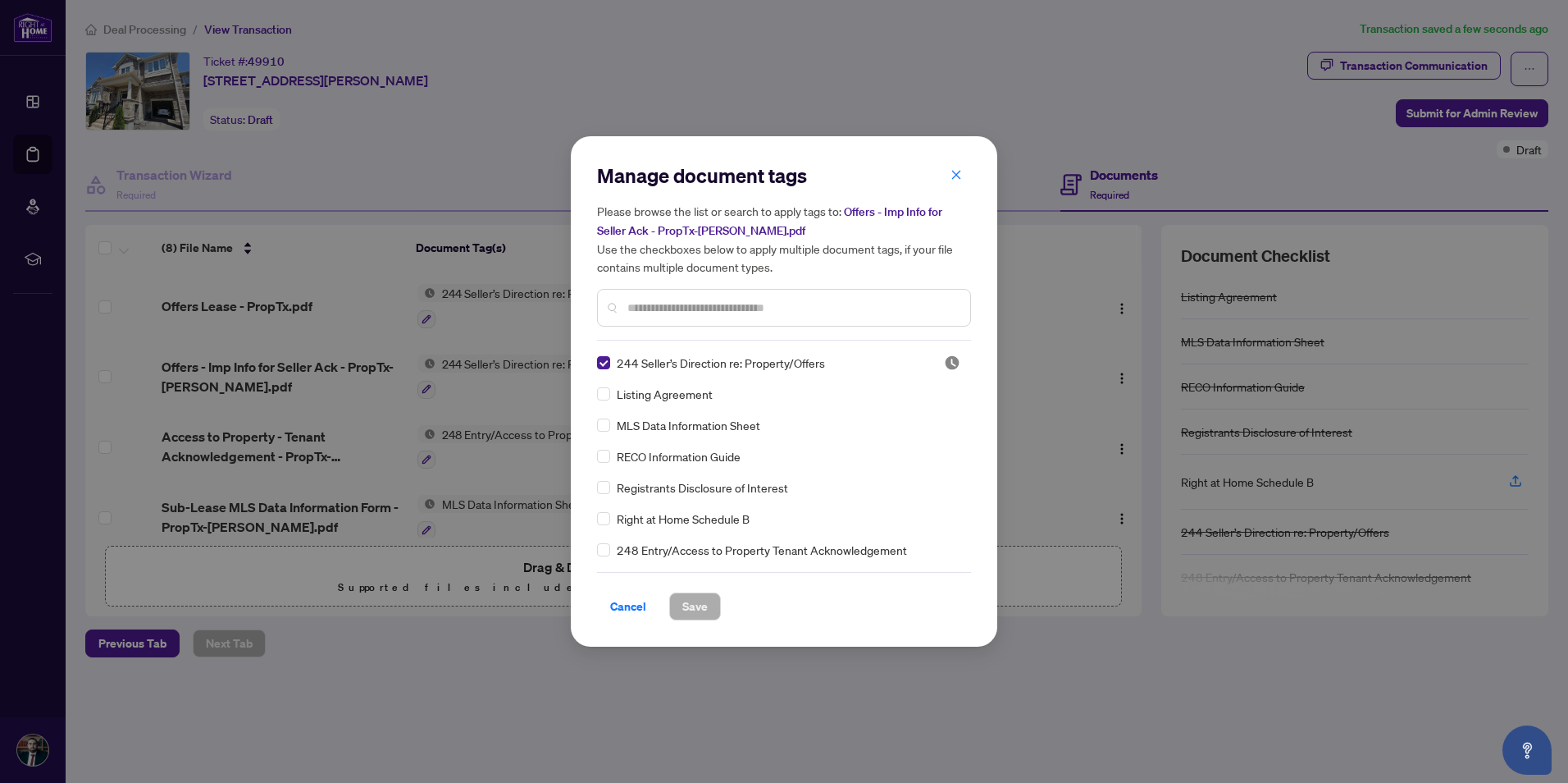
click at [742, 300] on input "text" at bounding box center [793, 308] width 330 height 18
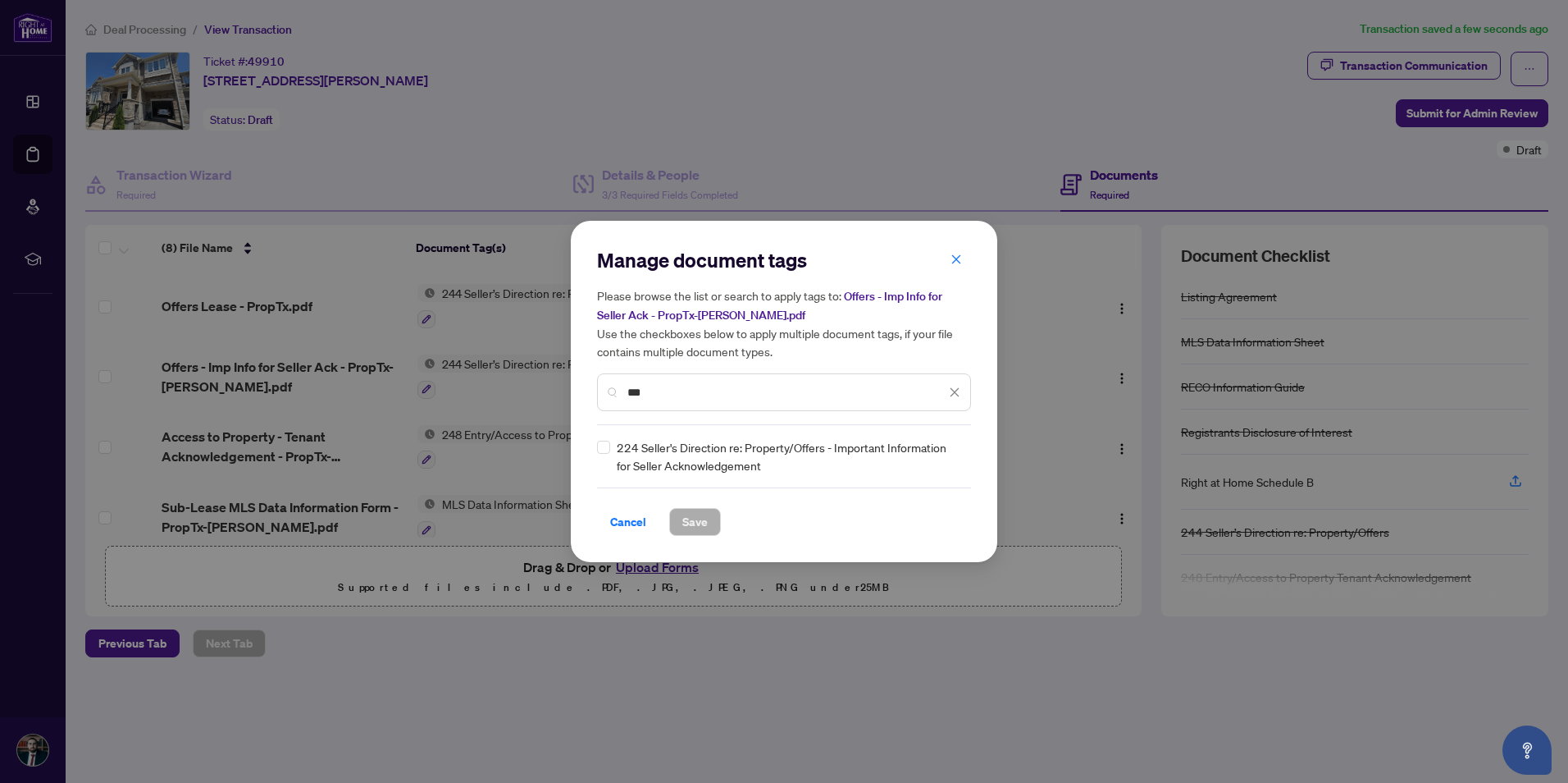
type input "***"
click at [696, 520] on span "Save" at bounding box center [695, 522] width 26 height 26
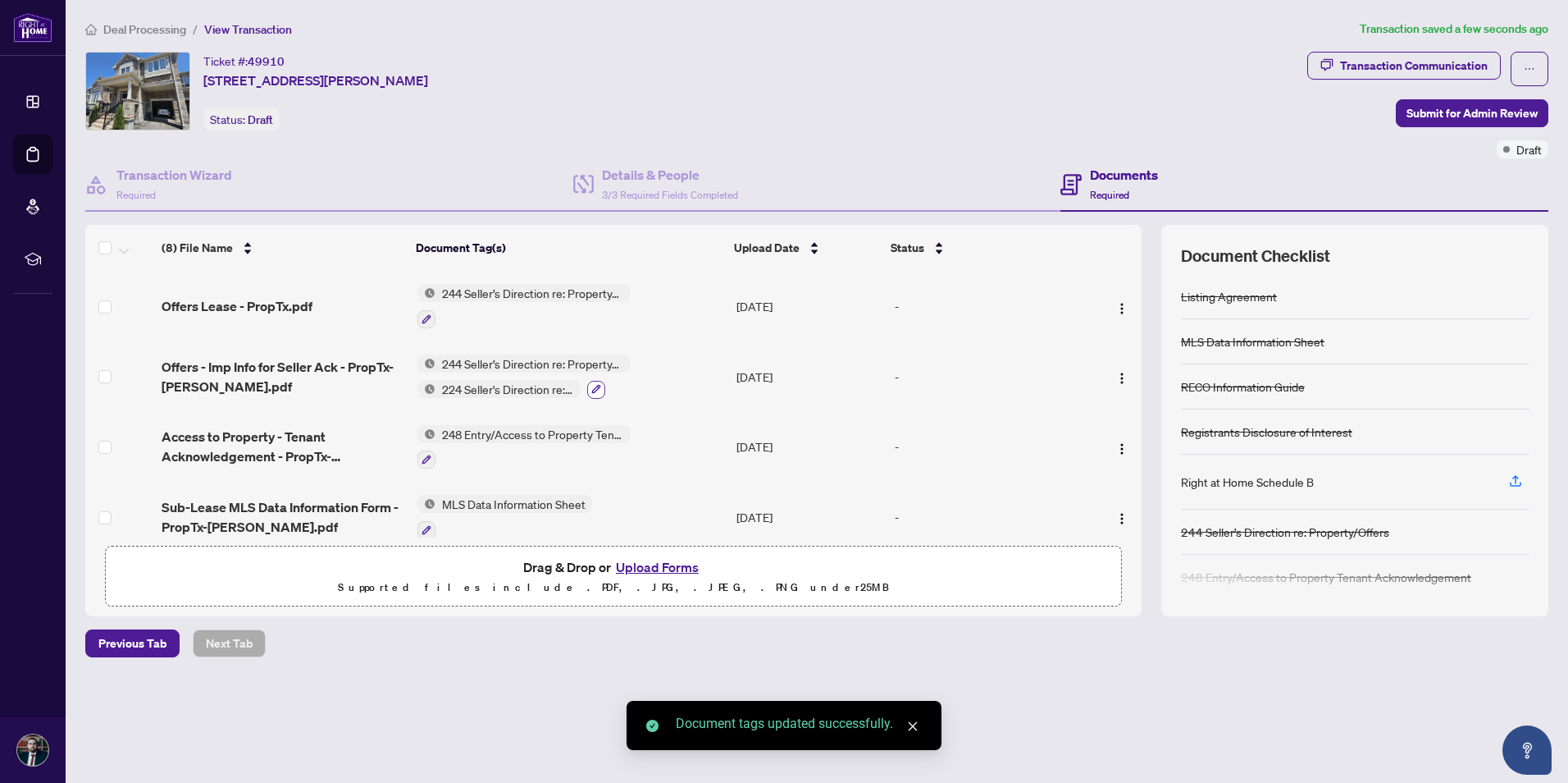
click at [597, 386] on icon "button" at bounding box center [596, 389] width 9 height 9
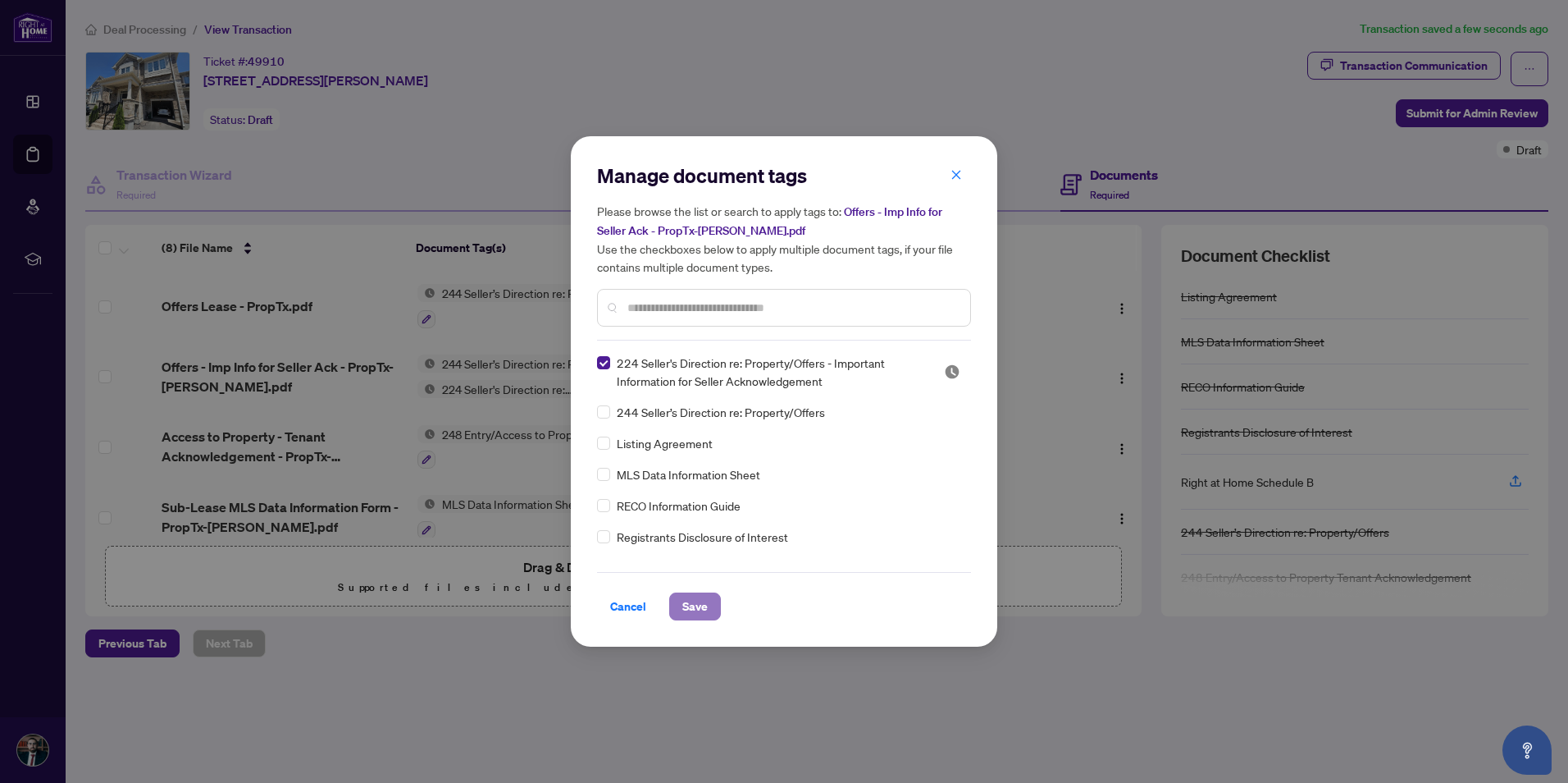
click at [678, 601] on button "Save" at bounding box center [695, 607] width 52 height 28
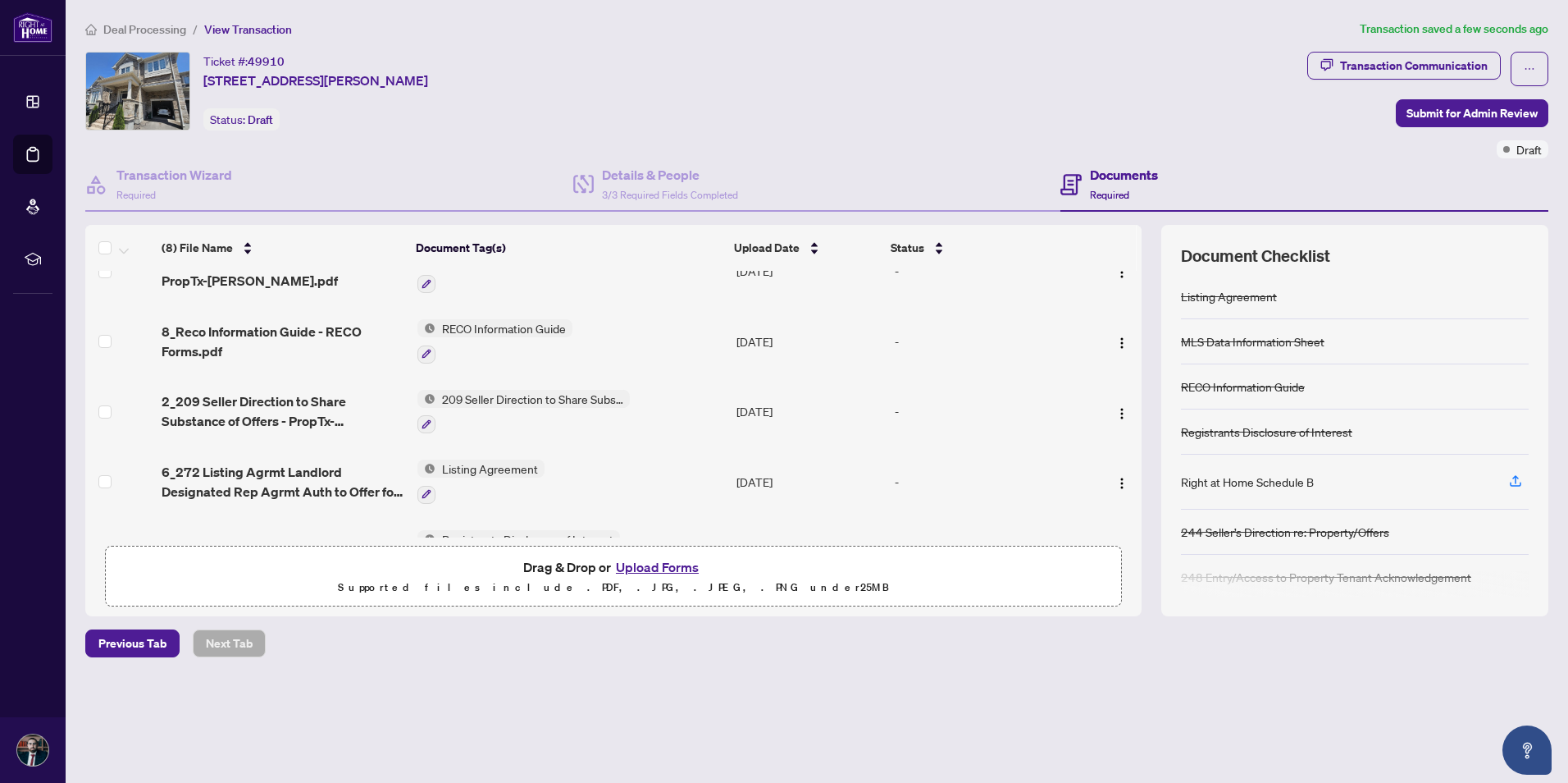
scroll to position [299, 0]
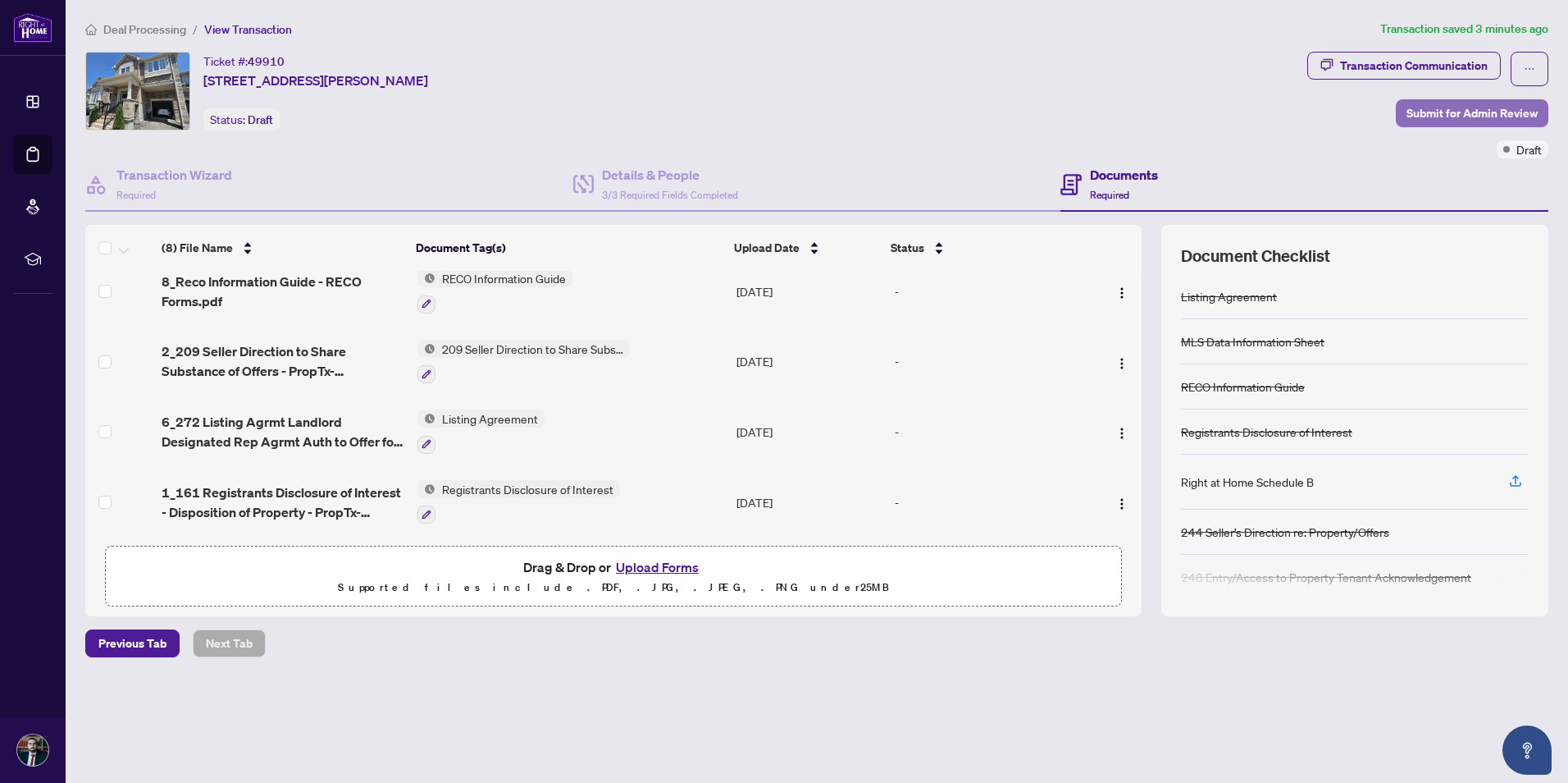
click at [1442, 108] on span "Submit for Admin Review" at bounding box center [1472, 113] width 131 height 26
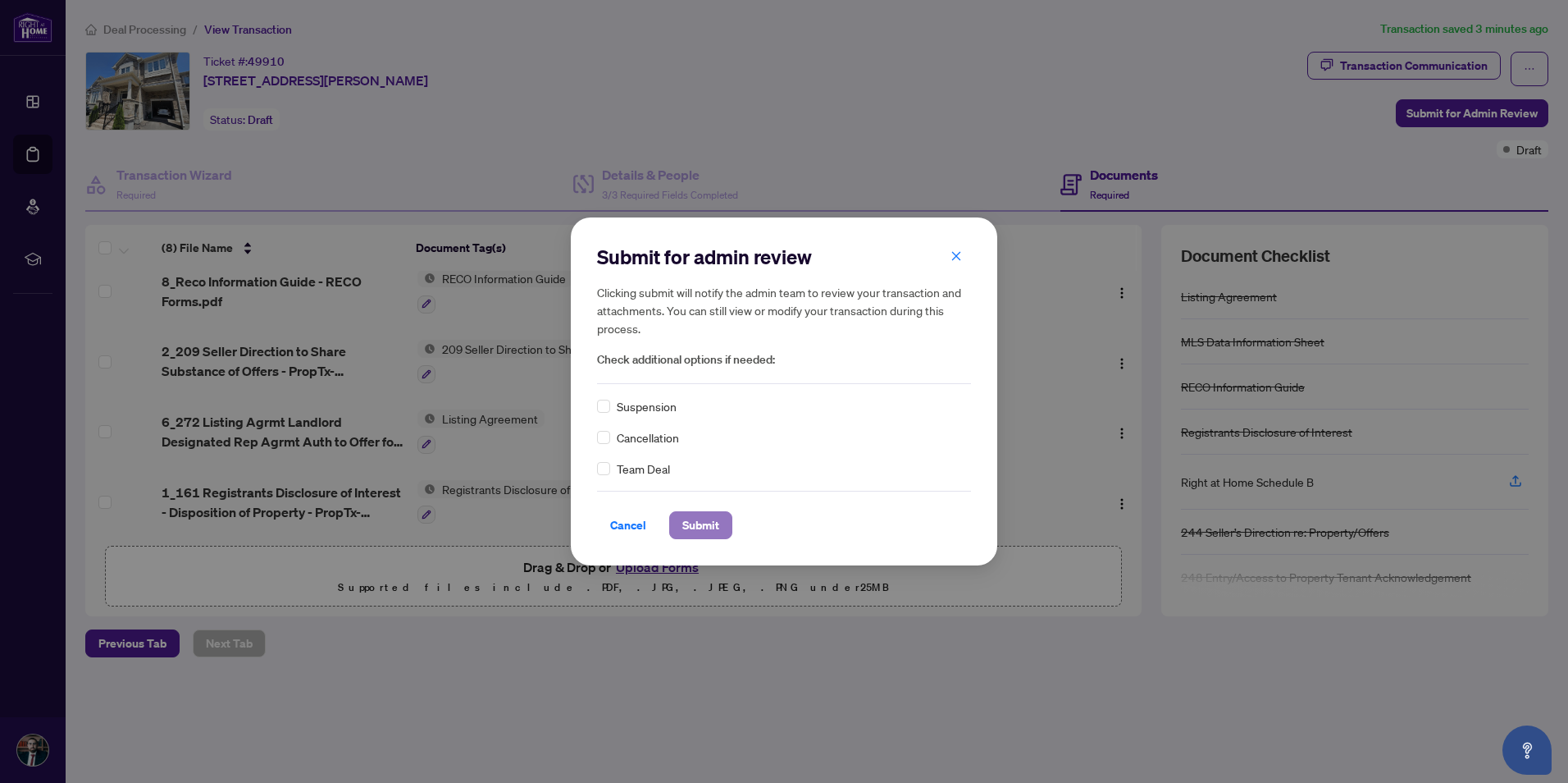
click at [709, 516] on span "Submit" at bounding box center [701, 525] width 37 height 26
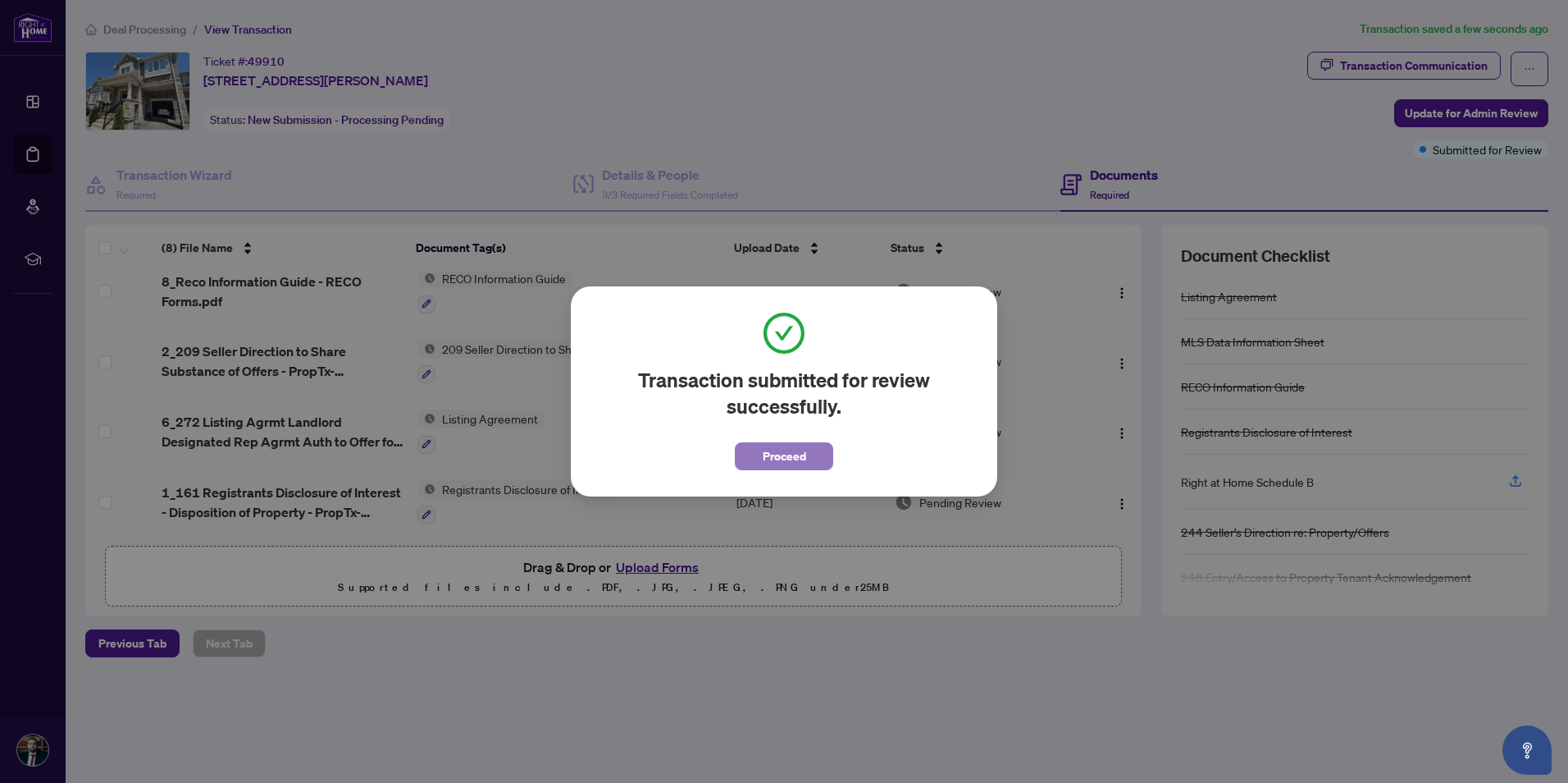
click at [781, 446] on span "Proceed" at bounding box center [784, 457] width 43 height 26
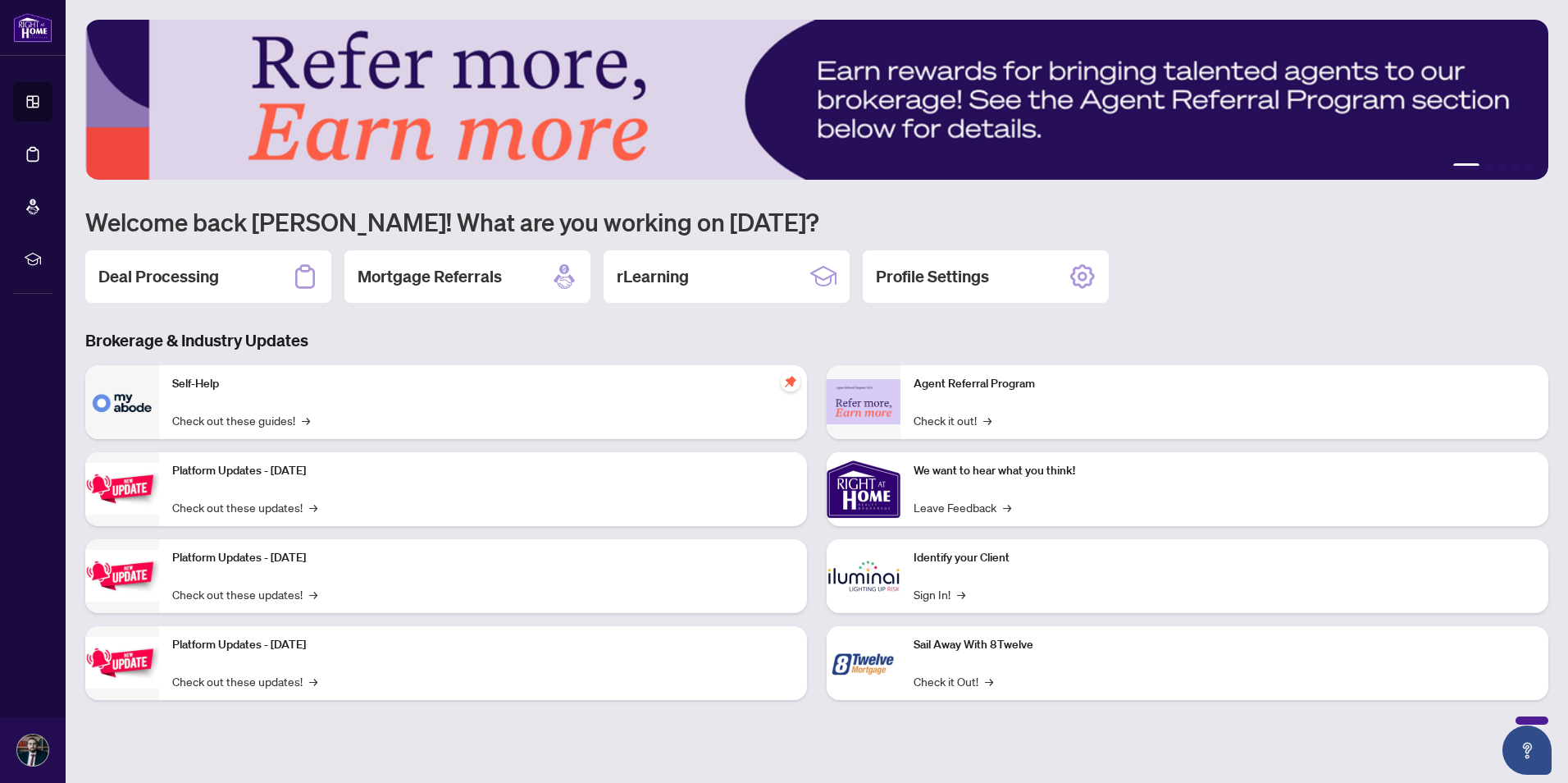
click at [189, 383] on p "Self-Help" at bounding box center [483, 385] width 622 height 18
click at [291, 409] on div "Self-Help Check out these guides! →" at bounding box center [483, 402] width 648 height 74
click at [277, 421] on link "Check out these guides! →" at bounding box center [242, 421] width 138 height 18
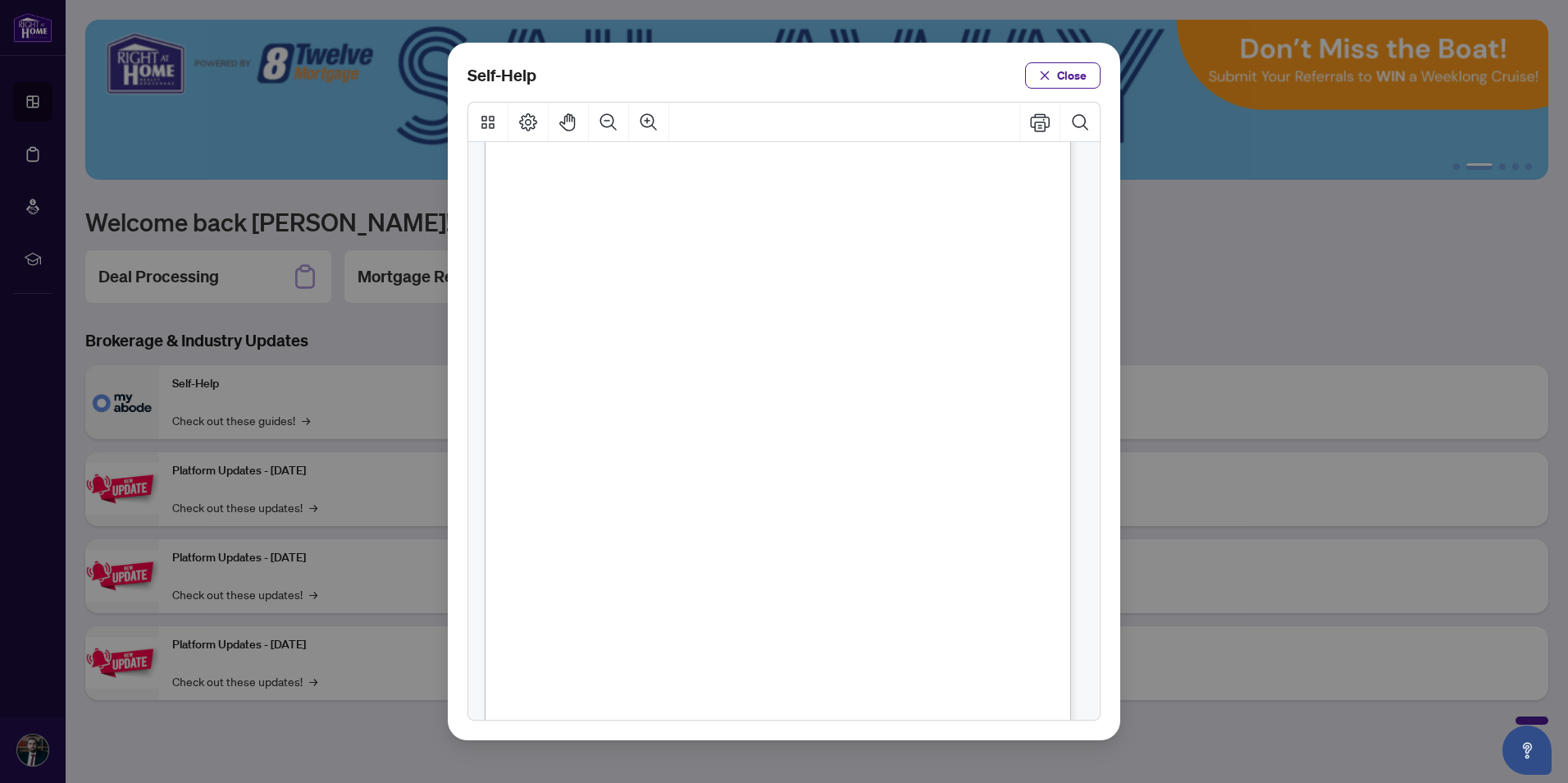
scroll to position [993, 0]
click at [1051, 81] on icon "close" at bounding box center [1044, 76] width 11 height 11
